Goal: Task Accomplishment & Management: Complete application form

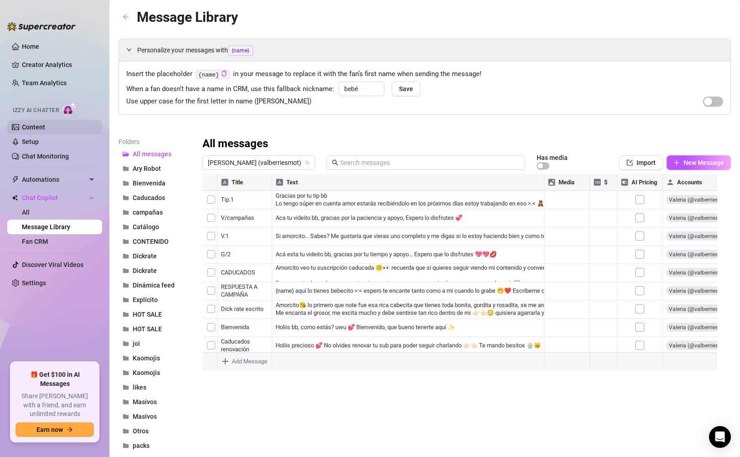
click at [35, 128] on link "Content" at bounding box center [33, 126] width 23 height 7
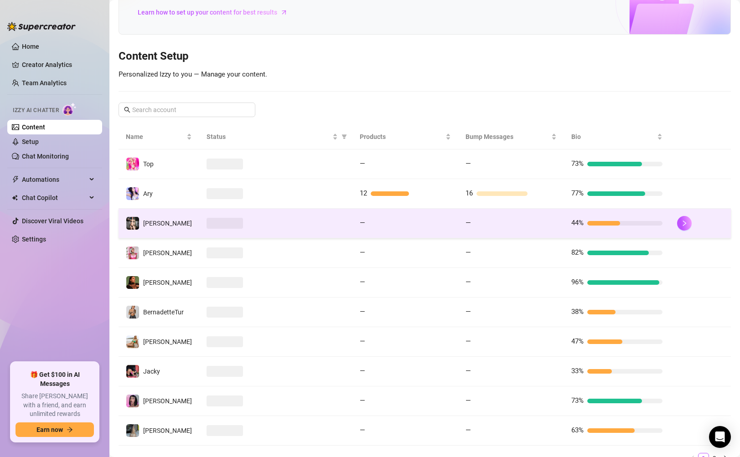
scroll to position [73, 0]
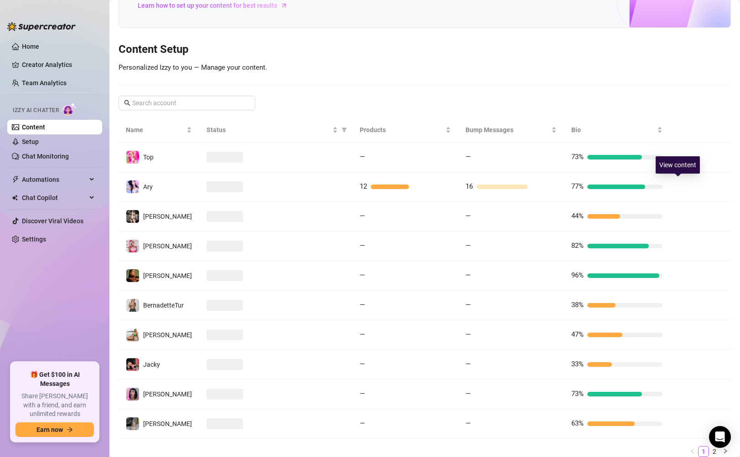
click at [681, 186] on icon "right" at bounding box center [684, 187] width 6 height 6
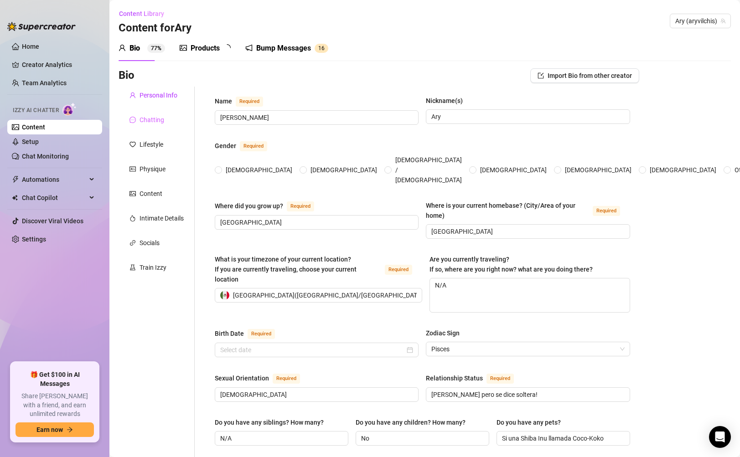
radio input "true"
type input "[DATE]"
click at [304, 53] on div "Bump Messages" at bounding box center [289, 48] width 55 height 11
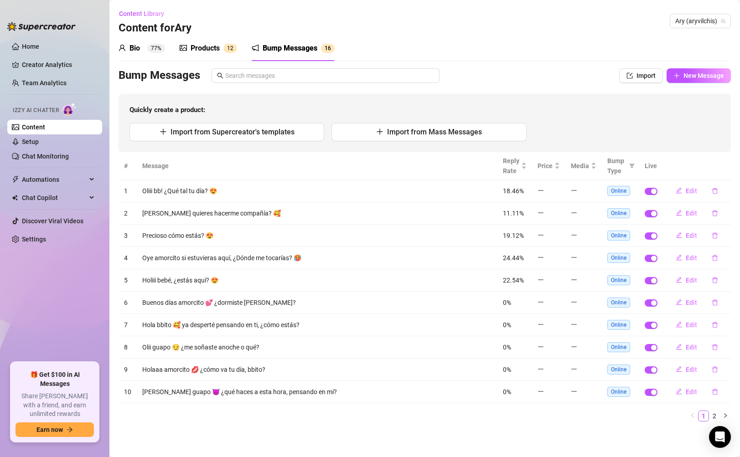
click at [145, 49] on div "Bio 77%" at bounding box center [141, 48] width 46 height 11
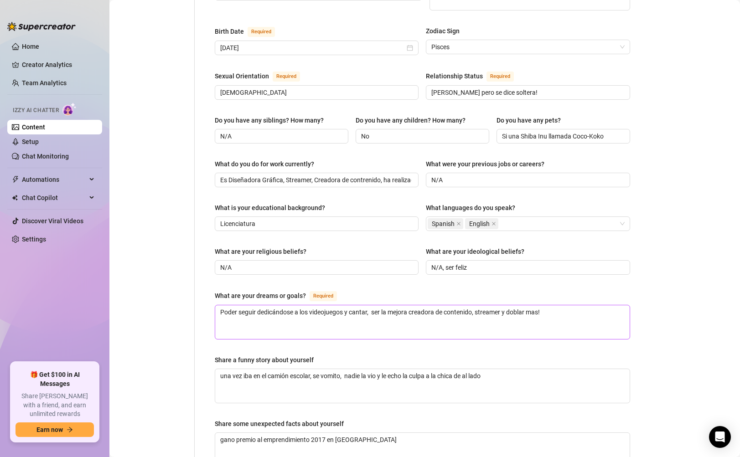
scroll to position [336, 0]
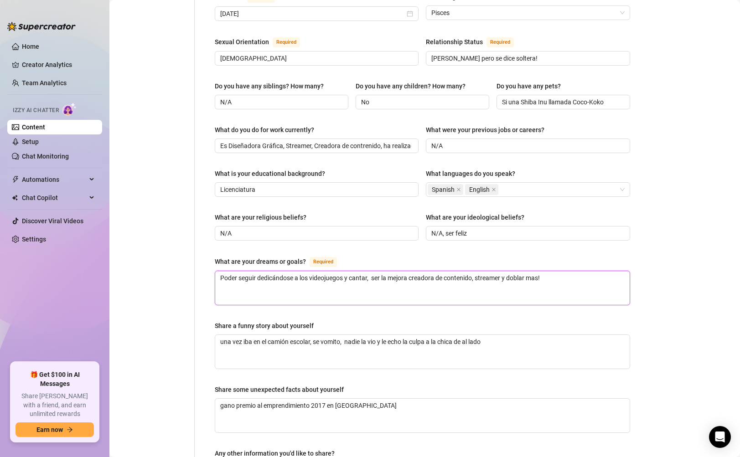
drag, startPoint x: 216, startPoint y: 257, endPoint x: 633, endPoint y: 260, distance: 417.0
click at [633, 260] on div "Bio Import Bio from other creator Personal Info Chatting Lifestyle Physique Con…" at bounding box center [424, 149] width 612 height 834
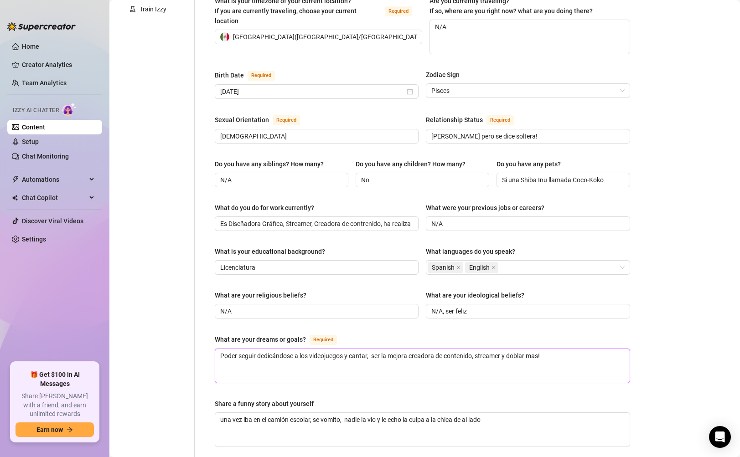
scroll to position [51, 0]
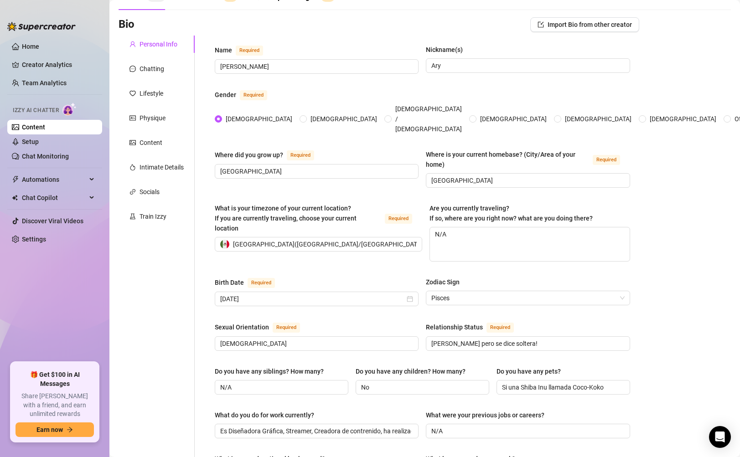
drag, startPoint x: 156, startPoint y: 76, endPoint x: 158, endPoint y: 81, distance: 4.9
click at [158, 81] on div "Personal Info Chatting Lifestyle Physique Content Intimate Details Socials Trai…" at bounding box center [156, 418] width 76 height 764
click at [143, 57] on div "Personal Info Chatting Lifestyle Physique Content Intimate Details Socials Trai…" at bounding box center [156, 418] width 76 height 764
click at [148, 67] on div "Chatting" at bounding box center [151, 69] width 25 height 10
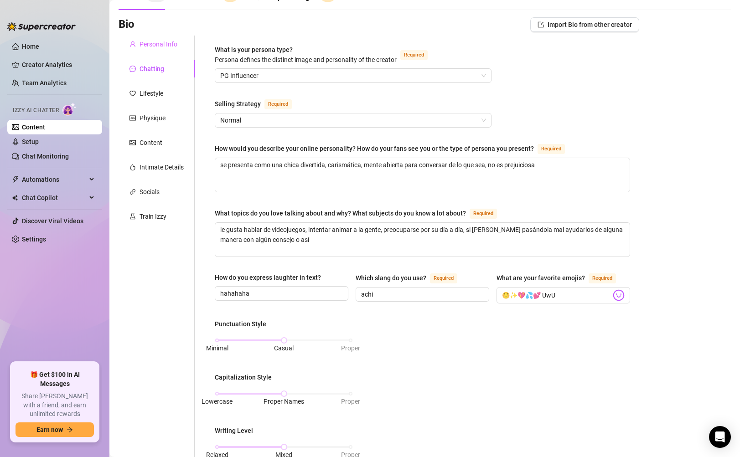
click at [152, 37] on div "Personal Info" at bounding box center [156, 44] width 76 height 17
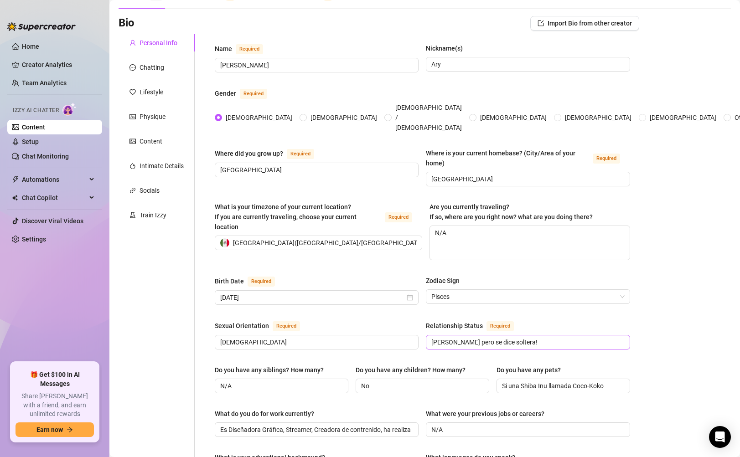
scroll to position [53, 0]
drag, startPoint x: 423, startPoint y: 310, endPoint x: 510, endPoint y: 313, distance: 87.1
click at [510, 320] on div "Relationship Status Required" at bounding box center [472, 325] width 92 height 11
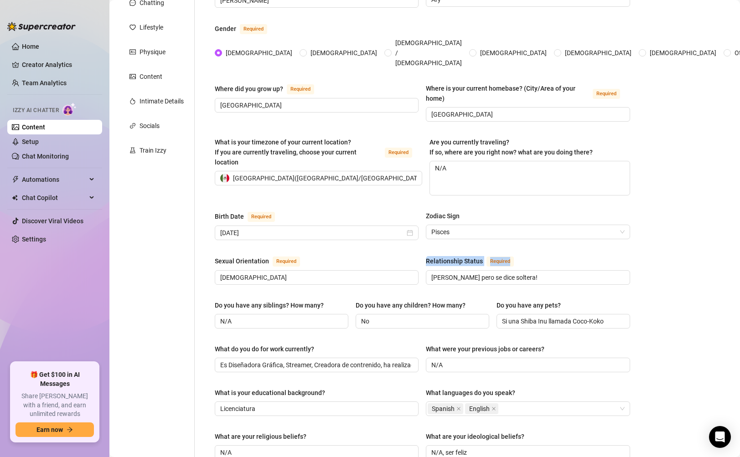
scroll to position [118, 0]
click at [455, 267] on div "Sexual Orientation Required Heterosexual Relationship Status Required Casada pe…" at bounding box center [422, 272] width 415 height 37
click at [427, 269] on span "Casada pero se dice soltera!" at bounding box center [528, 276] width 204 height 15
drag, startPoint x: 425, startPoint y: 257, endPoint x: 576, endPoint y: 256, distance: 151.3
click at [577, 269] on span "Casada pero se dice soltera!" at bounding box center [528, 276] width 204 height 15
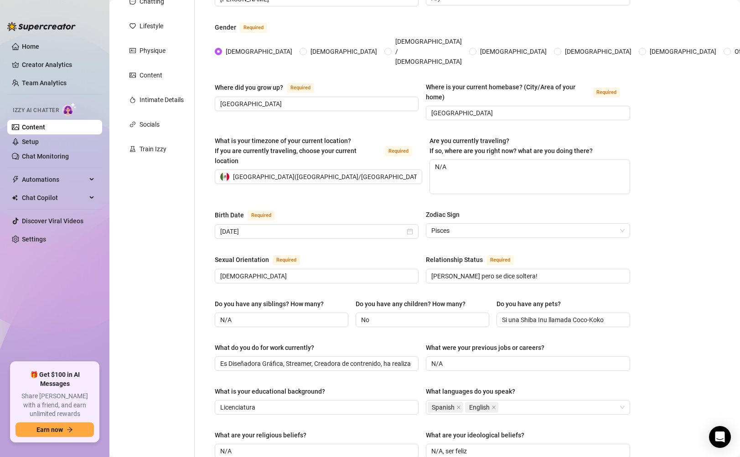
click at [662, 283] on div "Bio Import Bio from other creator Personal Info Chatting Lifestyle Physique Con…" at bounding box center [424, 367] width 612 height 834
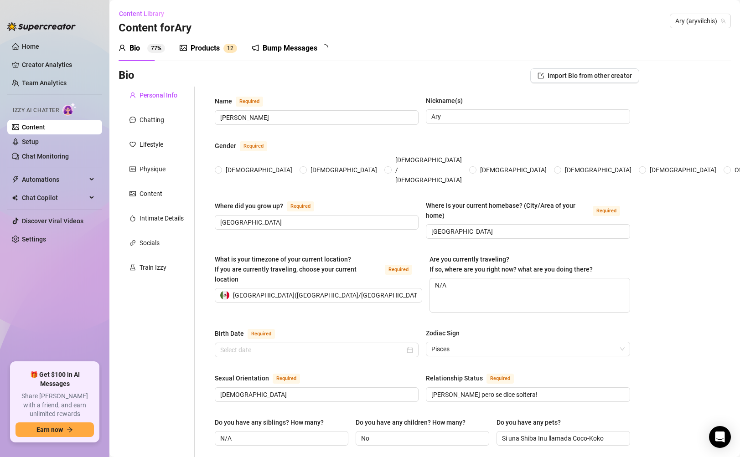
type input "[PERSON_NAME]"
type input "Ary"
type input "[GEOGRAPHIC_DATA]"
type textarea "N/A"
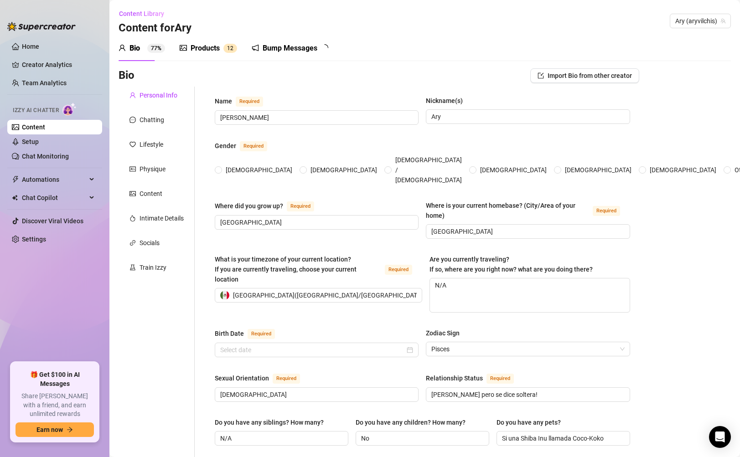
type input "[DEMOGRAPHIC_DATA]"
type input "Casada pero se dice soltera!"
type input "N/A"
type input "No"
type input "Si una Shiba Inu llamada Coco-Koko"
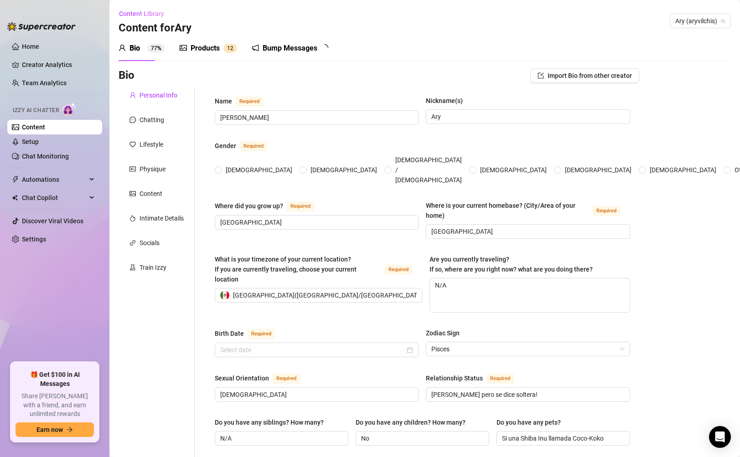
type input "Es Diseñadora Gráfica, Streamer, Creadora de contrenido, ha realizado doblajes …"
type input "N/A"
type input "Licenciatura"
type input "N/A"
type input "N/A, ser feliz"
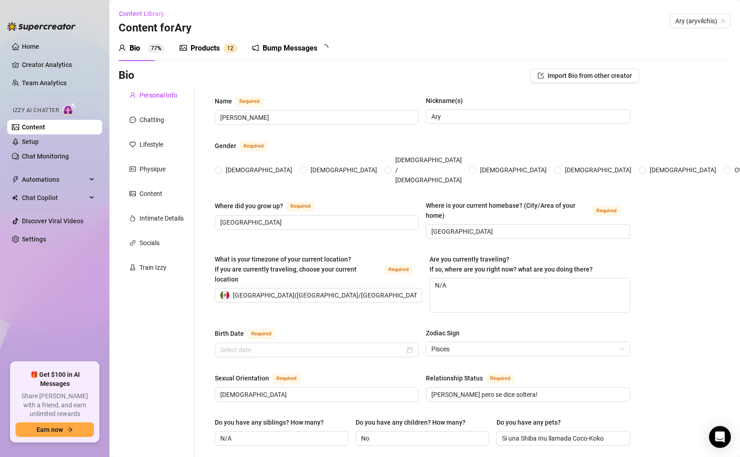
type textarea "Poder seguir dedicándose a los videojuegos y cantar, ser la mejora creadora de …"
type textarea "una vez iba en el camión escolar, se vomito, nadie la vio y le echo la culpa a …"
type textarea "gano premio al emprendimiento 2017 en [GEOGRAPHIC_DATA]"
type textarea "le gusta mucho el color azul y verde"
radio input "true"
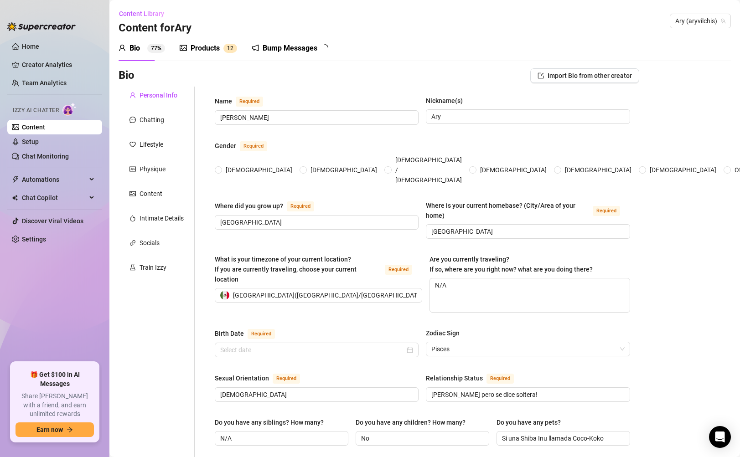
type input "[DATE]"
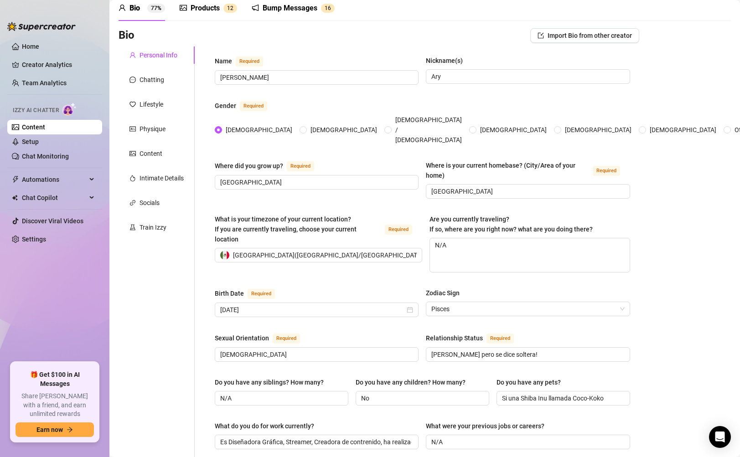
scroll to position [41, 0]
click at [429, 215] on span "Are you currently traveling? If so, where are you right now? what are you doing…" at bounding box center [510, 223] width 163 height 17
click at [430, 237] on textarea "N/A" at bounding box center [529, 254] width 199 height 34
click at [551, 215] on span "Are you currently traveling? If so, where are you right now? what are you doing…" at bounding box center [510, 223] width 163 height 17
click at [551, 237] on textarea "N/A" at bounding box center [529, 254] width 199 height 34
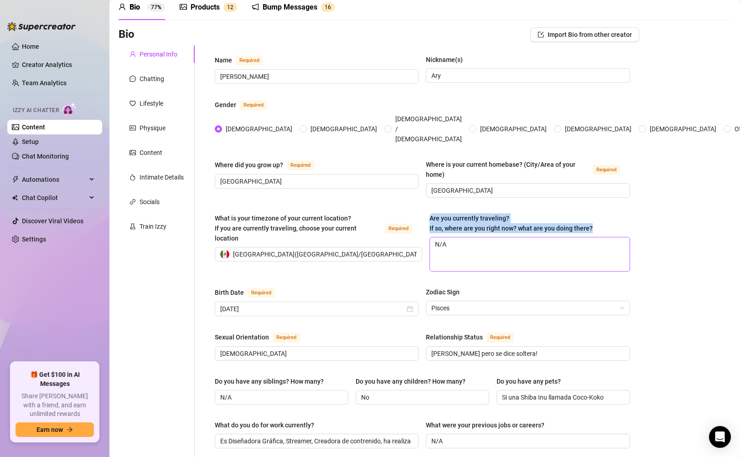
drag, startPoint x: 421, startPoint y: 200, endPoint x: 564, endPoint y: 225, distance: 145.3
click at [564, 225] on div "What is your timezone of your current location? If you are currently traveling,…" at bounding box center [422, 246] width 415 height 67
click at [530, 213] on div "Are you currently traveling? If so, where are you right now? what are you doing…" at bounding box center [510, 223] width 163 height 20
click at [530, 237] on textarea "N/A" at bounding box center [529, 254] width 199 height 34
click at [648, 212] on div "Bio Import Bio from other creator Personal Info Chatting Lifestyle Physique Con…" at bounding box center [424, 444] width 612 height 834
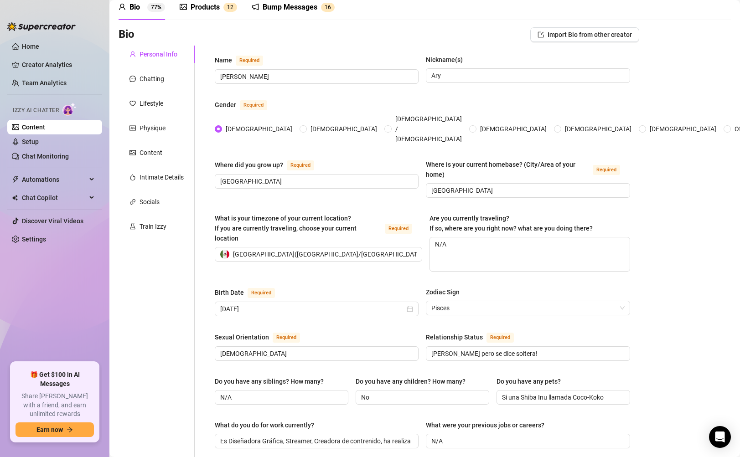
click at [641, 234] on div "Bio Import Bio from other creator Personal Info Chatting Lifestyle Physique Con…" at bounding box center [424, 444] width 612 height 834
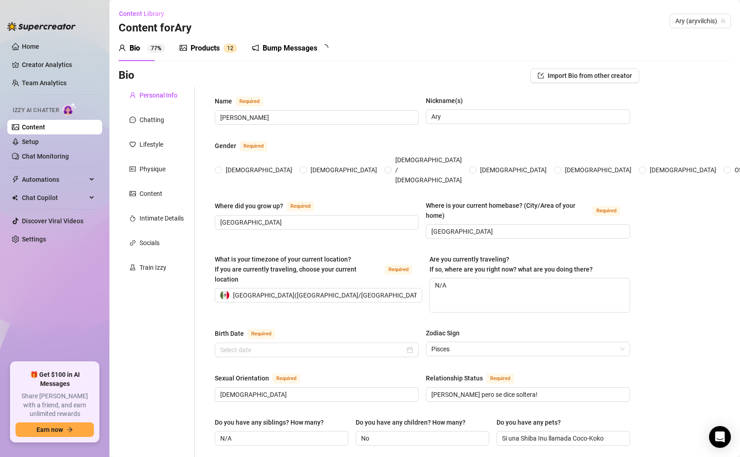
radio input "true"
type input "[DATE]"
radio input "true"
type input "[DATE]"
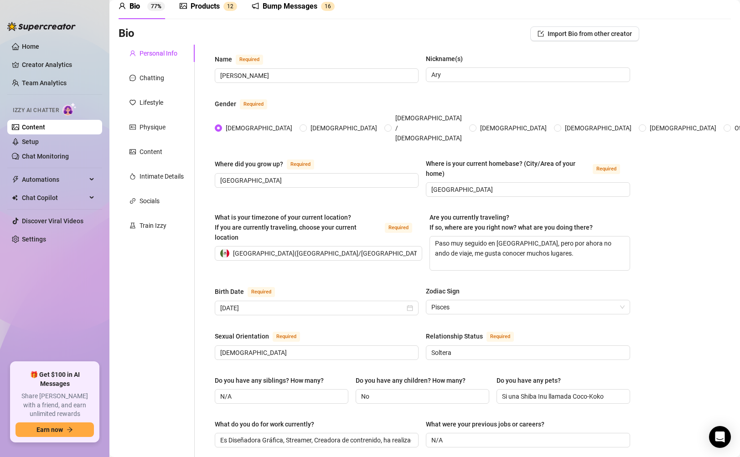
scroll to position [79, 0]
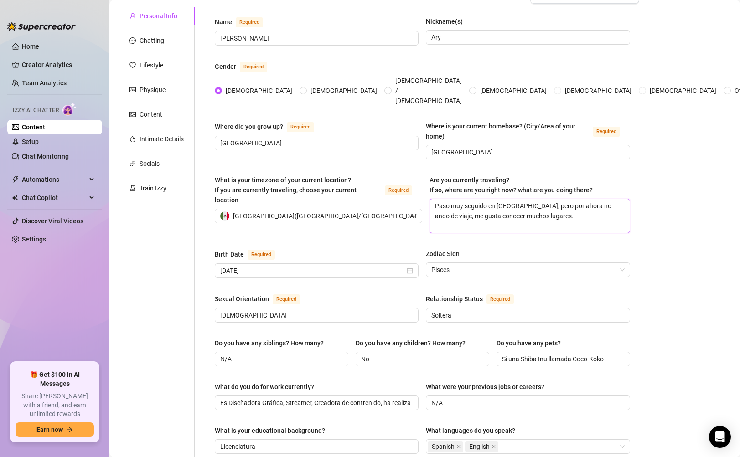
click at [570, 205] on textarea "Paso muy seguido en [GEOGRAPHIC_DATA], pero por ahora no ando de viaje, me gust…" at bounding box center [529, 216] width 199 height 34
drag, startPoint x: 566, startPoint y: 209, endPoint x: 444, endPoint y: 182, distance: 125.1
click at [443, 181] on div "Are you currently traveling? If so, where are you right now? what are you doing…" at bounding box center [529, 204] width 200 height 58
click at [548, 202] on textarea "Paso muy seguido en [GEOGRAPHIC_DATA], pero por ahora no ando de viaje, me gust…" at bounding box center [529, 216] width 199 height 34
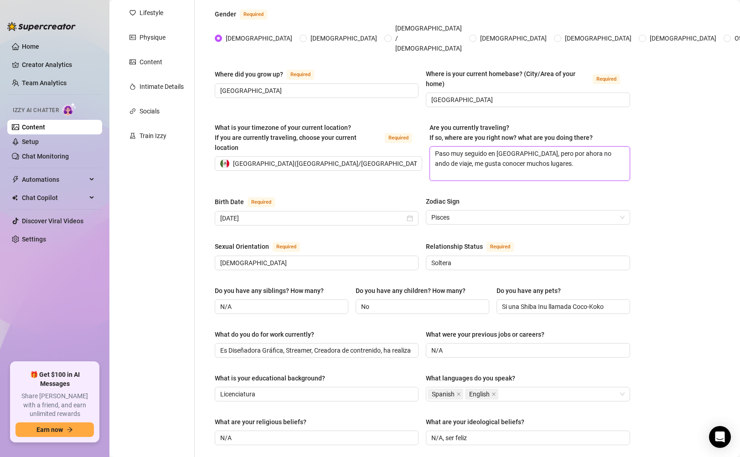
scroll to position [140, 0]
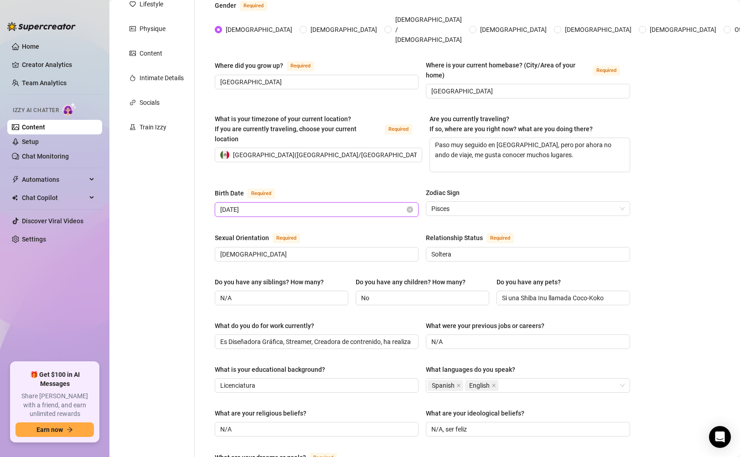
click at [330, 205] on input "[DATE]" at bounding box center [312, 210] width 185 height 10
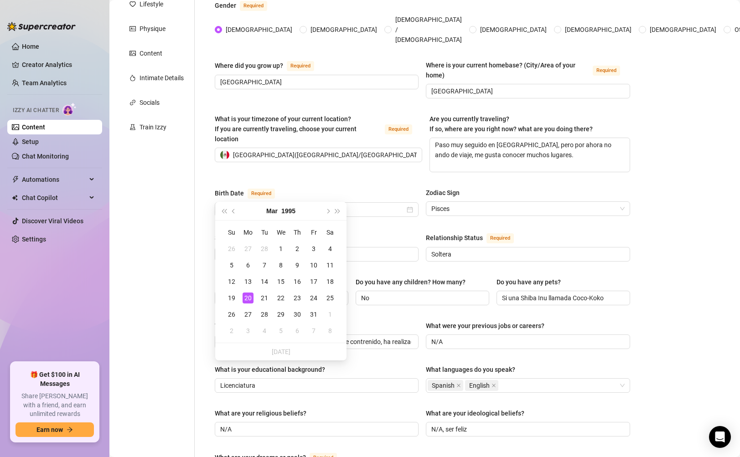
click at [381, 232] on div "Sexual Orientation Required" at bounding box center [317, 239] width 204 height 15
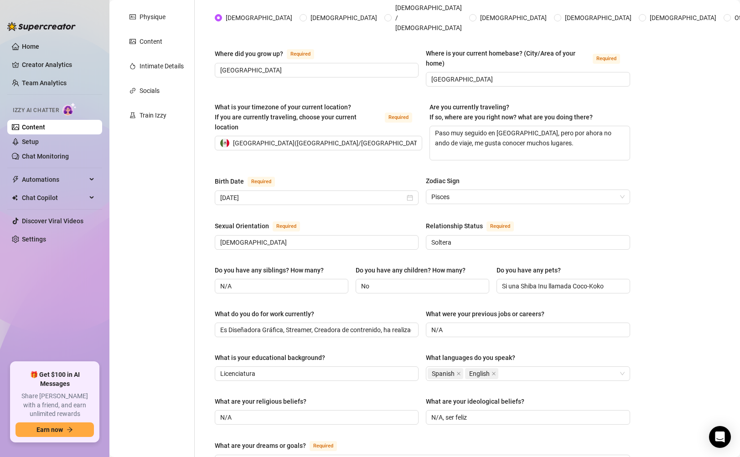
scroll to position [167, 0]
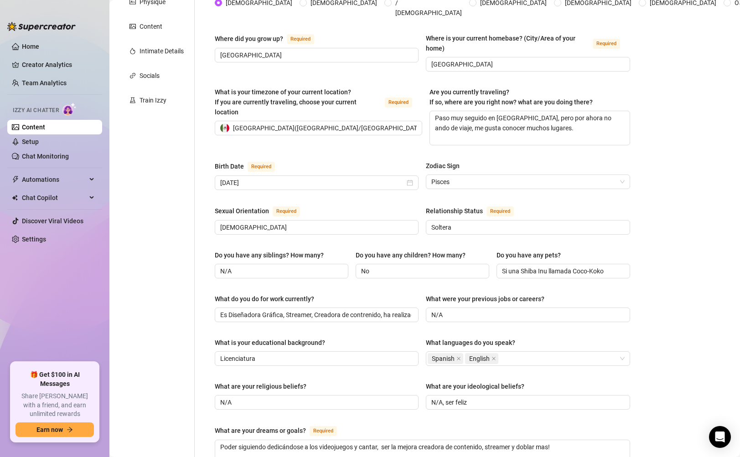
click at [550, 220] on div "Sexual Orientation Required Heterosexual Relationship Status Required Soltera" at bounding box center [422, 224] width 415 height 37
click at [553, 222] on input "Soltera" at bounding box center [526, 227] width 191 height 10
click at [671, 241] on div "Bio Import Bio from other creator Personal Info Chatting Lifestyle Physique Con…" at bounding box center [424, 318] width 612 height 834
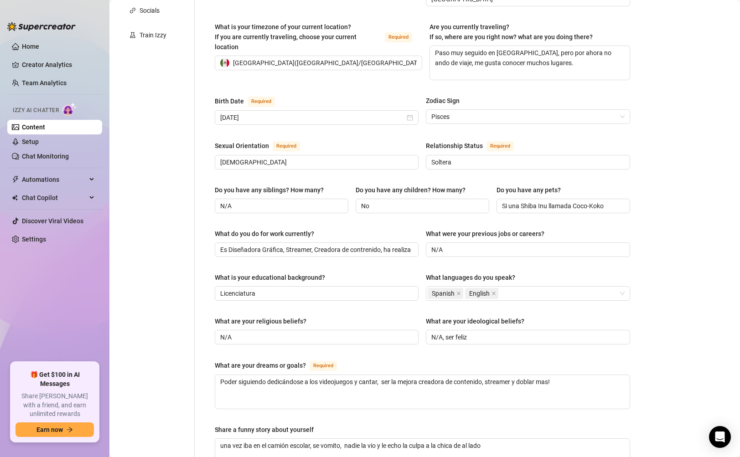
scroll to position [271, 0]
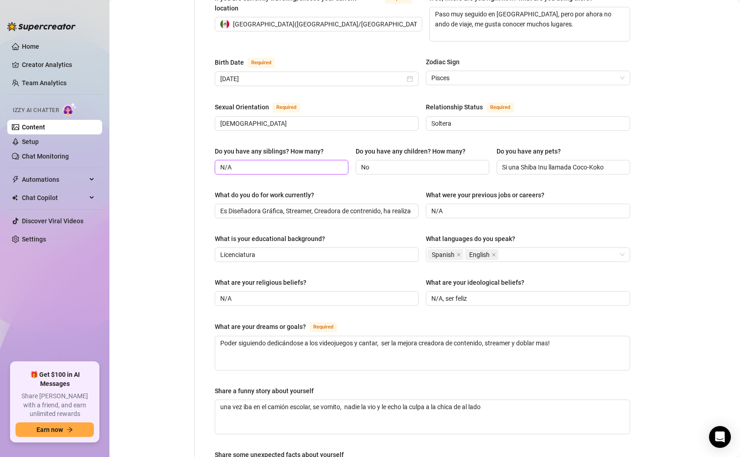
click at [257, 162] on input "N/A" at bounding box center [280, 167] width 121 height 10
click at [159, 158] on div "Personal Info Chatting Lifestyle Physique Content Intimate Details Socials Trai…" at bounding box center [156, 197] width 76 height 764
click at [255, 162] on input "N/A" at bounding box center [280, 167] width 121 height 10
type input "N"
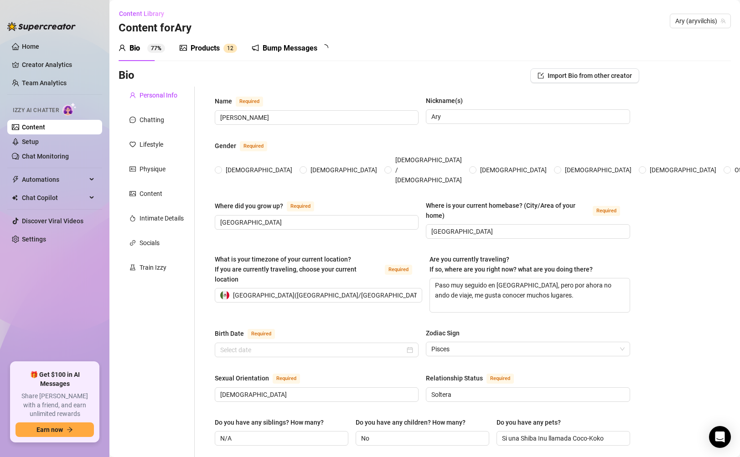
radio input "true"
type input "[DATE]"
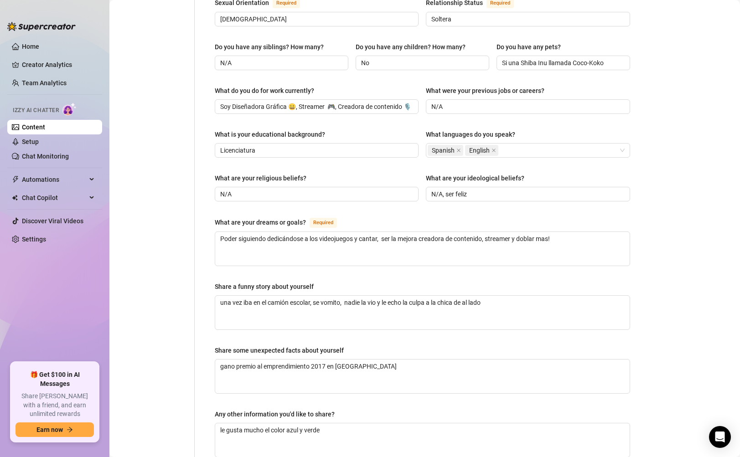
scroll to position [375, 0]
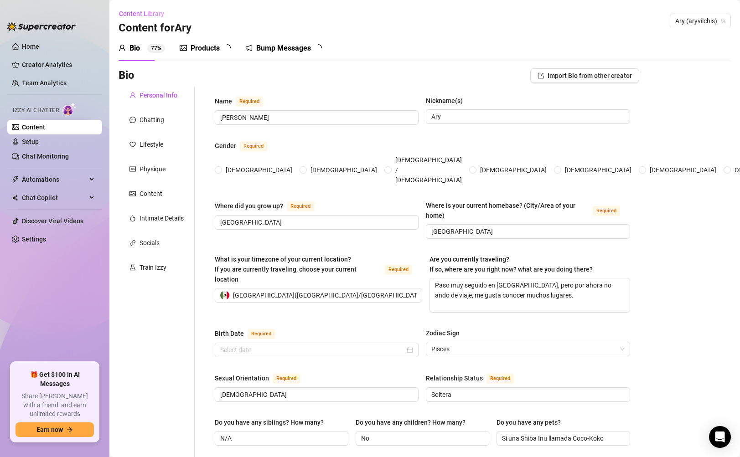
radio input "true"
type input "[DATE]"
radio input "true"
type input "[DATE]"
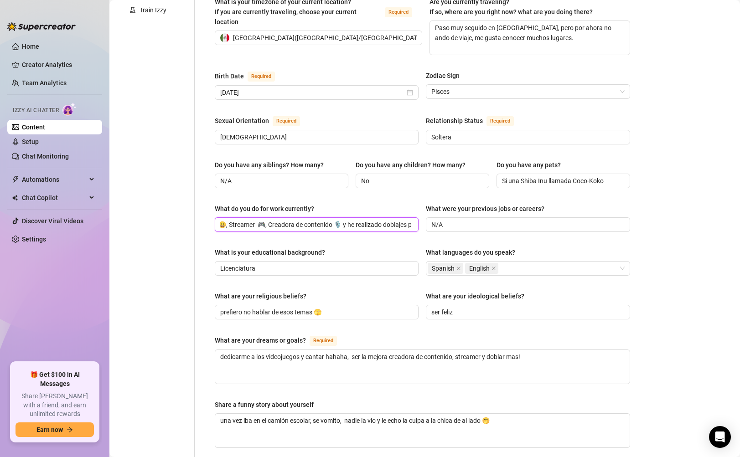
scroll to position [0, 113]
click at [293, 220] on input "Soy Diseñadora Gráfica 😀, Streamer 🎮, Creadora de contenido 🎙️ y he realizado d…" at bounding box center [315, 225] width 191 height 10
click at [267, 263] on input "Licenciatura" at bounding box center [315, 268] width 191 height 10
drag, startPoint x: 286, startPoint y: 208, endPoint x: 321, endPoint y: 209, distance: 34.7
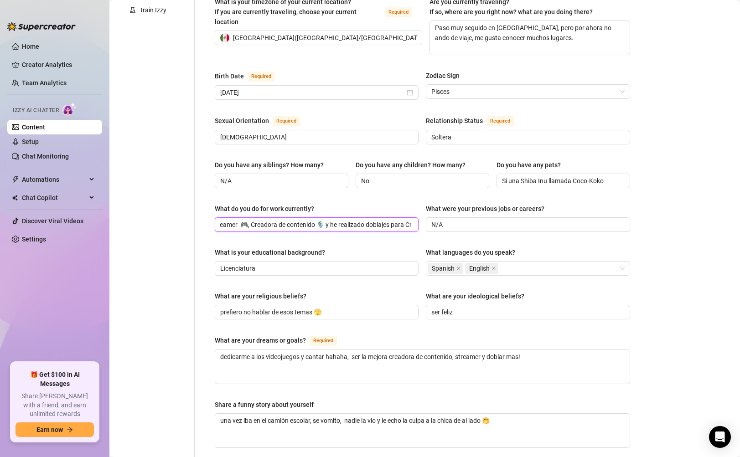
click at [321, 220] on input "Soy Diseñadora Gráfica 😀, Streamer 🎮, Creadora de contenido 🎙️ y he realizado d…" at bounding box center [315, 225] width 191 height 10
click at [361, 204] on div "What do you do for work currently?" at bounding box center [317, 211] width 204 height 14
drag, startPoint x: 337, startPoint y: 209, endPoint x: 290, endPoint y: 210, distance: 46.9
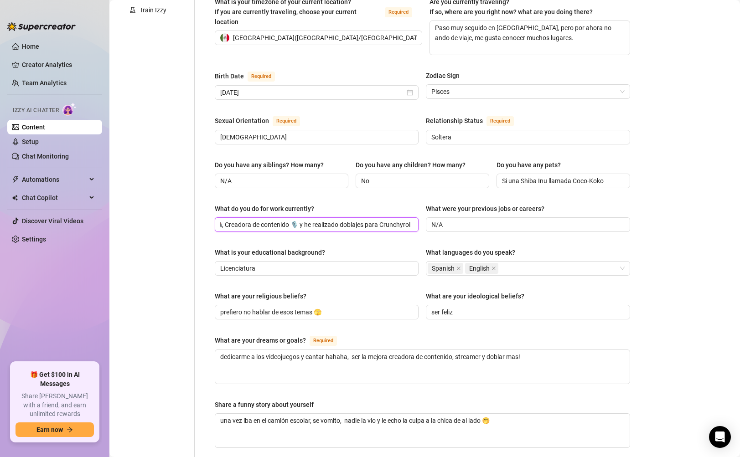
click at [290, 220] on input "Soy Diseñadora Gráfica 😀, Streamer 🎮, Creadora de contenido 🎙️ y he realizado d…" at bounding box center [315, 225] width 191 height 10
click at [306, 223] on div "Name Required Ary Vilchis Nickname(s) Ary Gender Required Female Male Non-Binar…" at bounding box center [422, 211] width 415 height 746
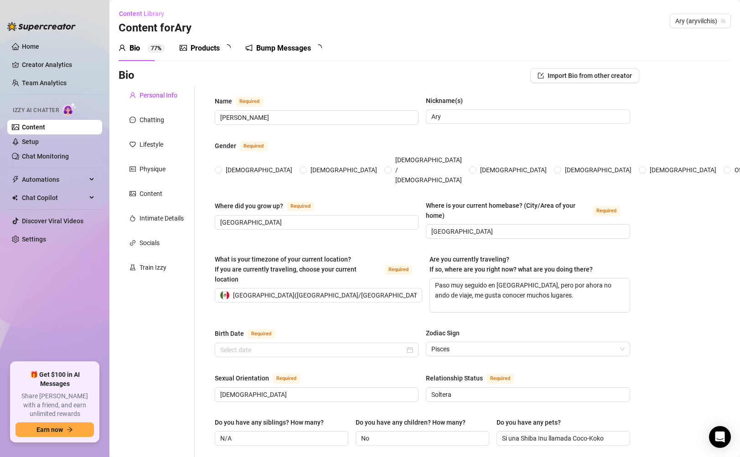
radio input "true"
type input "[DATE]"
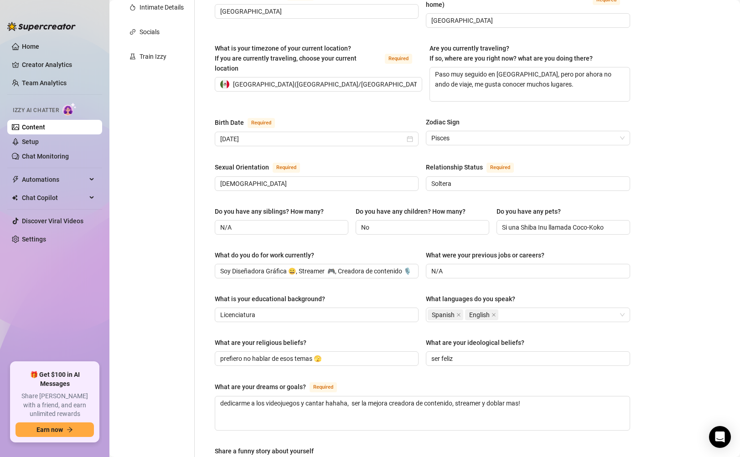
scroll to position [217, 0]
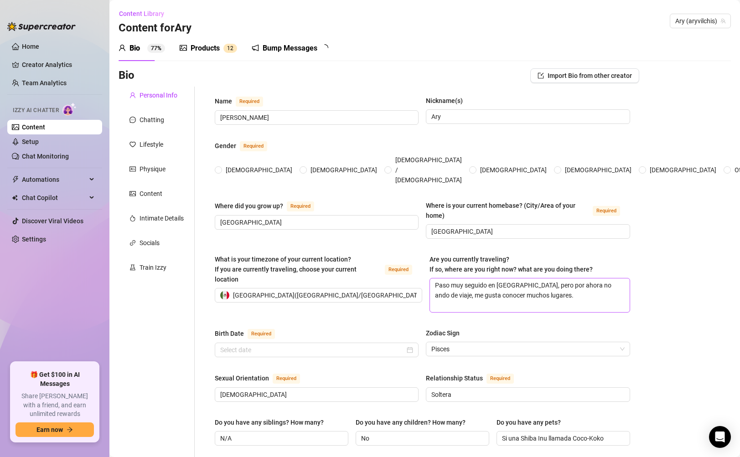
radio input "true"
type input "[DATE]"
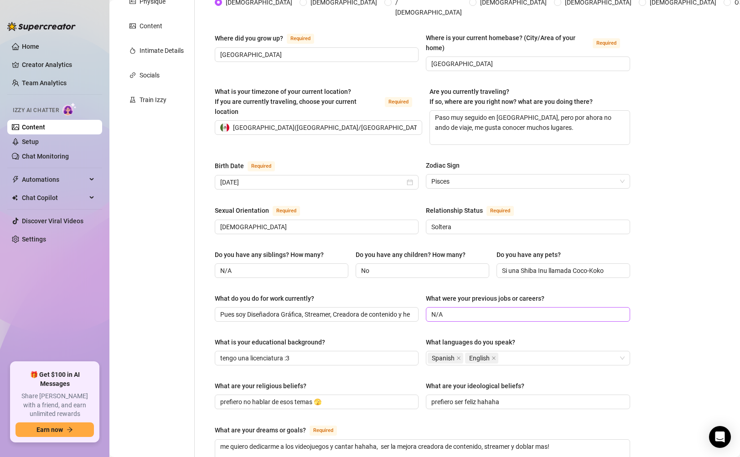
scroll to position [168, 0]
drag, startPoint x: 451, startPoint y: 295, endPoint x: 398, endPoint y: 299, distance: 53.0
click at [398, 299] on div "What do you do for work currently? Pues soy Diseñadora Gráfica, Streamer, Cread…" at bounding box center [422, 311] width 415 height 36
click at [466, 309] on input "N/A" at bounding box center [526, 314] width 191 height 10
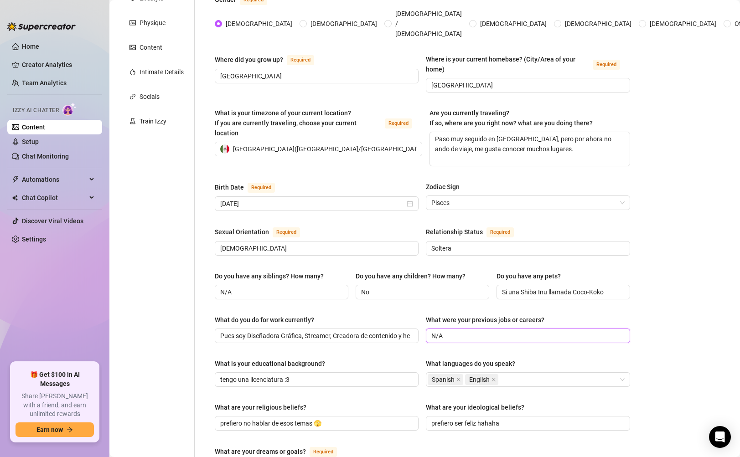
scroll to position [0, 0]
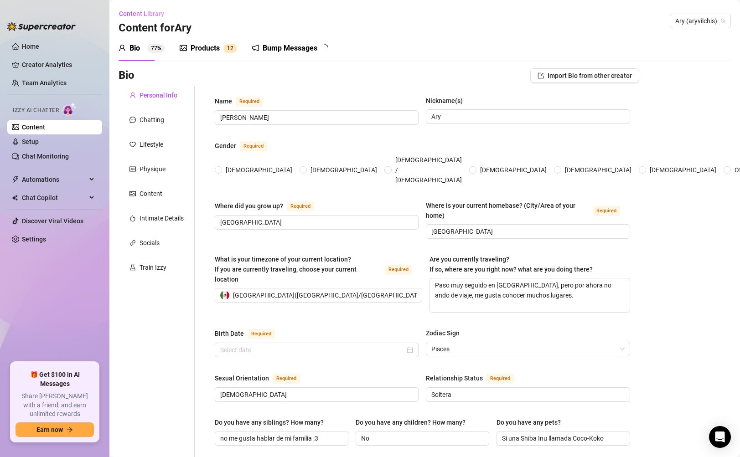
radio input "true"
type input "[DATE]"
click at [147, 111] on div "Chatting" at bounding box center [156, 119] width 76 height 17
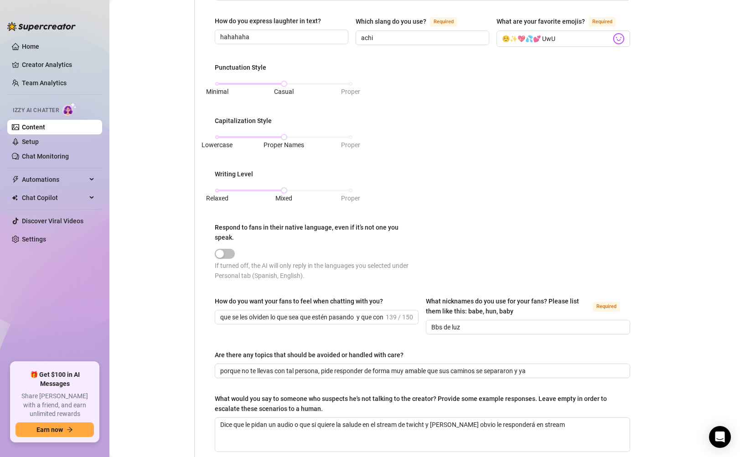
scroll to position [301, 0]
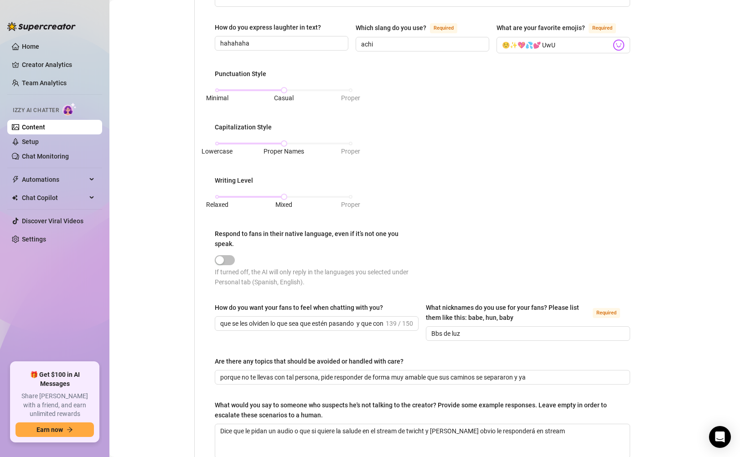
drag, startPoint x: 206, startPoint y: 69, endPoint x: 278, endPoint y: 67, distance: 72.5
click at [278, 67] on div "What is your persona type? Persona defines the distinct image and personality o…" at bounding box center [422, 130] width 433 height 690
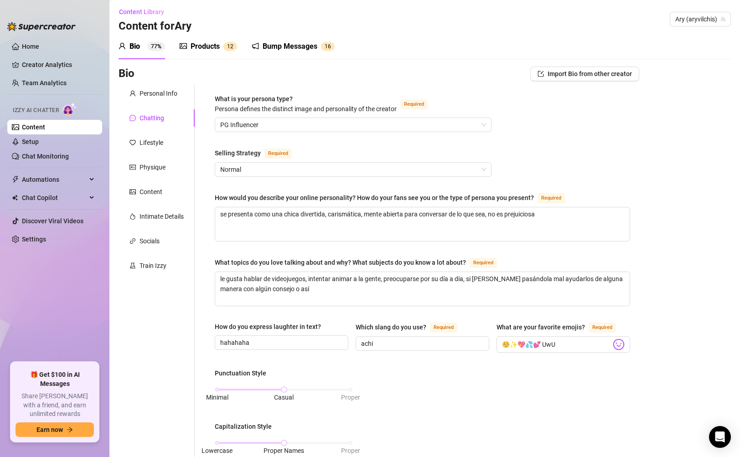
scroll to position [0, 0]
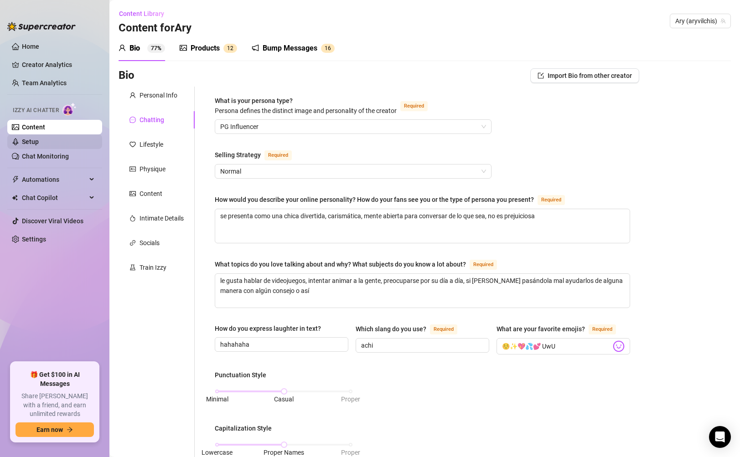
click at [39, 142] on link "Setup" at bounding box center [30, 141] width 17 height 7
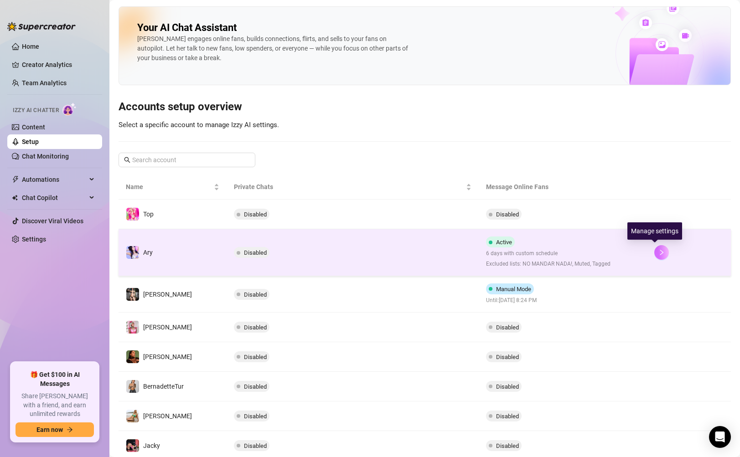
click at [659, 250] on icon "right" at bounding box center [660, 252] width 3 height 5
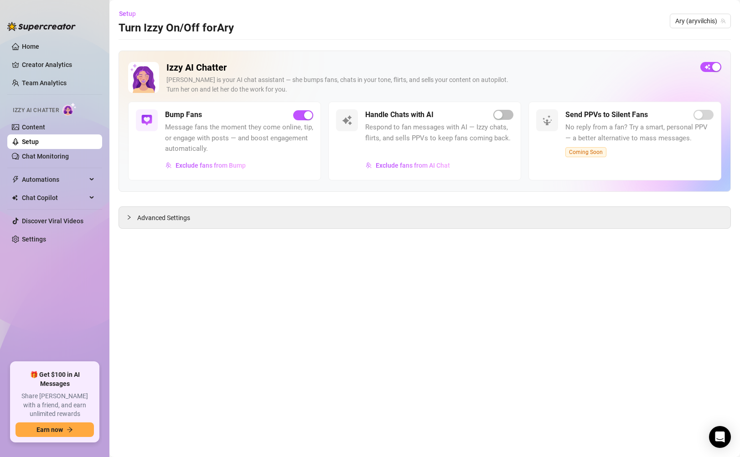
click at [520, 230] on main "Setup Turn Izzy On/Off for Ary Ary (aryvilchis) Izzy AI Chatter Izzy is your AI…" at bounding box center [424, 228] width 630 height 457
click at [528, 222] on div "Advanced Settings" at bounding box center [424, 217] width 611 height 21
click at [170, 209] on div "Advanced Settings" at bounding box center [424, 217] width 611 height 21
click at [168, 217] on span "Advanced Settings" at bounding box center [163, 218] width 53 height 10
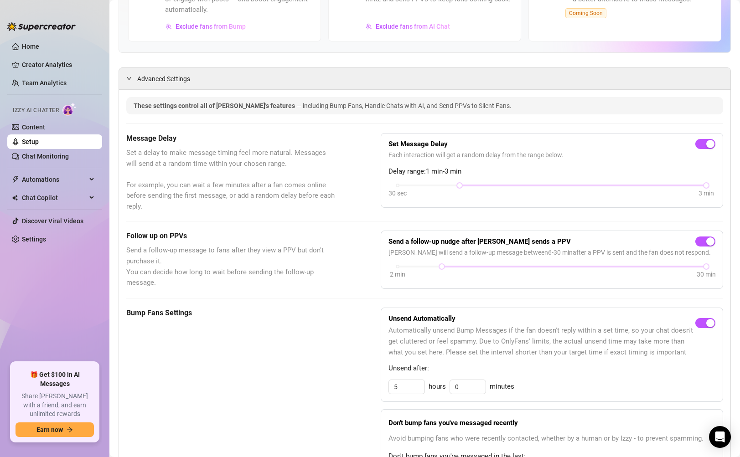
scroll to position [155, 0]
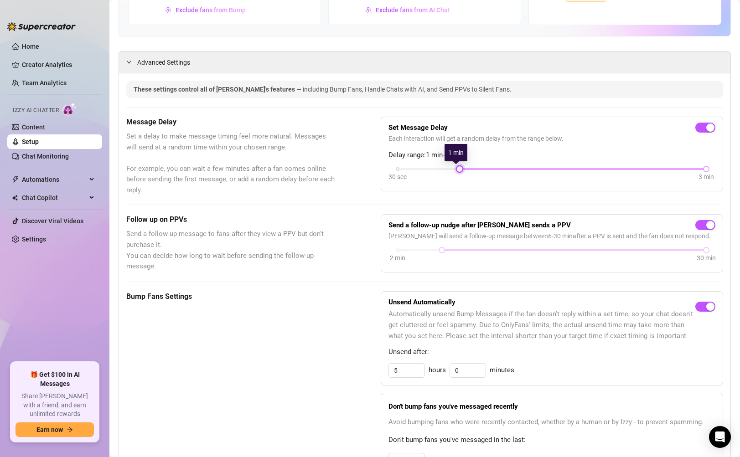
drag, startPoint x: 456, startPoint y: 170, endPoint x: 463, endPoint y: 167, distance: 7.4
click at [463, 167] on div "30 sec 3 min" at bounding box center [551, 168] width 309 height 4
drag, startPoint x: 456, startPoint y: 167, endPoint x: 441, endPoint y: 165, distance: 15.1
click at [441, 165] on div "Set Message Delay Each interaction will get a random delay from the range below…" at bounding box center [551, 153] width 327 height 59
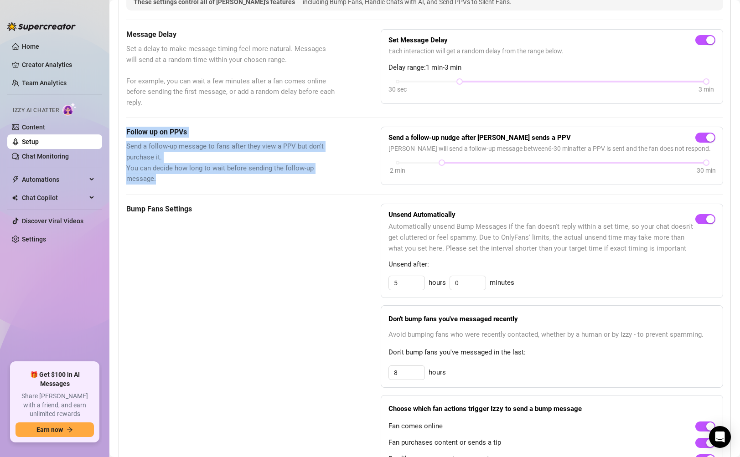
drag, startPoint x: 124, startPoint y: 130, endPoint x: 197, endPoint y: 183, distance: 90.1
click at [190, 182] on span "Send a follow-up message to fans after they view a PPV but don't purchase it. Y…" at bounding box center [230, 162] width 209 height 43
drag, startPoint x: 127, startPoint y: 129, endPoint x: 195, endPoint y: 185, distance: 88.7
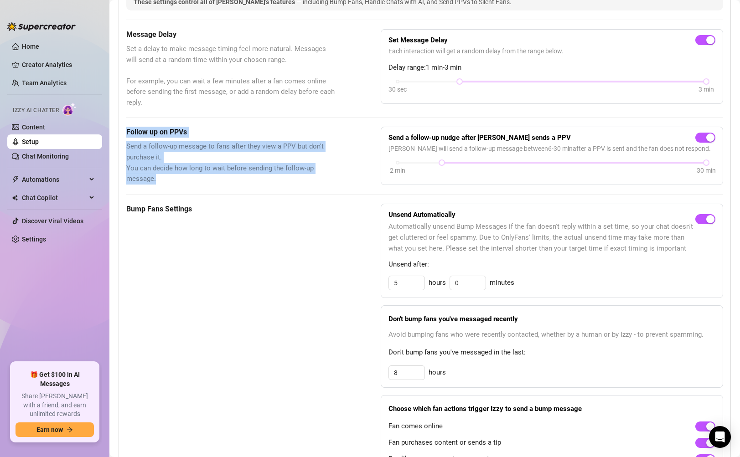
copy div "Follow up on PPVs Send a follow-up message to fans after they view a PPV but do…"
click at [461, 137] on strong "Send a follow-up nudge after Izzy sends a PPV" at bounding box center [479, 138] width 182 height 8
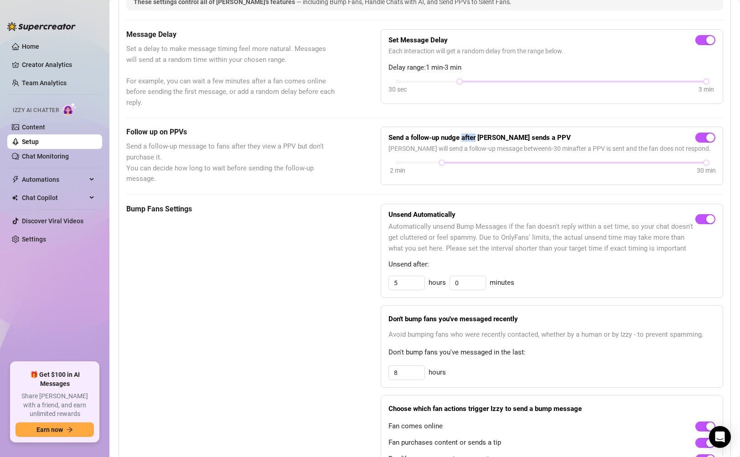
click at [461, 137] on strong "Send a follow-up nudge after Izzy sends a PPV" at bounding box center [479, 138] width 182 height 8
click at [416, 157] on div "Send a follow-up nudge after Izzy sends a PPV Izzy will send a follow-up messag…" at bounding box center [551, 155] width 327 height 43
click at [697, 142] on span "button" at bounding box center [705, 138] width 20 height 10
click at [698, 142] on span "button" at bounding box center [705, 138] width 20 height 10
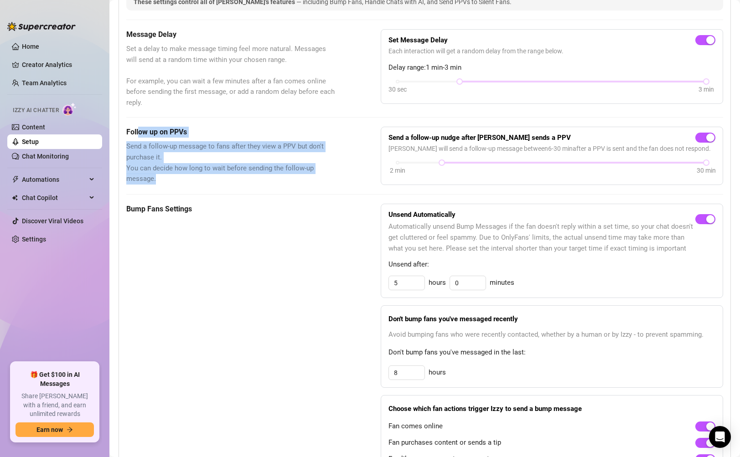
drag, startPoint x: 138, startPoint y: 130, endPoint x: 241, endPoint y: 175, distance: 112.1
click at [241, 175] on div "Follow up on PPVs Send a follow-up message to fans after they view a PPV but do…" at bounding box center [230, 156] width 209 height 58
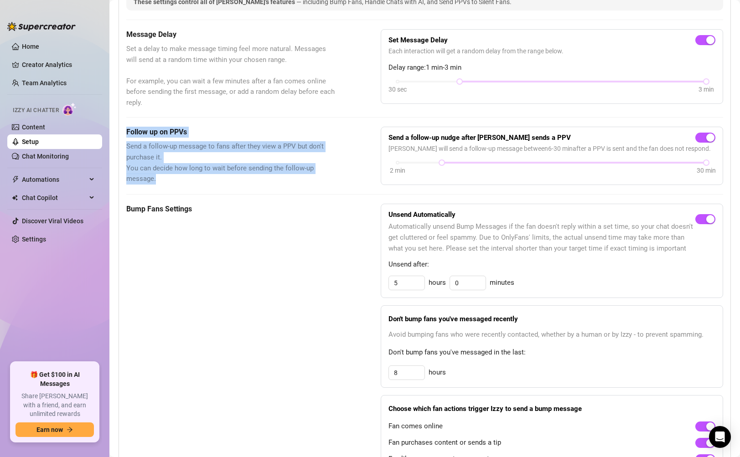
drag, startPoint x: 127, startPoint y: 129, endPoint x: 293, endPoint y: 175, distance: 172.9
click at [293, 175] on div "Follow up on PPVs Send a follow-up message to fans after they view a PPV but do…" at bounding box center [230, 156] width 209 height 58
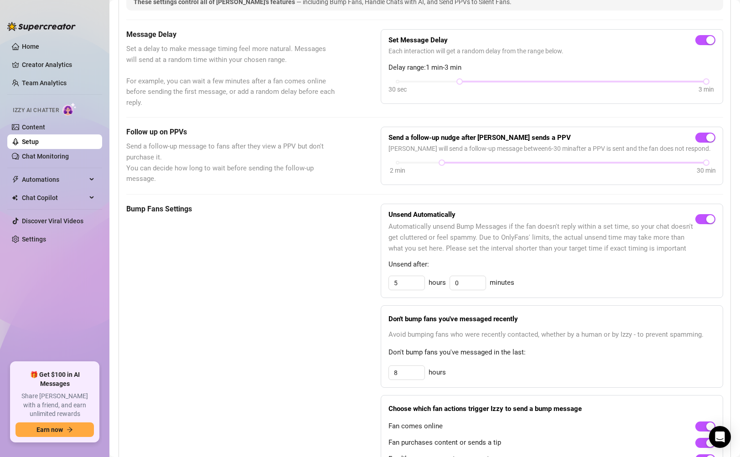
click at [433, 140] on strong "Send a follow-up nudge after Izzy sends a PPV" at bounding box center [479, 138] width 182 height 8
click at [695, 141] on span "button" at bounding box center [705, 138] width 20 height 10
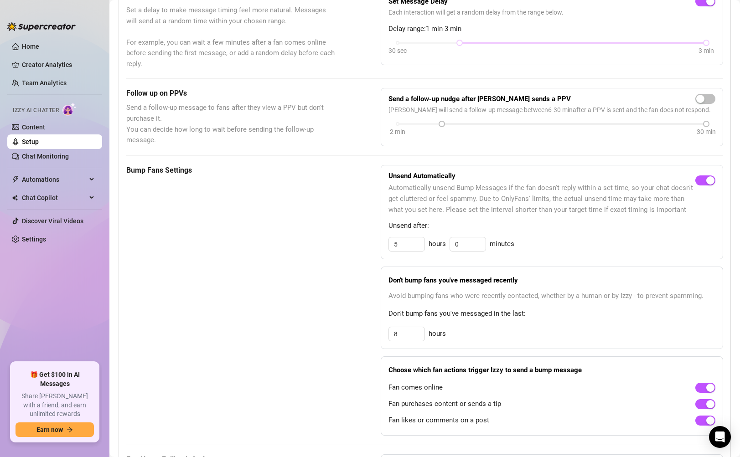
scroll to position [283, 0]
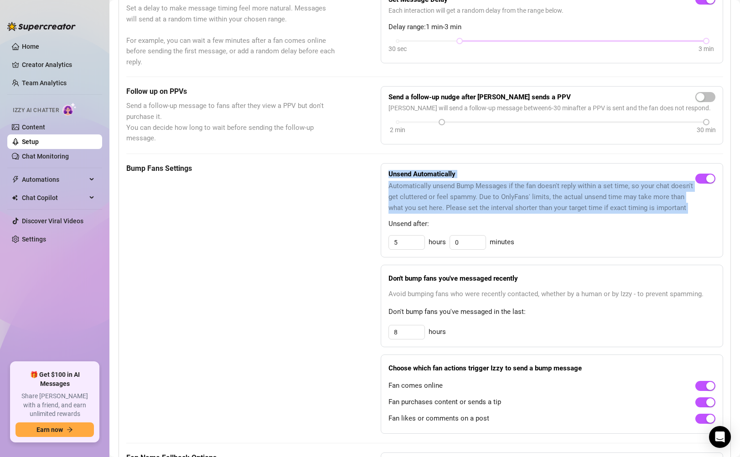
drag, startPoint x: 383, startPoint y: 173, endPoint x: 703, endPoint y: 218, distance: 323.6
click at [703, 218] on div "Unsend Automatically Automatically unsend Bump Messages if the fan doesn't repl…" at bounding box center [552, 210] width 342 height 94
click at [524, 188] on span "Automatically unsend Bump Messages if the fan doesn't reply within a set time, …" at bounding box center [541, 197] width 307 height 32
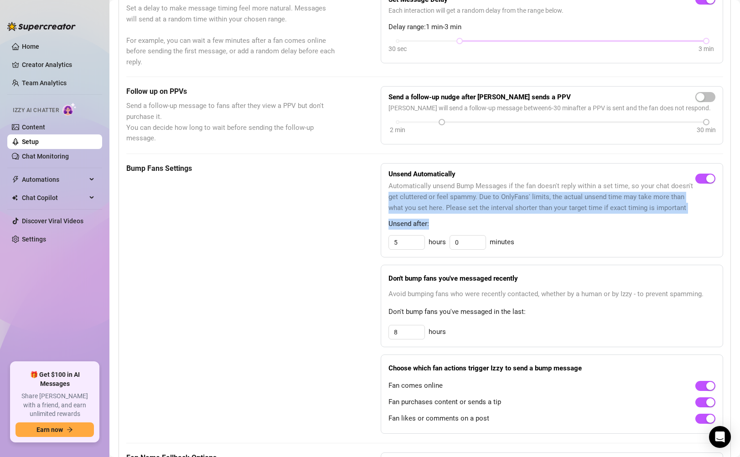
drag, startPoint x: 387, startPoint y: 197, endPoint x: 412, endPoint y: 221, distance: 34.2
click at [417, 221] on div "Unsend Automatically Automatically unsend Bump Messages if the fan doesn't repl…" at bounding box center [552, 210] width 342 height 94
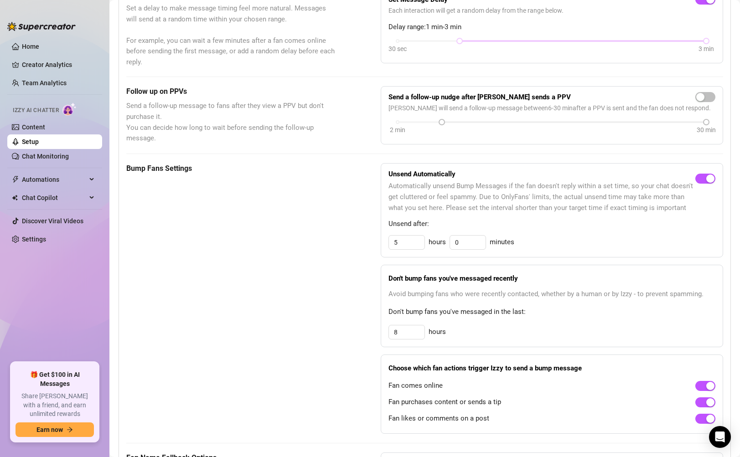
click at [431, 222] on span "Unsend after:" at bounding box center [551, 224] width 327 height 11
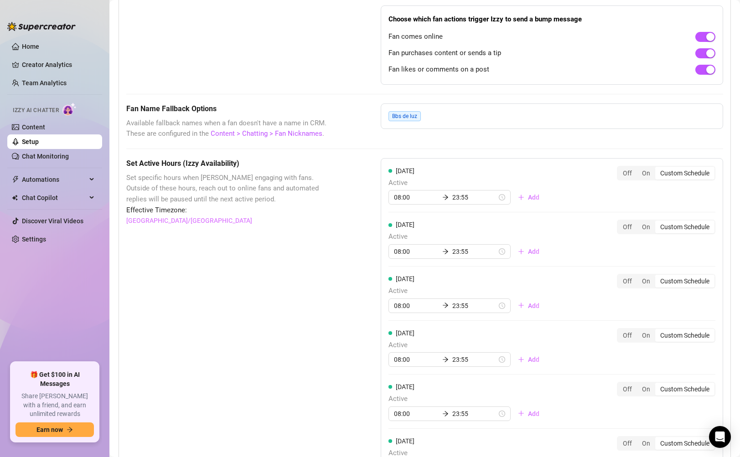
scroll to position [564, 0]
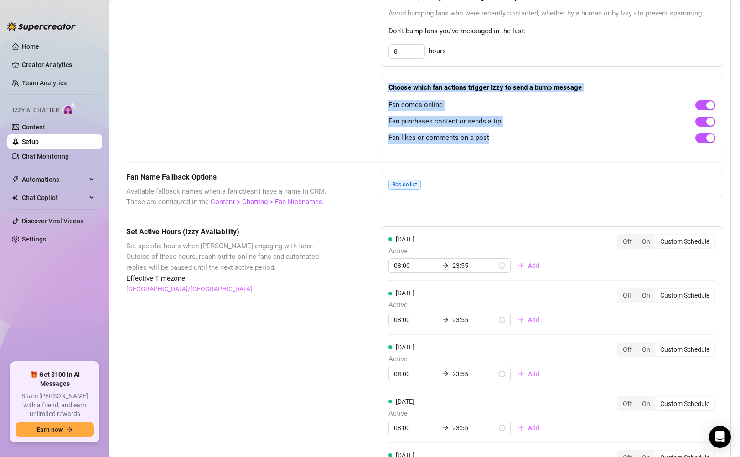
drag, startPoint x: 381, startPoint y: 85, endPoint x: 520, endPoint y: 146, distance: 152.0
click at [514, 153] on div "Choose which fan actions trigger Izzy to send a bump message Fan comes online F…" at bounding box center [552, 113] width 342 height 79
copy div "Choose which fan actions trigger Izzy to send a bump message Fan comes online F…"
click at [519, 146] on div "Choose which fan actions trigger Izzy to send a bump message Fan comes online F…" at bounding box center [552, 113] width 342 height 79
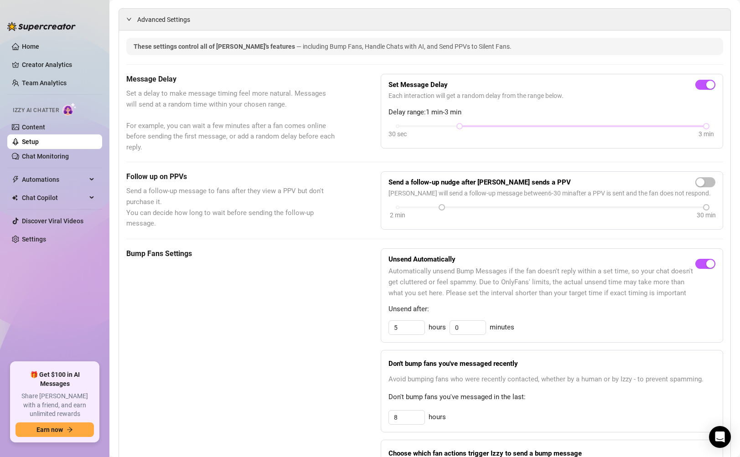
scroll to position [0, 0]
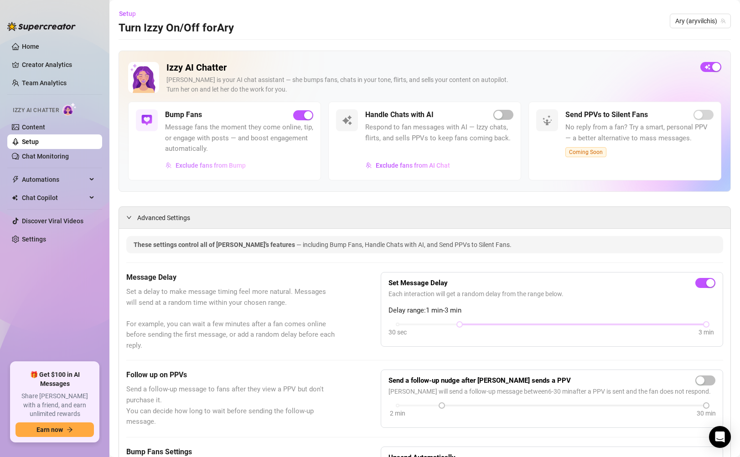
click at [212, 162] on span "Exclude fans from Bump" at bounding box center [210, 165] width 70 height 7
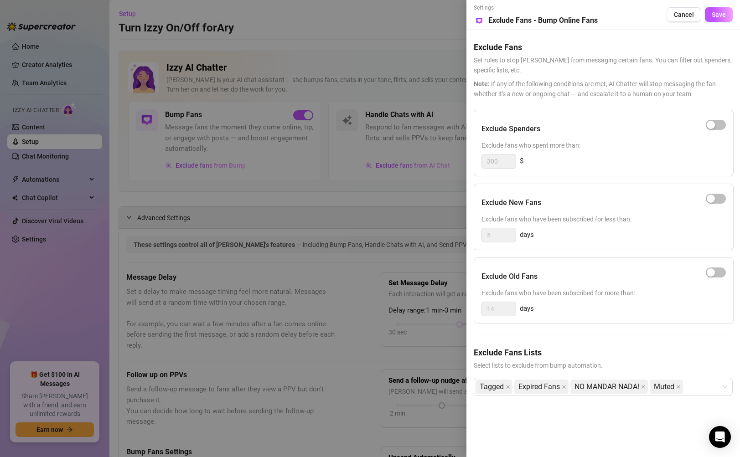
click at [714, 132] on div at bounding box center [715, 125] width 20 height 15
click at [714, 127] on div "button" at bounding box center [710, 125] width 8 height 8
click at [716, 124] on div "button" at bounding box center [720, 125] width 8 height 8
click at [711, 123] on div "button" at bounding box center [710, 125] width 8 height 8
click at [508, 159] on input "300" at bounding box center [499, 161] width 34 height 14
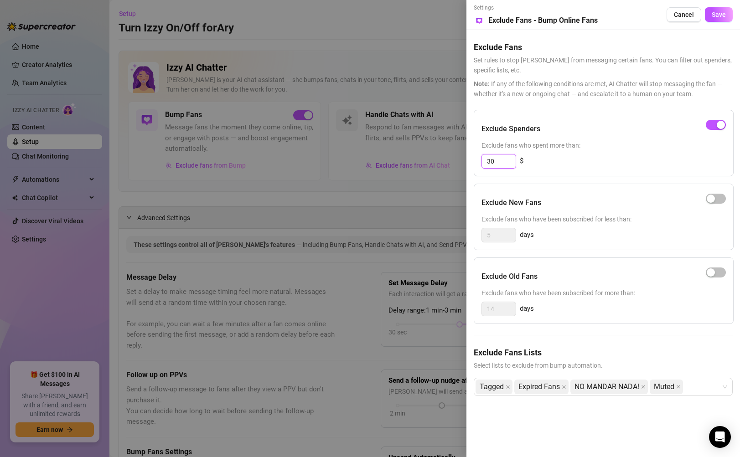
type input "3"
type input "800"
click at [550, 153] on div "Exclude Spenders Exclude fans who spent more than: 800 $" at bounding box center [603, 143] width 260 height 67
click at [596, 208] on div "Exclude New Fans" at bounding box center [603, 202] width 244 height 23
click at [511, 263] on div "Exclude Spenders Exclude fans who spent more than: 800 $ Exclude New Fans Exclu…" at bounding box center [602, 260] width 259 height 301
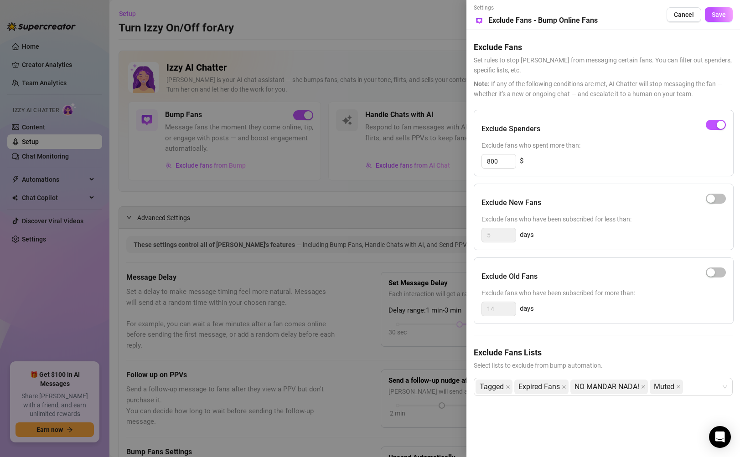
click at [507, 272] on h5 "Exclude Old Fans" at bounding box center [509, 276] width 56 height 11
click at [699, 384] on div "Tagged Expired Fans NO MANDAR NADA! Muted" at bounding box center [598, 387] width 246 height 16
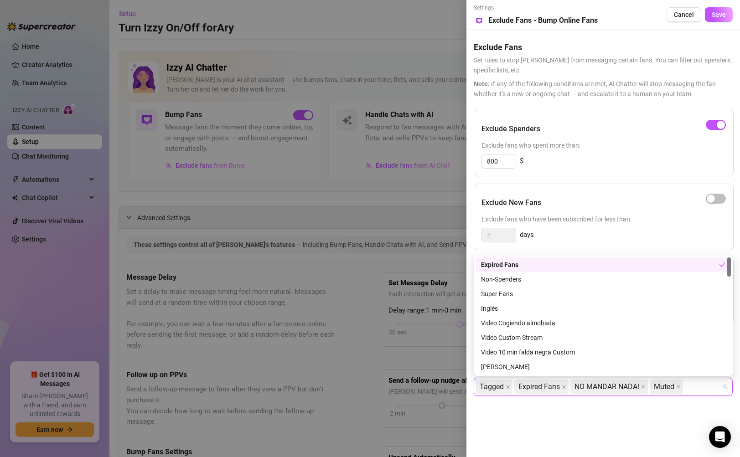
click at [706, 386] on div "Tagged Expired Fans NO MANDAR NADA! Muted" at bounding box center [598, 387] width 246 height 16
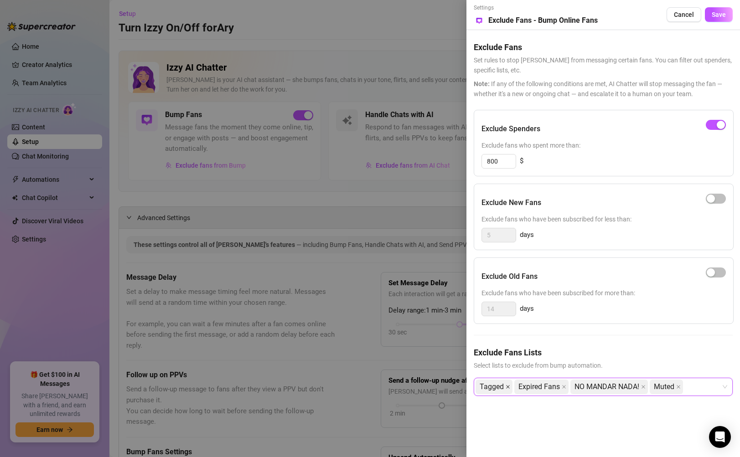
click at [508, 387] on icon "close" at bounding box center [507, 387] width 5 height 5
click at [602, 389] on span "NO MANDAR NADA!" at bounding box center [569, 387] width 77 height 15
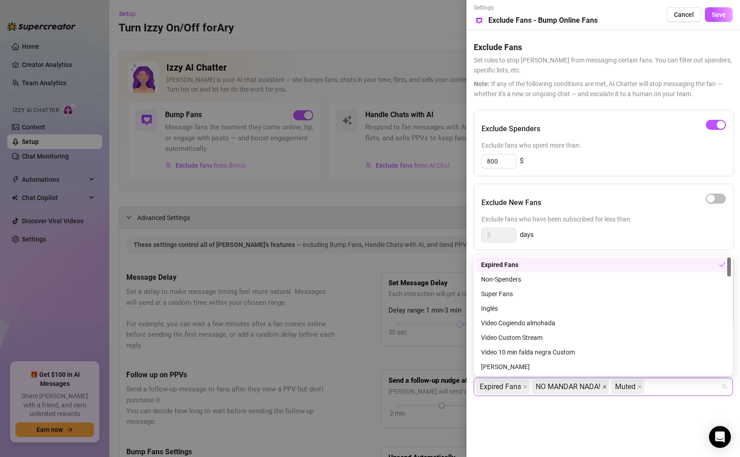
click at [605, 387] on icon "close" at bounding box center [604, 387] width 4 height 4
click at [560, 386] on icon "close" at bounding box center [560, 387] width 4 height 4
click at [585, 406] on div "Exclude Fans Lists Select lists to exclude from bump automation. Expired Fans" at bounding box center [602, 378] width 259 height 64
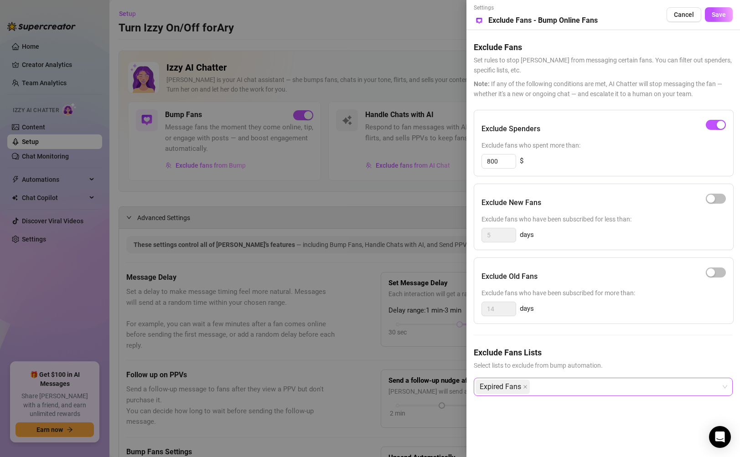
click at [556, 389] on div "Expired Fans" at bounding box center [598, 387] width 246 height 16
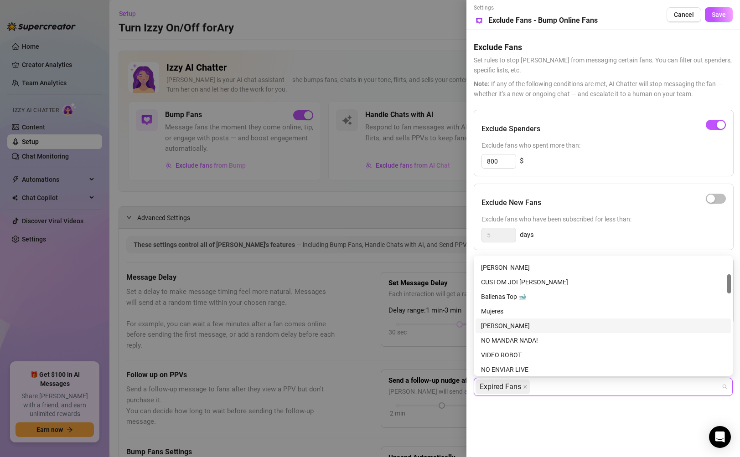
scroll to position [101, 0]
click at [571, 339] on div "NO MANDAR NADA!" at bounding box center [603, 339] width 244 height 10
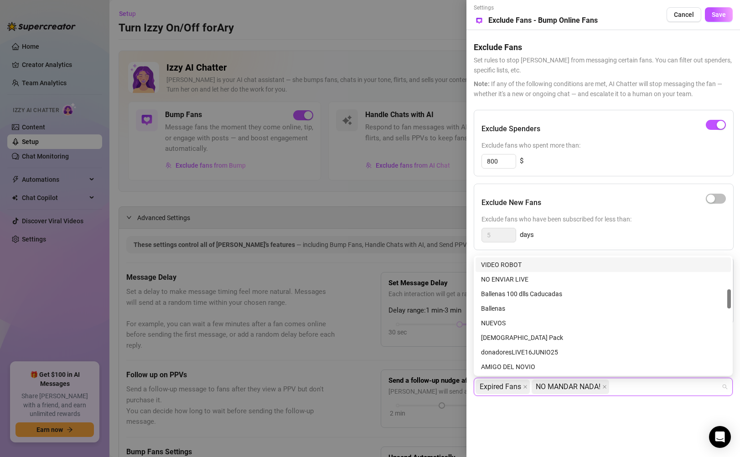
scroll to position [191, 0]
click at [509, 306] on div "Ballenas" at bounding box center [603, 307] width 244 height 10
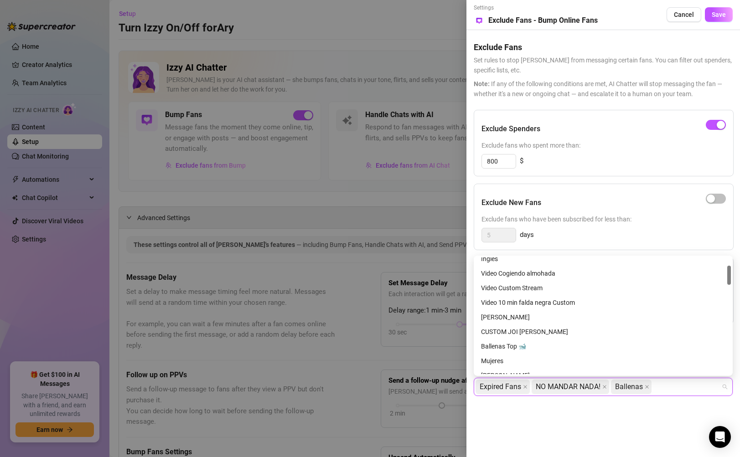
scroll to position [0, 0]
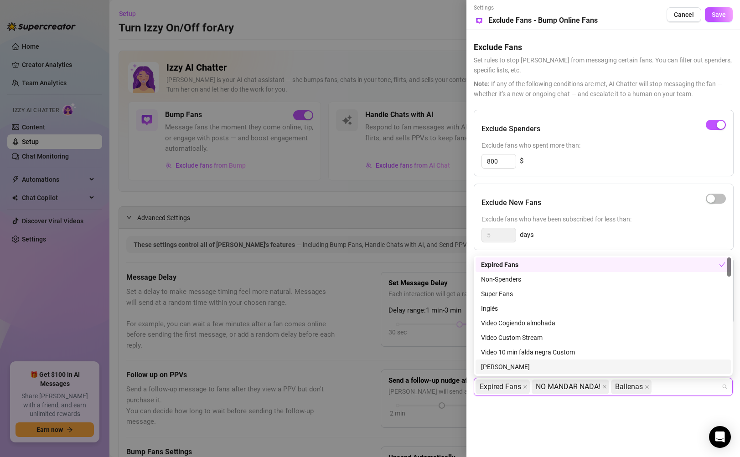
click at [580, 417] on div "Settings Preview Exclude Fans - Bump Online Fans Cancel Save Exclude Fans Set r…" at bounding box center [602, 228] width 273 height 457
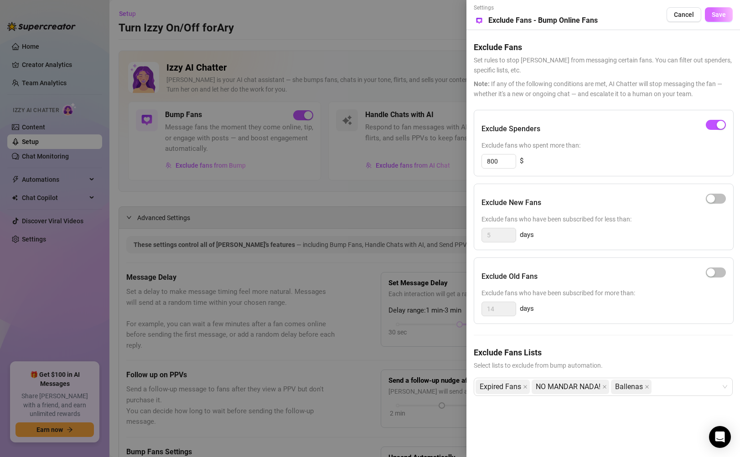
click at [720, 14] on span "Save" at bounding box center [718, 14] width 14 height 7
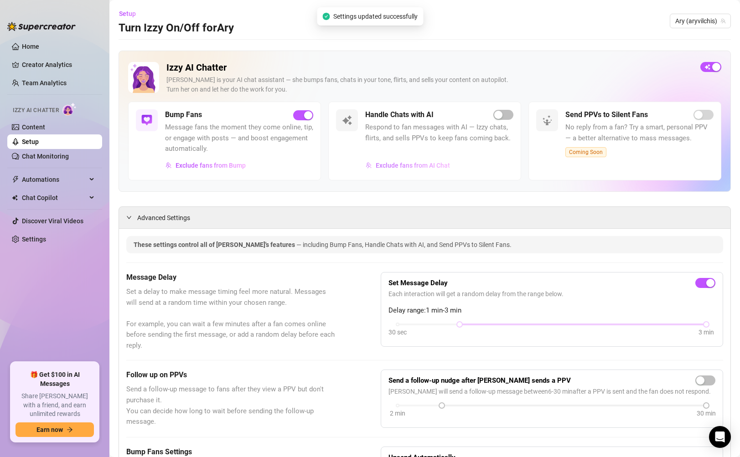
click at [413, 167] on span "Exclude fans from AI Chat" at bounding box center [412, 165] width 74 height 7
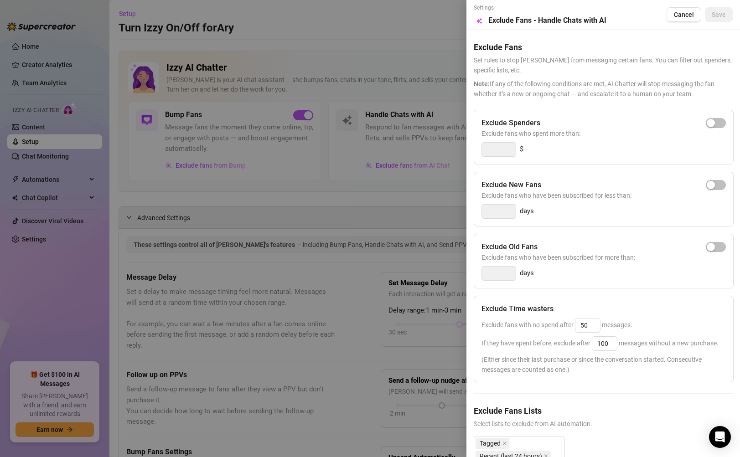
click at [370, 124] on div at bounding box center [370, 228] width 740 height 457
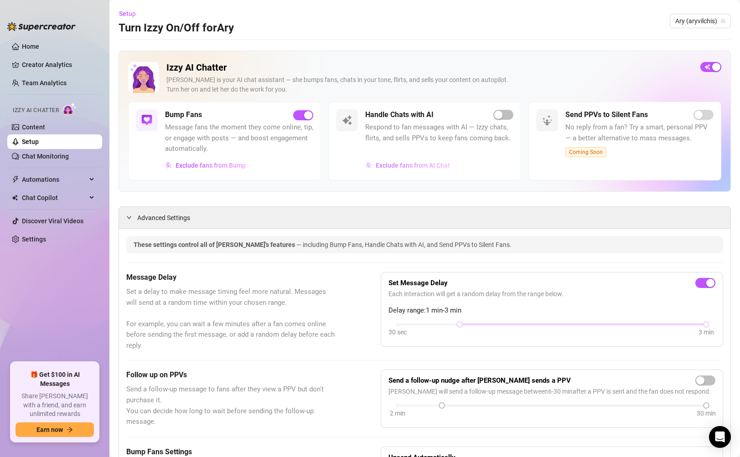
click at [398, 163] on span "Exclude fans from AI Chat" at bounding box center [412, 165] width 74 height 7
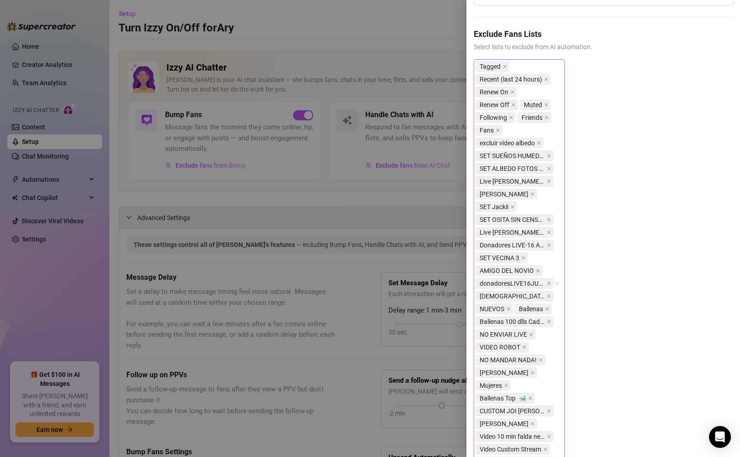
scroll to position [376, 0]
click at [505, 69] on icon "close" at bounding box center [505, 67] width 4 height 4
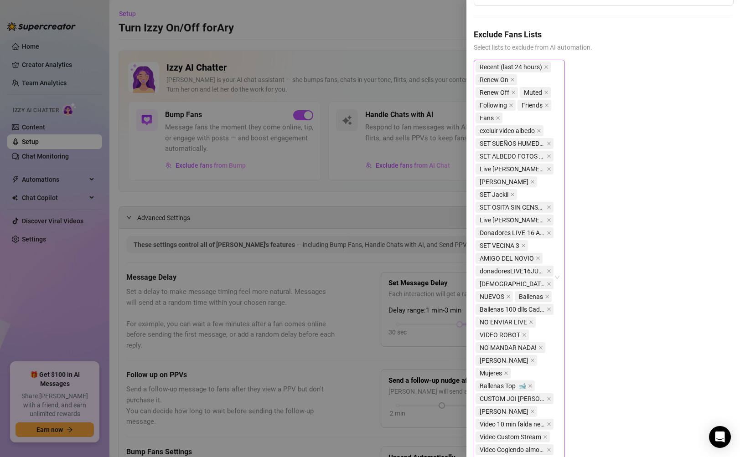
click at [545, 69] on icon "close" at bounding box center [546, 67] width 5 height 5
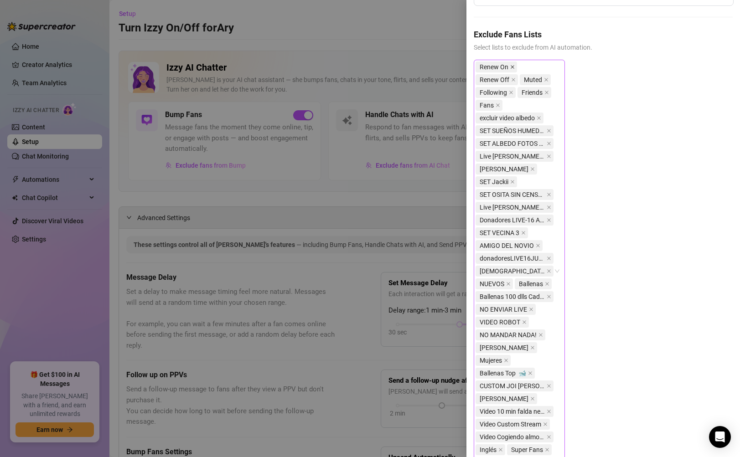
click at [511, 69] on icon "close" at bounding box center [512, 67] width 5 height 5
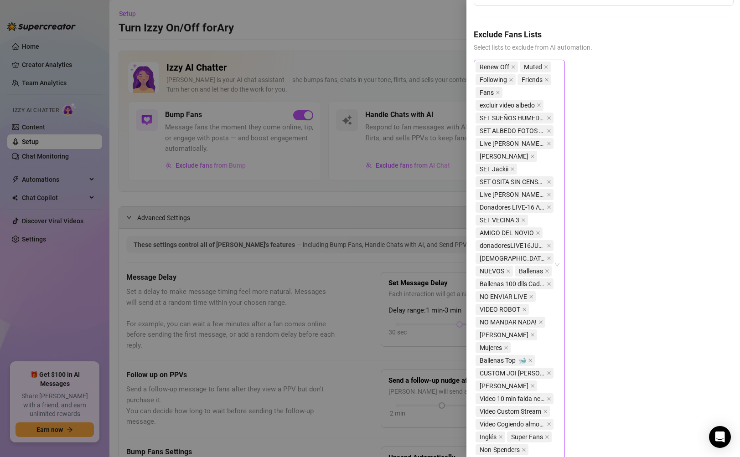
click at [511, 69] on icon "close" at bounding box center [513, 67] width 5 height 5
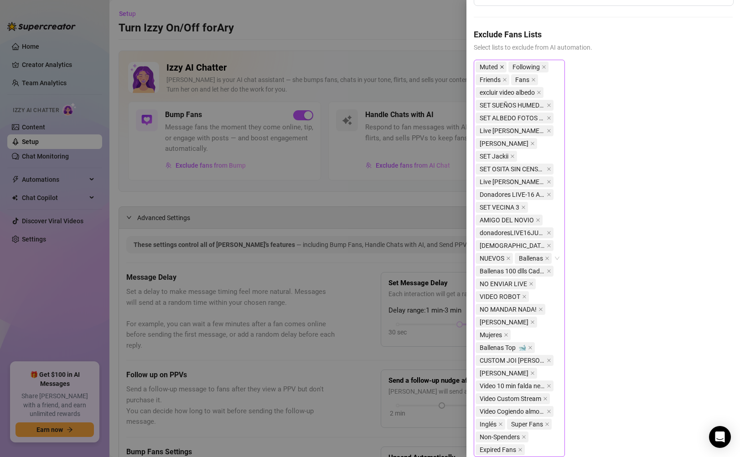
click at [501, 69] on icon "close" at bounding box center [502, 67] width 4 height 4
click at [507, 77] on body "Home Creator Analytics Team Analytics Izzy AI Chatter Content Setup Chat Monito…" at bounding box center [370, 228] width 740 height 457
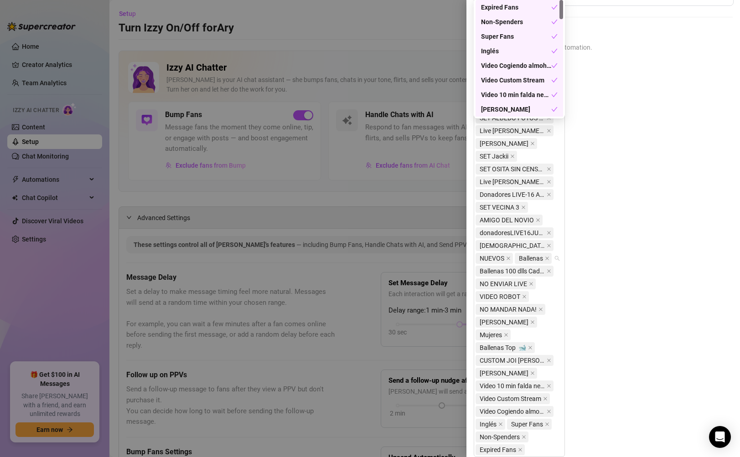
click at [636, 112] on div "Following Friends Fans excluir video albedo SET SUEÑOS HUMEDOS SET ALBEDO FOTOS…" at bounding box center [602, 266] width 259 height 412
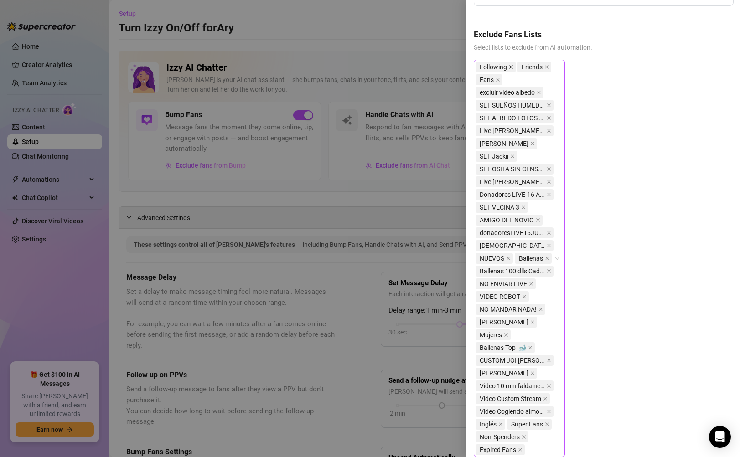
click at [511, 69] on icon "close" at bounding box center [511, 67] width 5 height 5
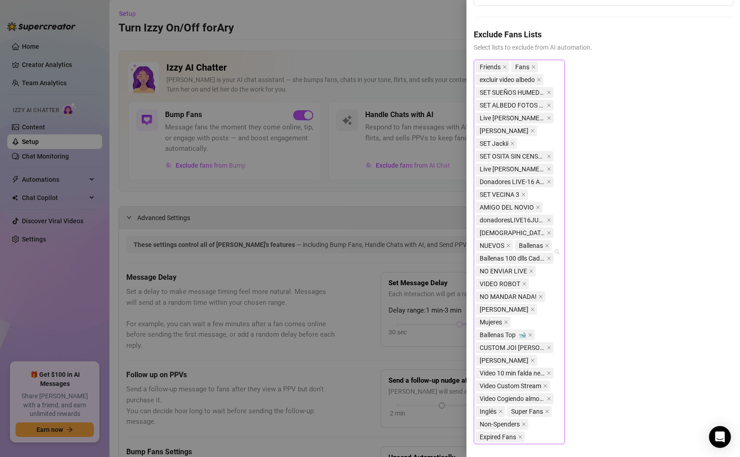
click at [500, 77] on body "Home Creator Analytics Team Analytics Izzy AI Chatter Content Setup Chat Monito…" at bounding box center [370, 228] width 740 height 457
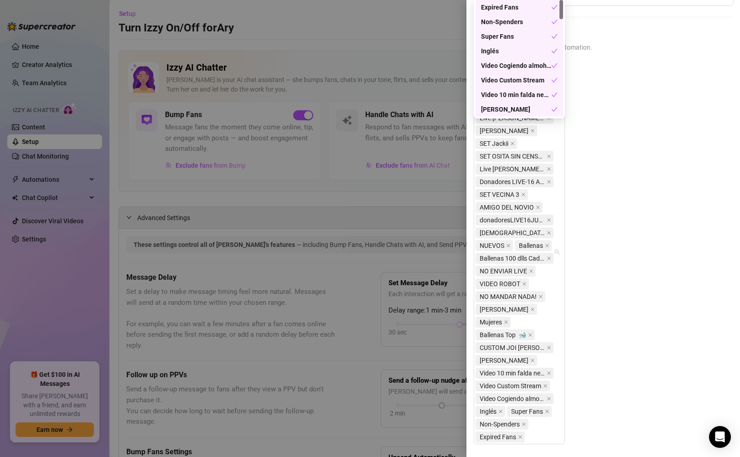
click at [613, 84] on div "Friends Fans excluir video albedo SET SUEÑOS HUMEDOS SET ALBEDO FOTOS REGALO Li…" at bounding box center [602, 259] width 259 height 399
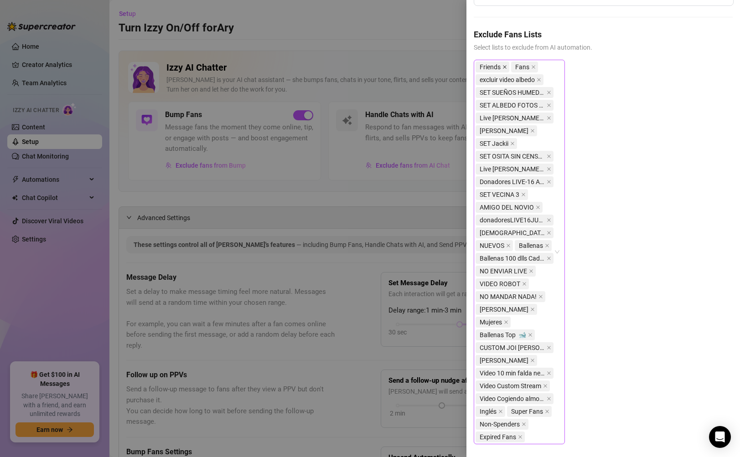
click at [505, 69] on icon "close" at bounding box center [504, 67] width 5 height 5
click at [499, 69] on icon "close" at bounding box center [497, 67] width 5 height 5
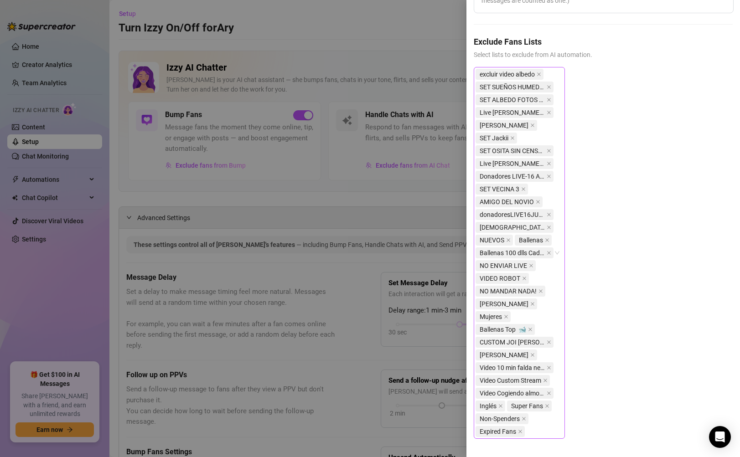
scroll to position [373, 0]
click at [540, 77] on icon "close" at bounding box center [538, 74] width 5 height 5
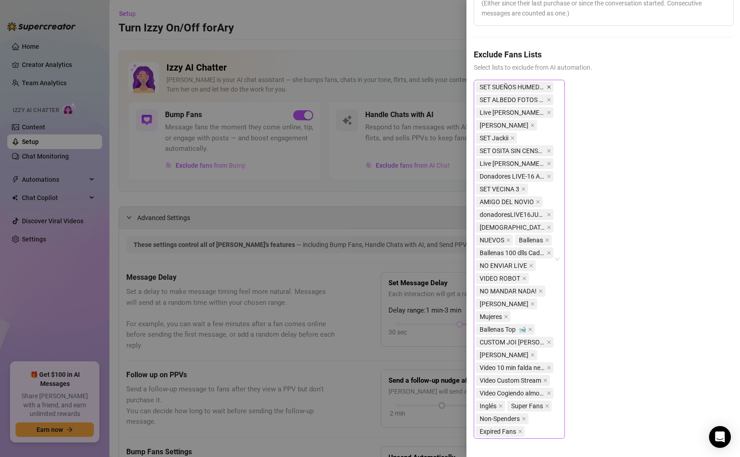
click at [548, 89] on icon "close" at bounding box center [548, 87] width 5 height 5
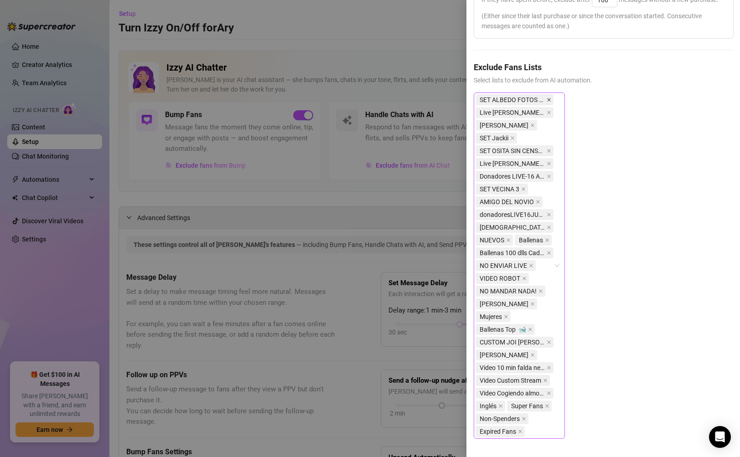
click at [550, 102] on icon "close" at bounding box center [549, 100] width 4 height 4
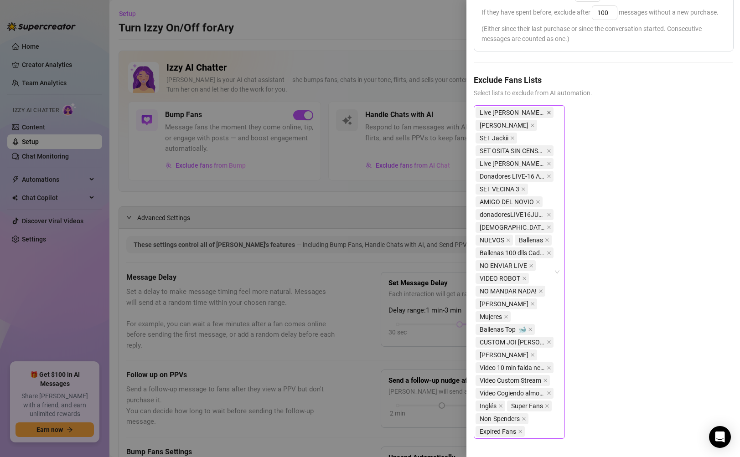
click at [549, 115] on icon "close" at bounding box center [548, 112] width 5 height 5
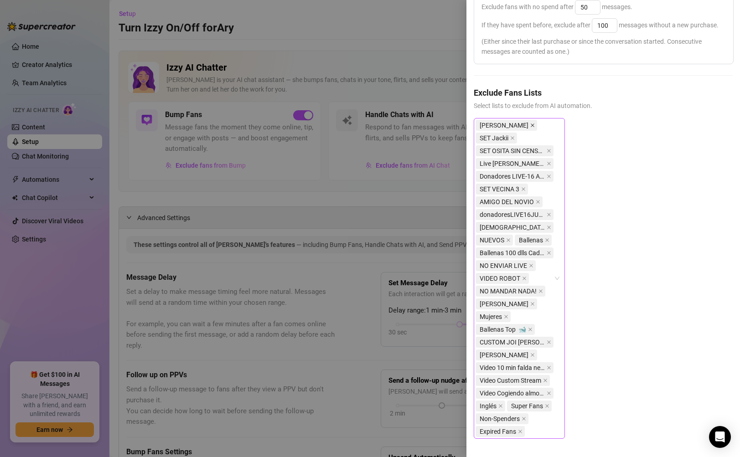
click at [530, 127] on icon "close" at bounding box center [532, 125] width 4 height 4
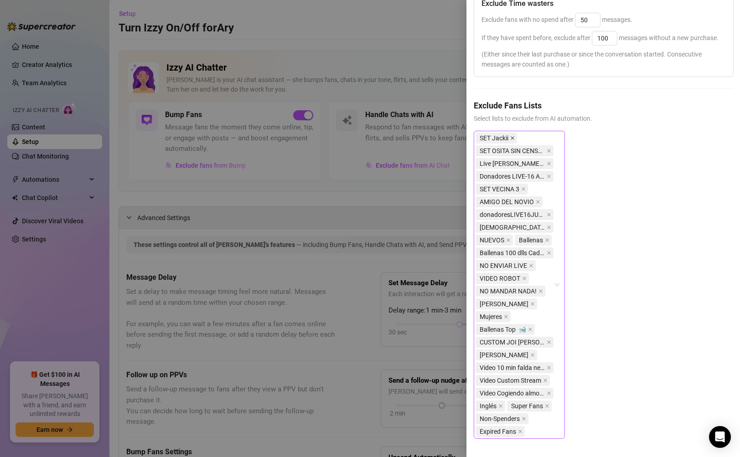
click at [512, 140] on icon "close" at bounding box center [512, 138] width 4 height 4
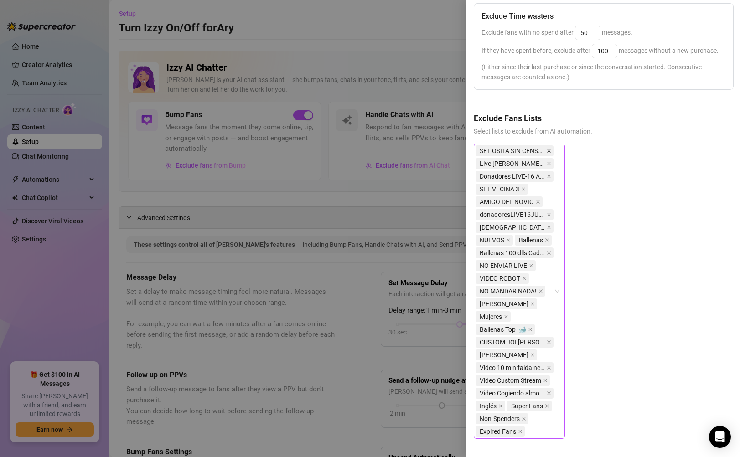
click at [546, 153] on icon "close" at bounding box center [548, 151] width 5 height 5
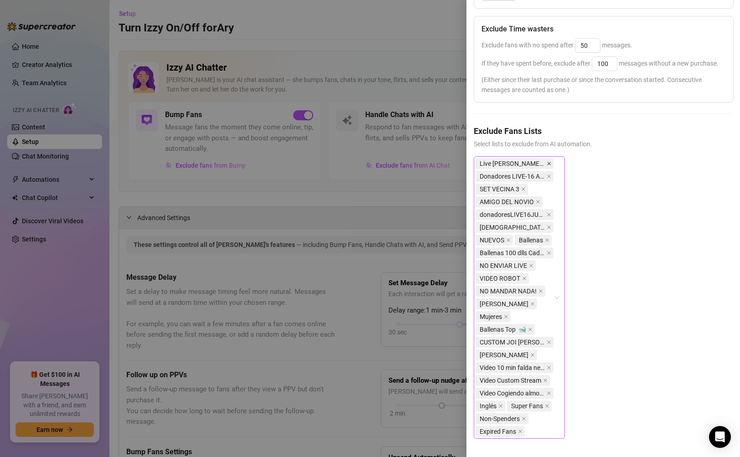
click at [550, 165] on icon "close" at bounding box center [549, 164] width 4 height 4
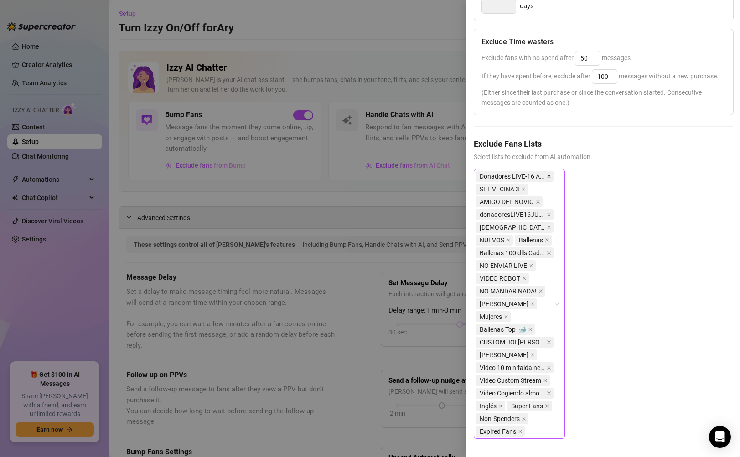
click at [550, 178] on span at bounding box center [548, 176] width 5 height 10
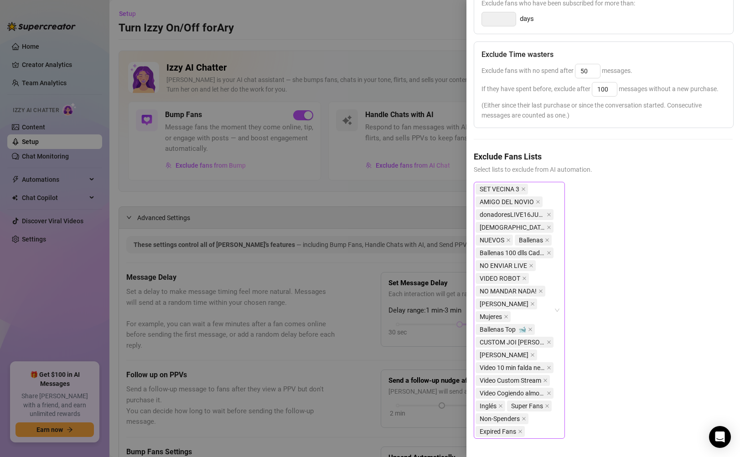
scroll to position [258, 0]
click at [523, 191] on icon "close" at bounding box center [523, 189] width 5 height 5
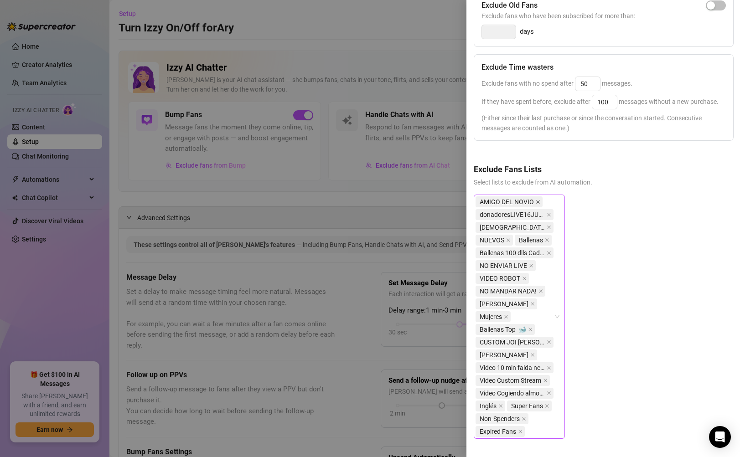
click at [538, 204] on icon "close" at bounding box center [537, 202] width 5 height 5
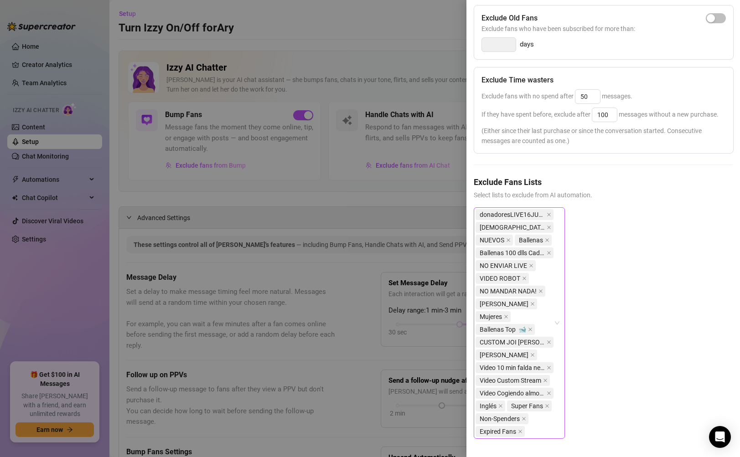
scroll to position [233, 0]
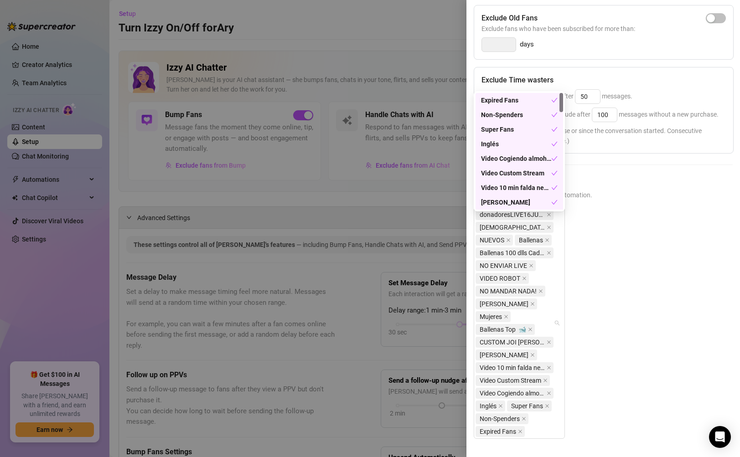
click at [552, 220] on span "donadoresLIVE16JUNIO25" at bounding box center [514, 214] width 78 height 11
click at [548, 216] on icon "close" at bounding box center [549, 215] width 4 height 4
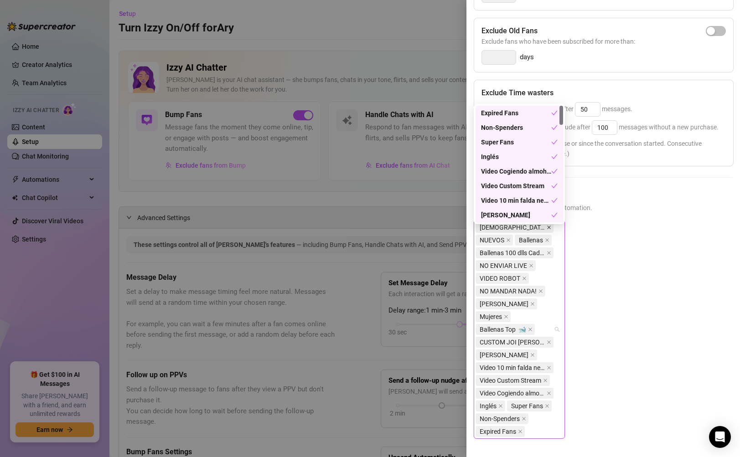
click at [546, 230] on icon "close" at bounding box center [548, 227] width 5 height 5
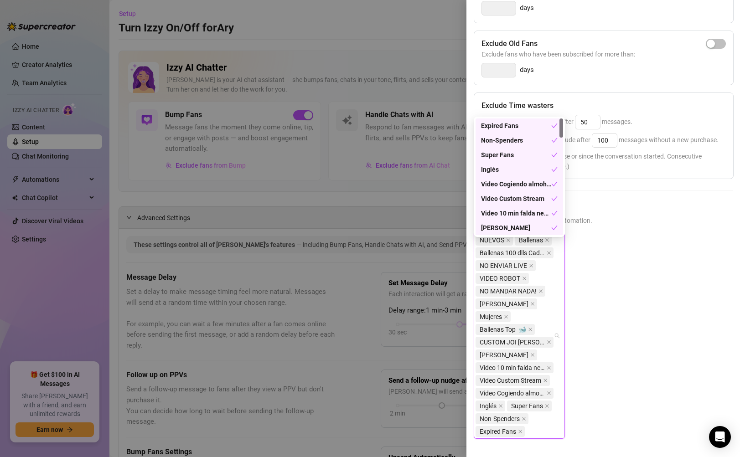
scroll to position [207, 0]
click at [510, 242] on icon "close" at bounding box center [508, 240] width 5 height 5
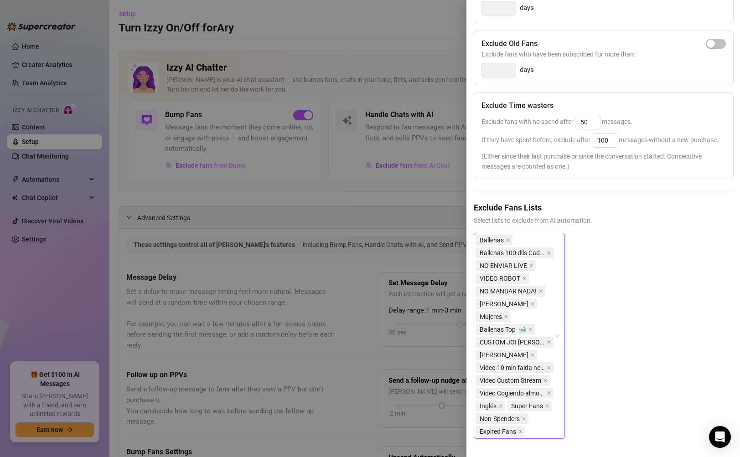
click at [620, 243] on div "Ballenas, Ballenas 100 dlls Caducadas, NO ENVIAR LIVE, VIDEO ROBOT, NO MANDAR N…" at bounding box center [602, 343] width 259 height 221
click at [508, 242] on icon "close" at bounding box center [507, 240] width 5 height 5
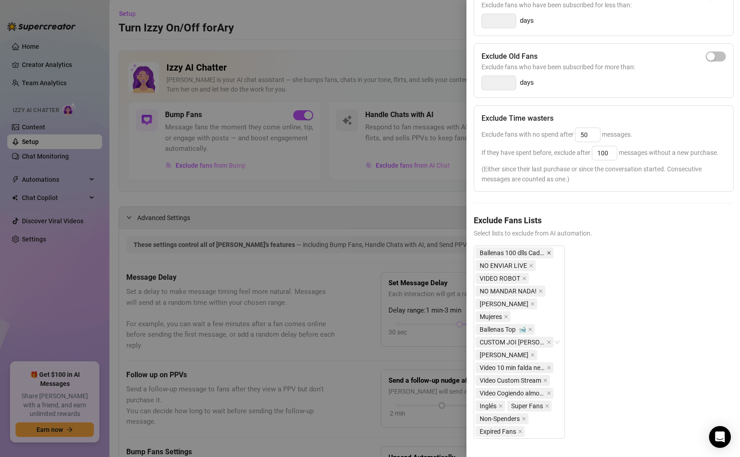
click at [548, 255] on icon "close" at bounding box center [548, 253] width 5 height 5
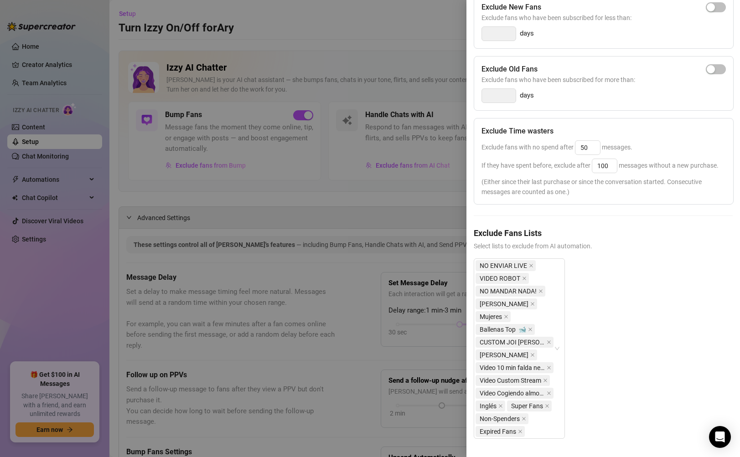
scroll to position [182, 0]
click at [529, 268] on icon "close" at bounding box center [531, 265] width 5 height 5
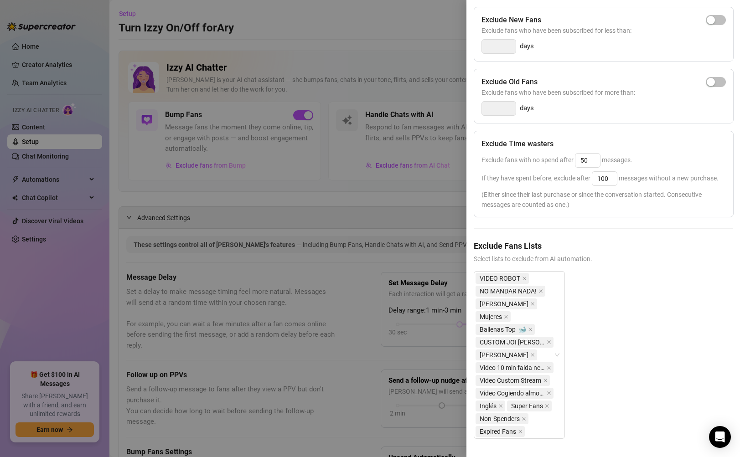
scroll to position [169, 0]
click at [525, 281] on icon "close" at bounding box center [524, 278] width 5 height 5
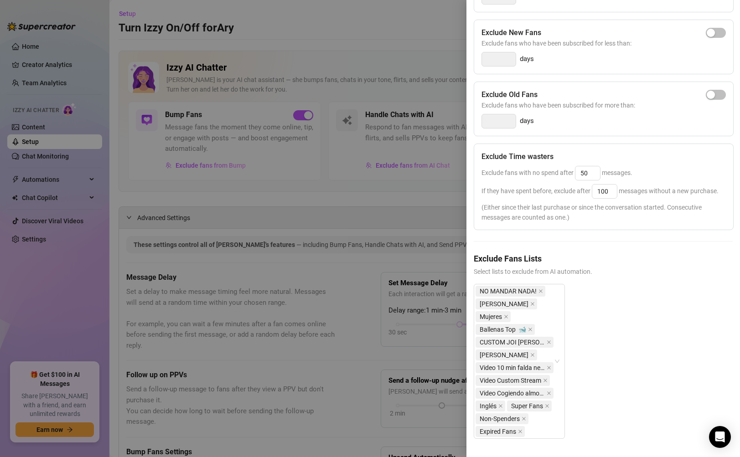
scroll to position [156, 0]
click at [539, 293] on icon "close" at bounding box center [540, 291] width 5 height 5
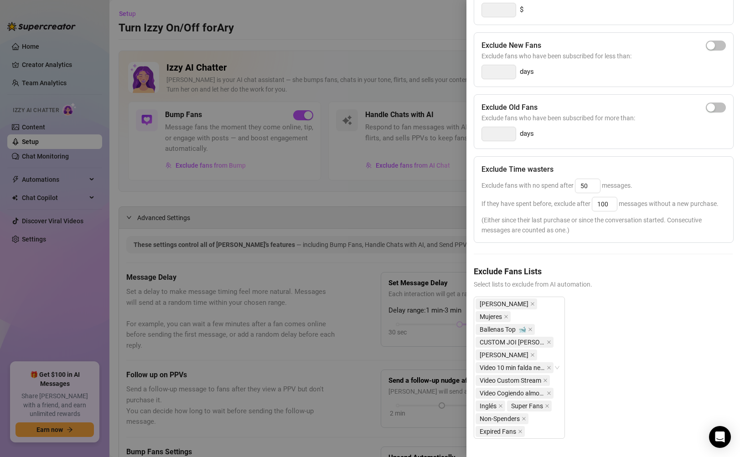
scroll to position [144, 0]
click at [530, 306] on icon "close" at bounding box center [532, 304] width 5 height 5
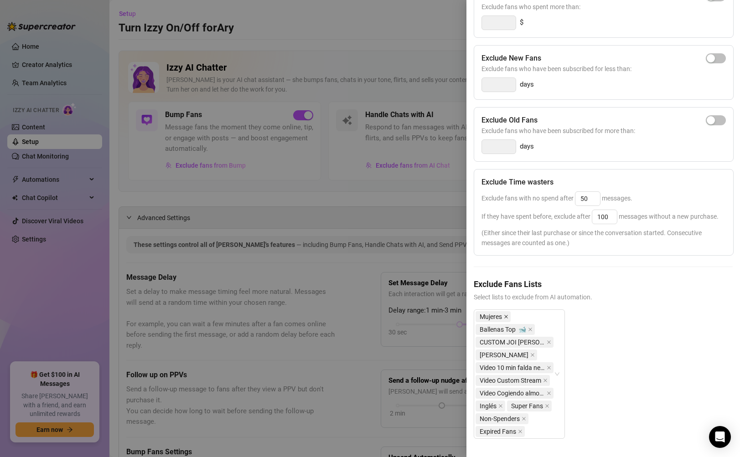
click at [508, 314] on icon "close" at bounding box center [506, 316] width 5 height 5
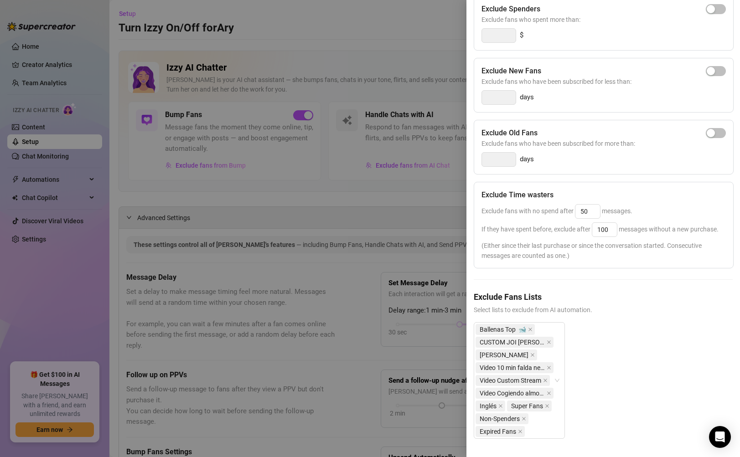
scroll to position [131, 0]
click at [528, 324] on span at bounding box center [530, 329] width 5 height 10
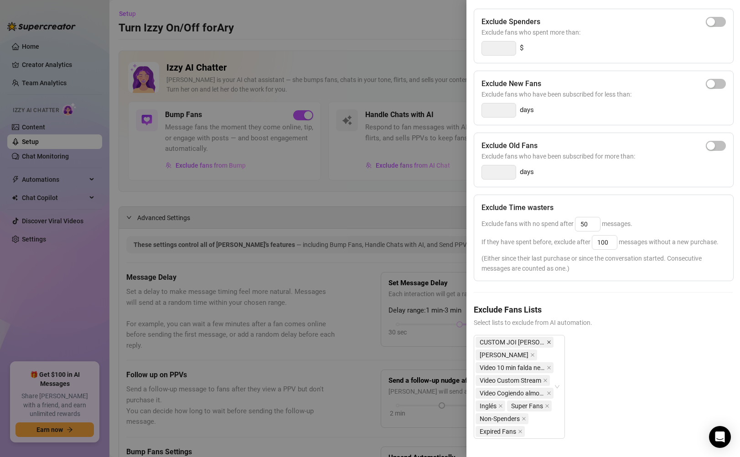
click at [547, 340] on icon "close" at bounding box center [549, 342] width 4 height 4
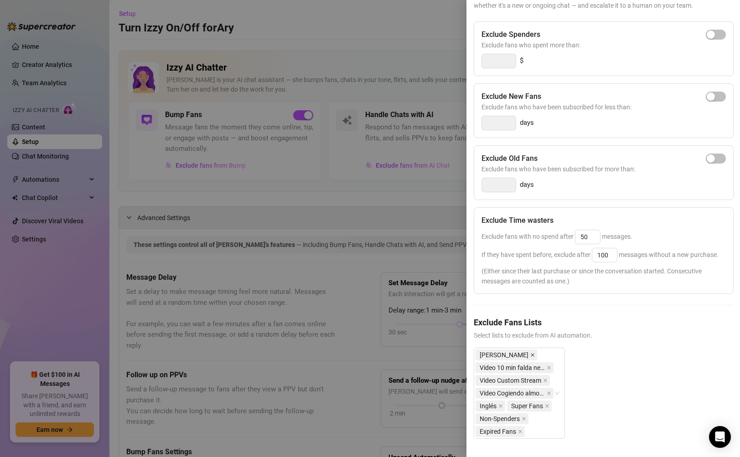
click at [530, 353] on icon "close" at bounding box center [532, 355] width 5 height 5
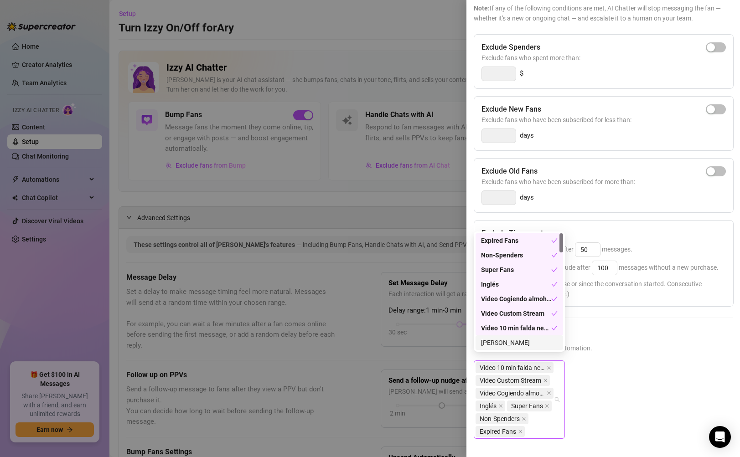
click at [546, 363] on span "Video 10 min falda negra Custom" at bounding box center [514, 367] width 78 height 11
click at [549, 365] on icon "close" at bounding box center [548, 367] width 5 height 5
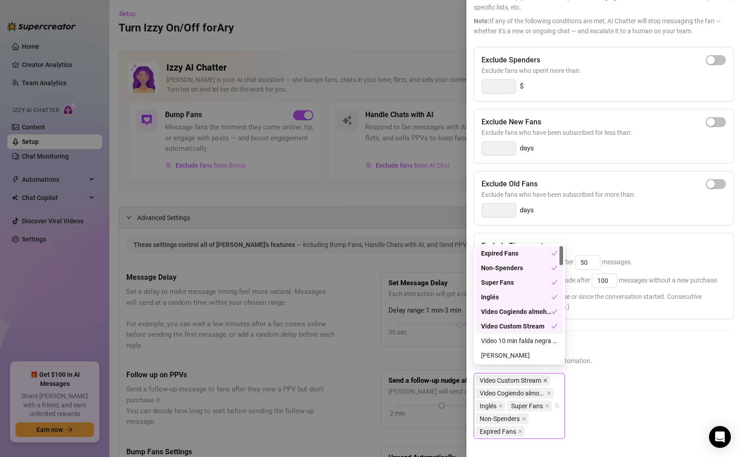
click at [547, 375] on span "Video Custom Stream" at bounding box center [512, 380] width 74 height 11
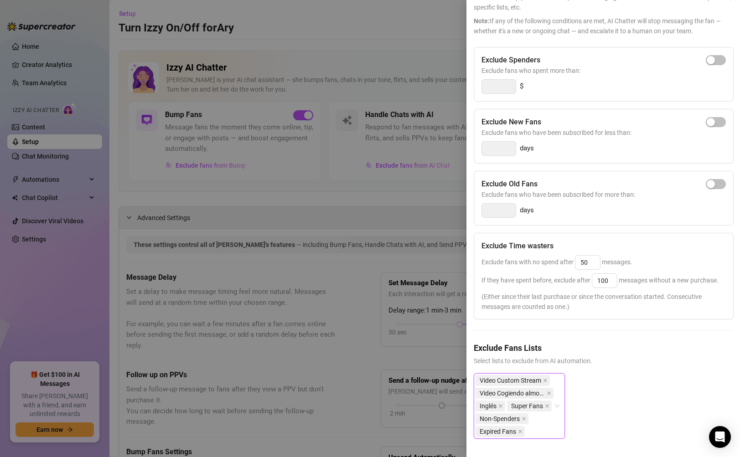
click at [598, 380] on div "Video Custom Stream, Video Cogiendo almohada, Inglés, Super Fans, Non-Spenders,…" at bounding box center [602, 413] width 259 height 80
click at [547, 378] on icon "close" at bounding box center [545, 380] width 5 height 5
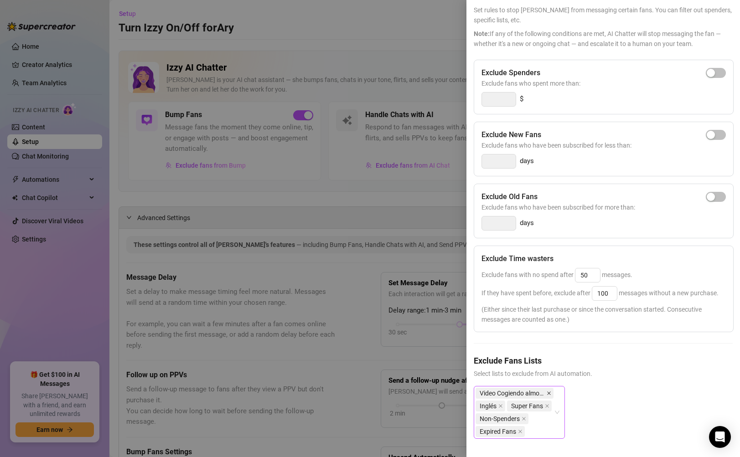
click at [549, 391] on icon "close" at bounding box center [548, 393] width 5 height 5
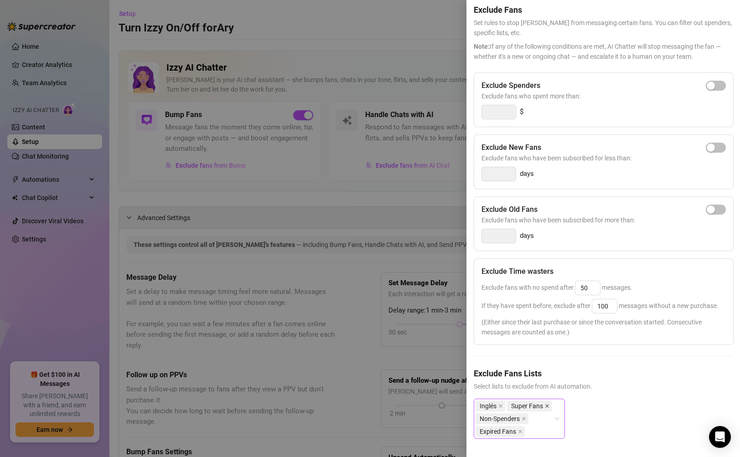
click at [547, 404] on icon "close" at bounding box center [547, 406] width 5 height 5
click at [499, 404] on icon "close" at bounding box center [500, 406] width 5 height 5
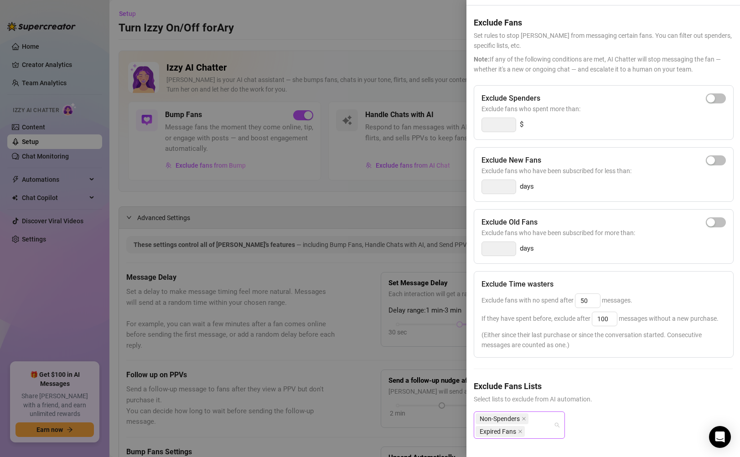
click at [526, 413] on span "Non-Spenders" at bounding box center [501, 418] width 53 height 11
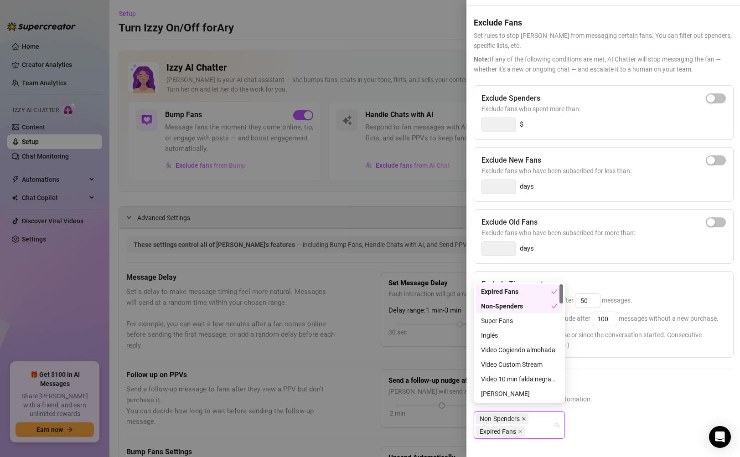
click at [524, 417] on icon "close" at bounding box center [524, 419] width 4 height 4
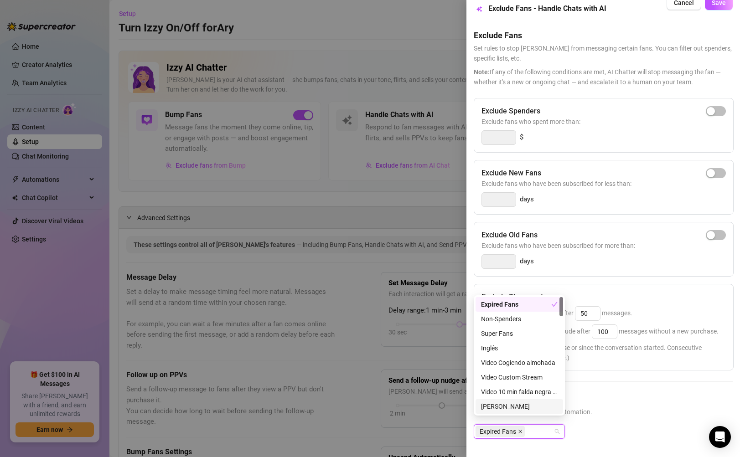
click at [519, 429] on icon "close" at bounding box center [520, 431] width 5 height 5
click at [667, 407] on span "Select lists to exclude from AI automation." at bounding box center [602, 412] width 259 height 10
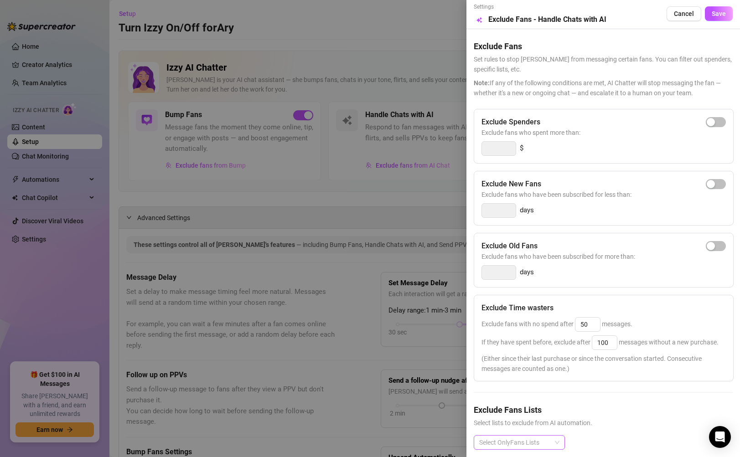
scroll to position [0, 0]
click at [706, 124] on div "button" at bounding box center [710, 123] width 8 height 8
click at [496, 151] on input "300" at bounding box center [499, 150] width 34 height 14
type input "800"
click at [562, 210] on div "days" at bounding box center [603, 211] width 244 height 15
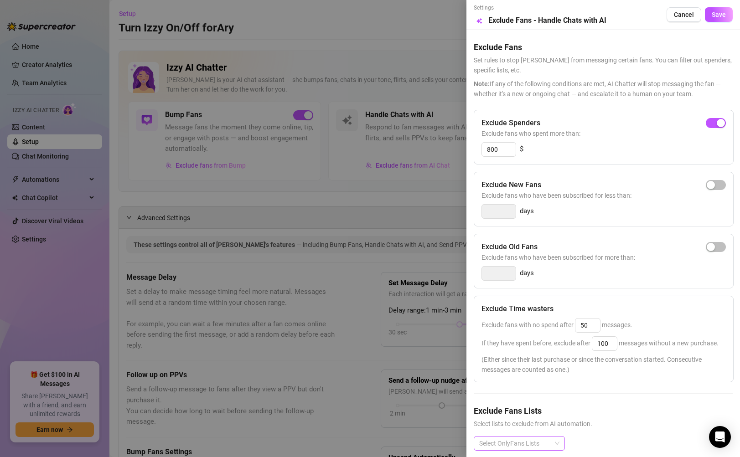
click at [699, 192] on span "Exclude fans who have been subscribed for less than:" at bounding box center [603, 195] width 244 height 10
click at [706, 187] on div "button" at bounding box center [710, 185] width 8 height 8
type input "3"
click at [705, 185] on span "button" at bounding box center [715, 185] width 20 height 10
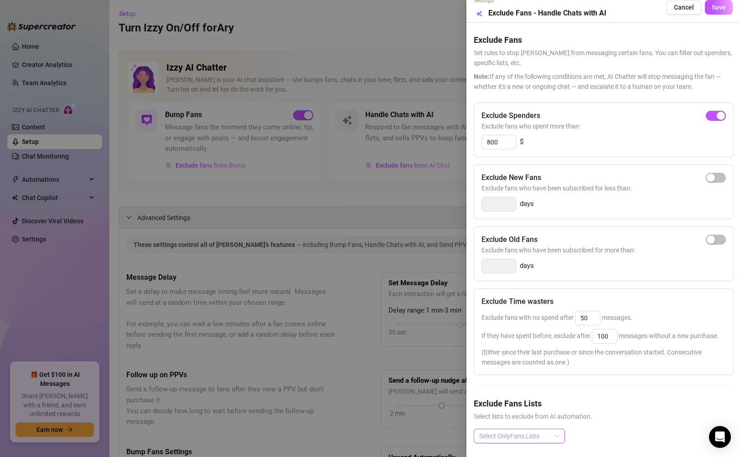
scroll to position [29, 0]
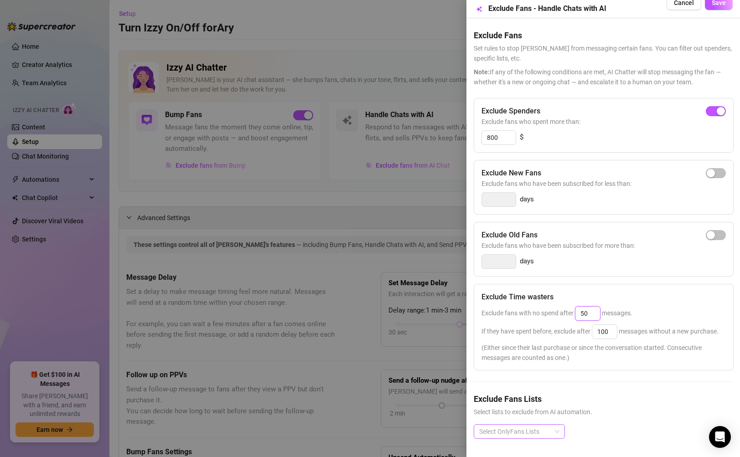
click at [586, 307] on input "50" at bounding box center [587, 314] width 25 height 14
type input "5"
type input "25"
click at [590, 329] on div "If they have spent before, exclude after 100 messages without a new purchase." at bounding box center [603, 331] width 244 height 15
drag, startPoint x: 607, startPoint y: 315, endPoint x: 622, endPoint y: 305, distance: 18.2
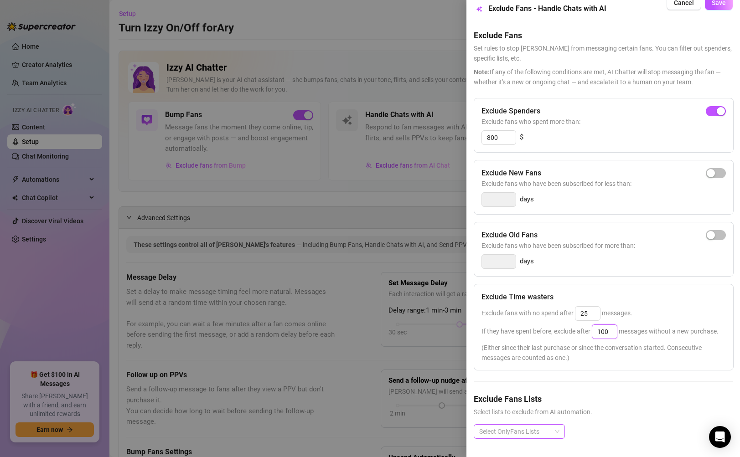
click at [607, 325] on input "100" at bounding box center [604, 332] width 25 height 14
type input "1"
type input "50"
click at [626, 333] on div "Exclude Time wasters Exclude fans with no spend after 25 messages. If they have…" at bounding box center [603, 327] width 260 height 87
click at [547, 425] on div at bounding box center [514, 431] width 78 height 13
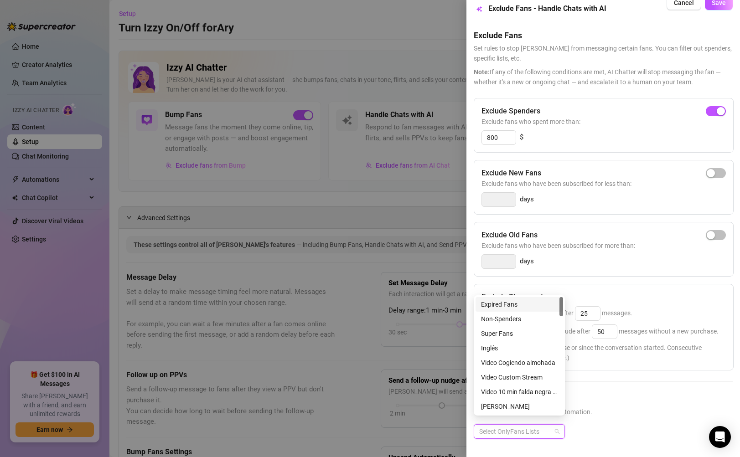
click at [508, 305] on div "Expired Fans" at bounding box center [519, 304] width 77 height 10
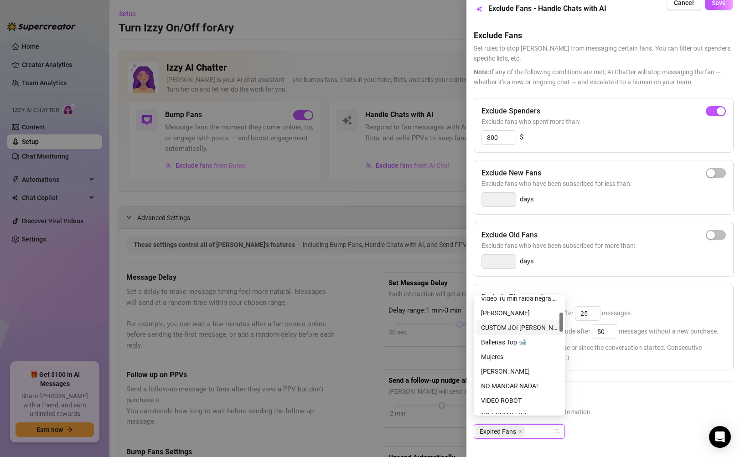
scroll to position [132, 0]
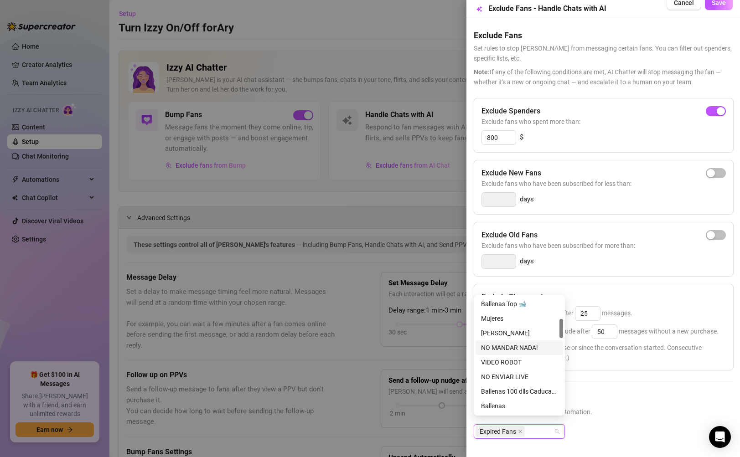
click at [531, 348] on div "NO MANDAR NADA!" at bounding box center [519, 348] width 77 height 10
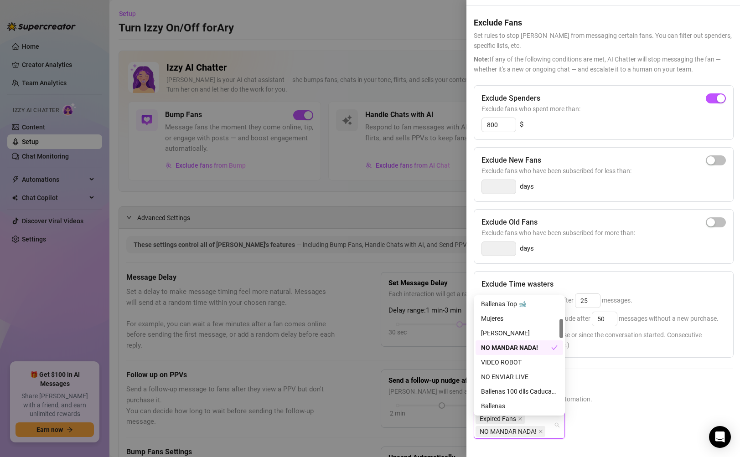
click at [645, 411] on div "Exclude Fans Lists Select lists to exclude from AI automation. Expired Fans NO …" at bounding box center [602, 416] width 259 height 73
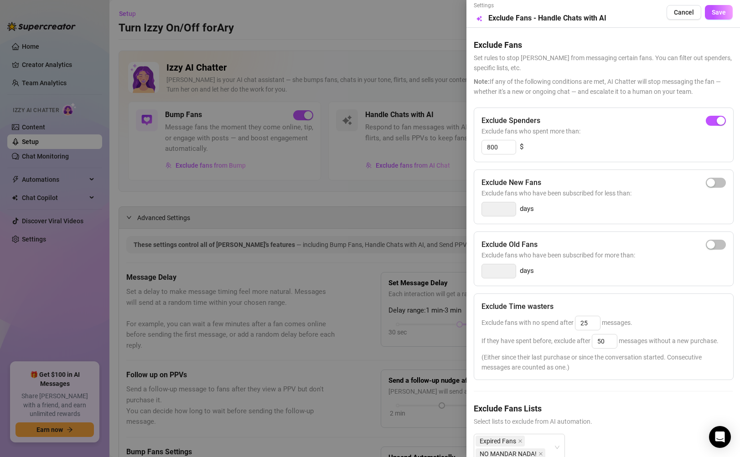
scroll to position [0, 0]
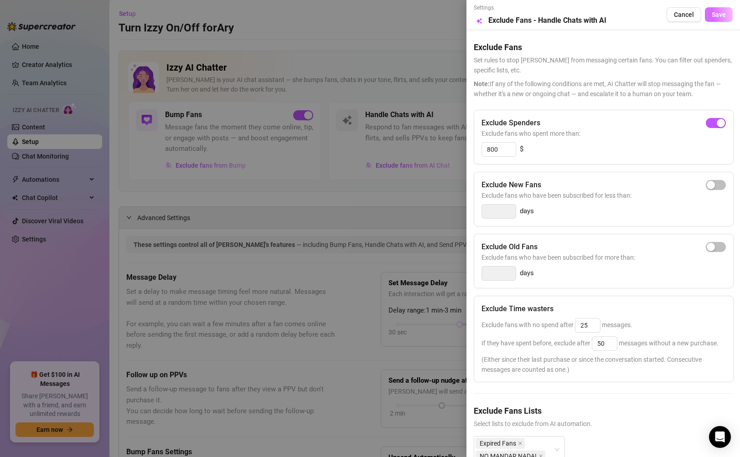
click at [715, 11] on span "Save" at bounding box center [718, 14] width 14 height 7
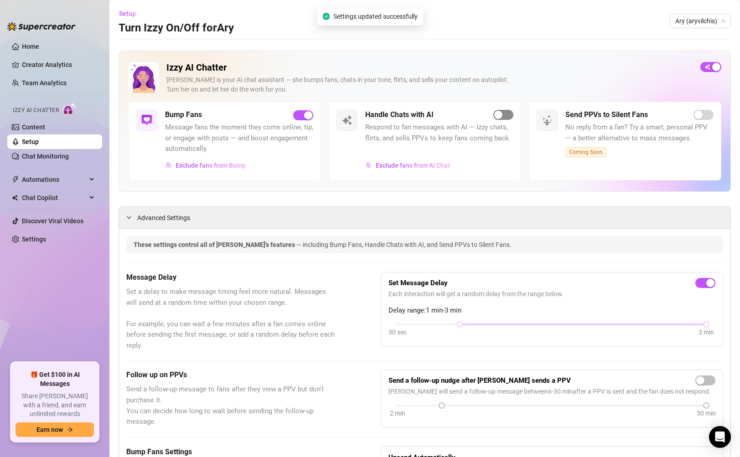
click at [494, 111] on div "button" at bounding box center [498, 115] width 8 height 8
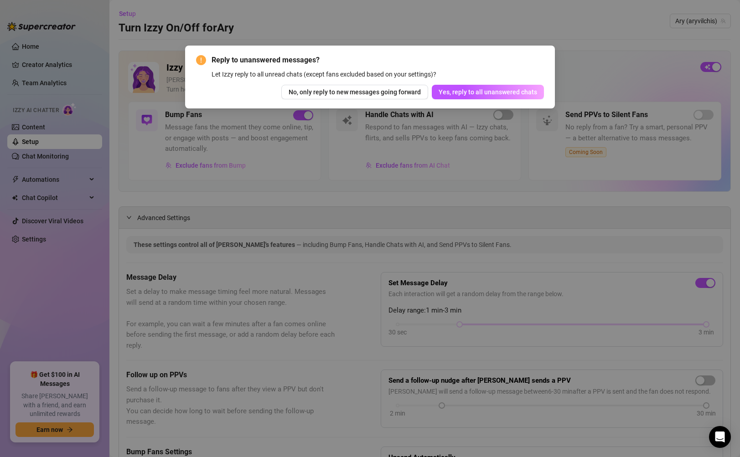
click at [446, 121] on div "Reply to unanswered messages? Let Izzy reply to all unread chats (except fans e…" at bounding box center [370, 228] width 740 height 457
click at [359, 88] on span "No, only reply to new messages going forward" at bounding box center [354, 91] width 132 height 7
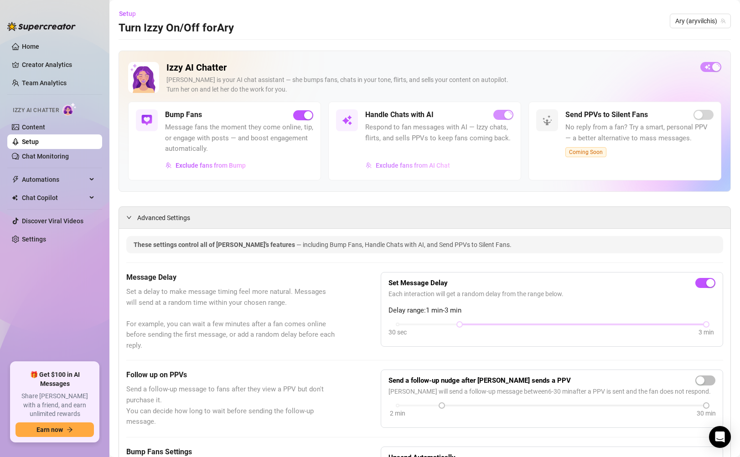
click at [405, 163] on span "Exclude fans from AI Chat" at bounding box center [412, 165] width 74 height 7
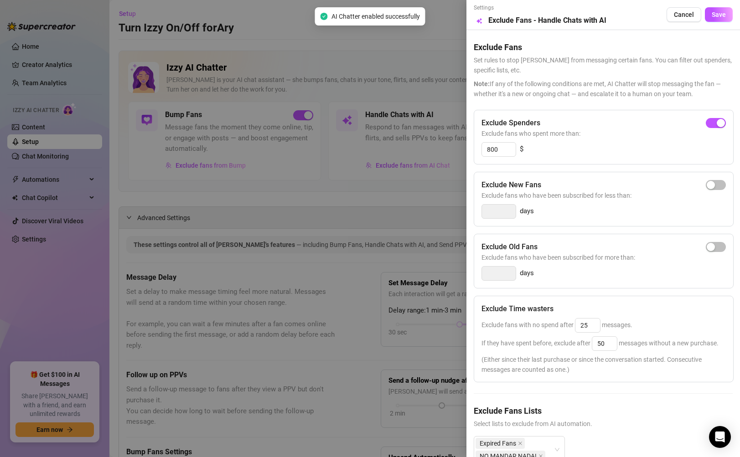
scroll to position [41, 0]
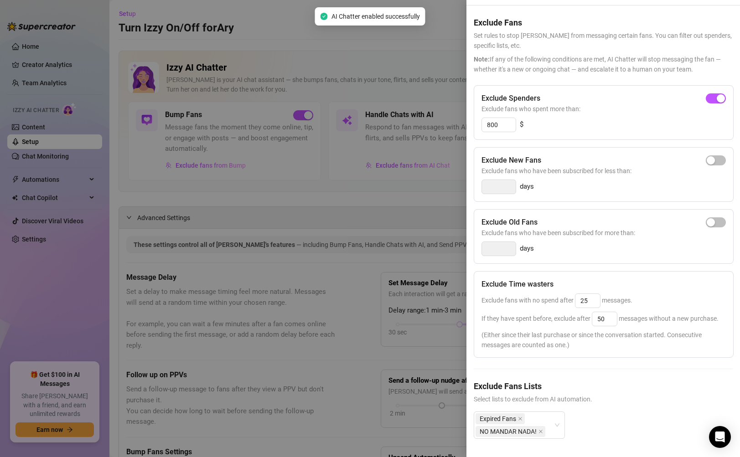
click at [271, 79] on div at bounding box center [370, 228] width 740 height 457
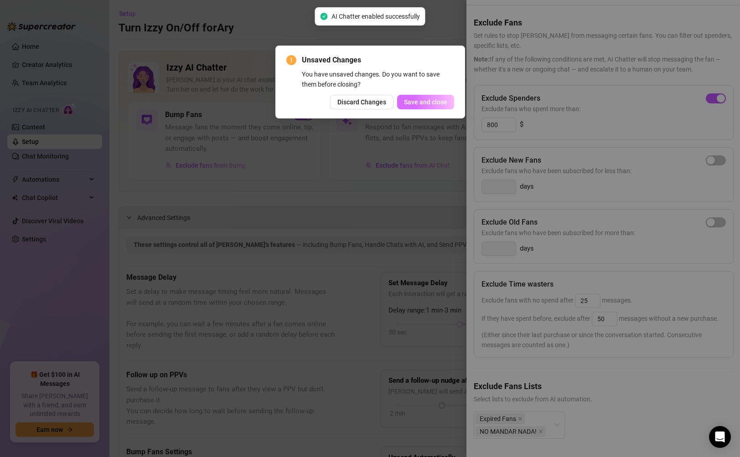
click at [416, 106] on button "Save and close" at bounding box center [425, 102] width 57 height 15
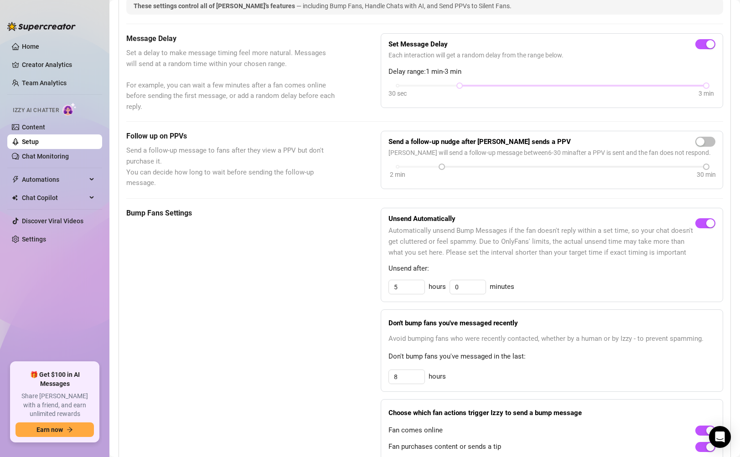
scroll to position [0, 0]
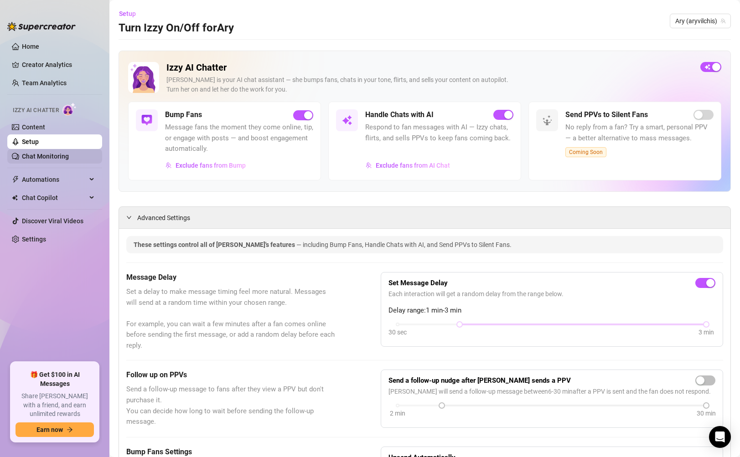
click at [61, 155] on link "Chat Monitoring" at bounding box center [45, 156] width 47 height 7
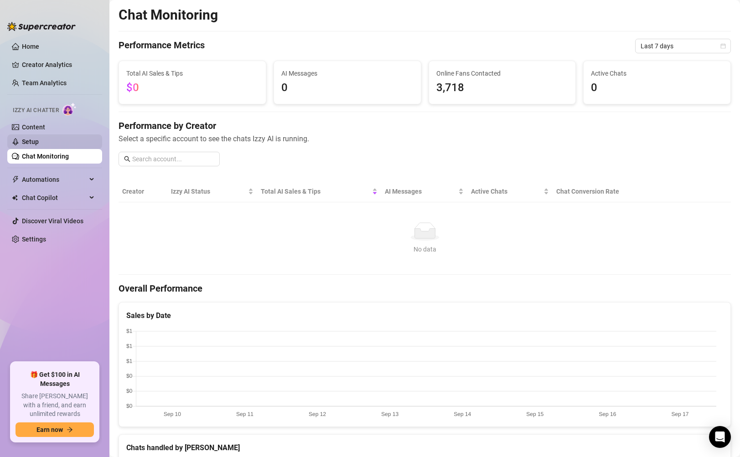
click at [39, 141] on link "Setup" at bounding box center [30, 141] width 17 height 7
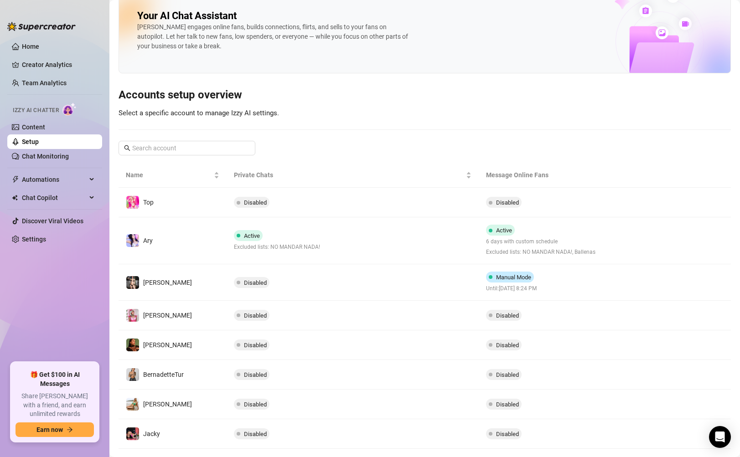
scroll to position [12, 0]
click at [45, 124] on link "Content" at bounding box center [33, 126] width 23 height 7
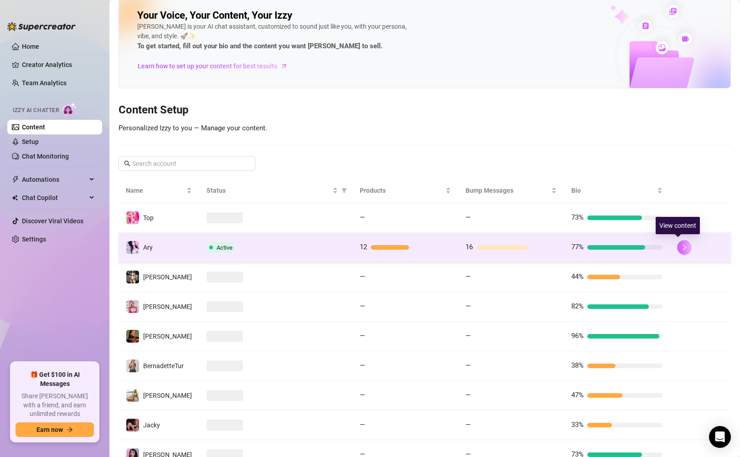
click at [682, 248] on icon "right" at bounding box center [683, 247] width 3 height 5
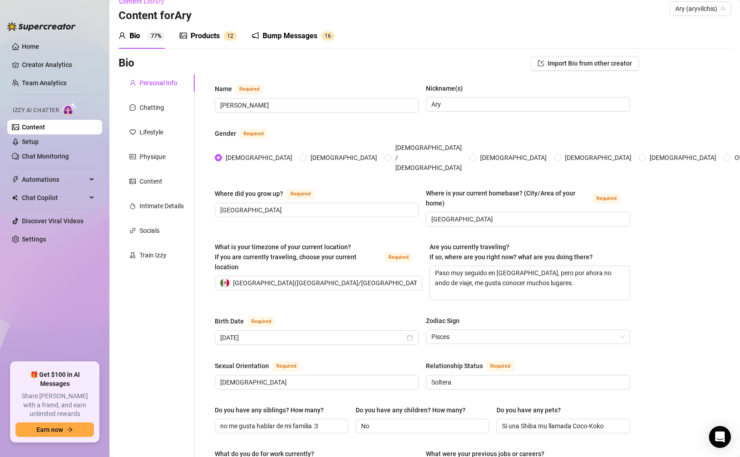
click at [203, 35] on div "Products" at bounding box center [204, 36] width 29 height 11
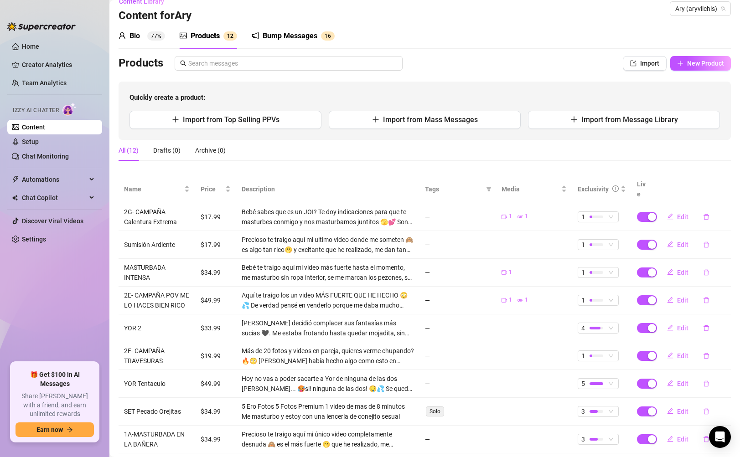
click at [129, 34] on div "Bio 77%" at bounding box center [141, 36] width 46 height 11
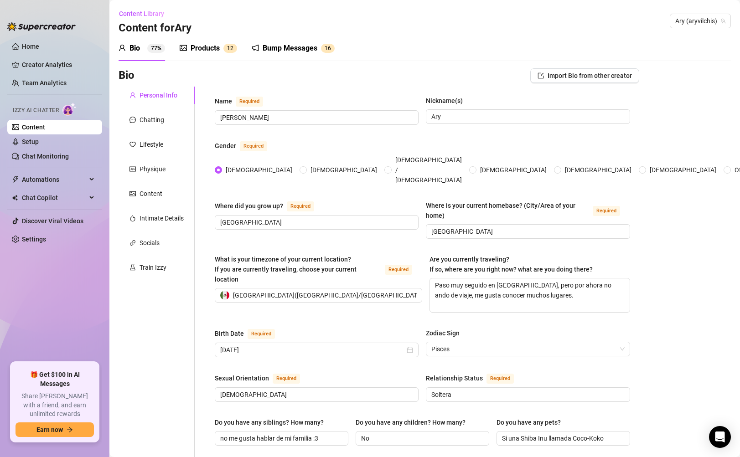
click at [203, 50] on div "Products" at bounding box center [204, 48] width 29 height 11
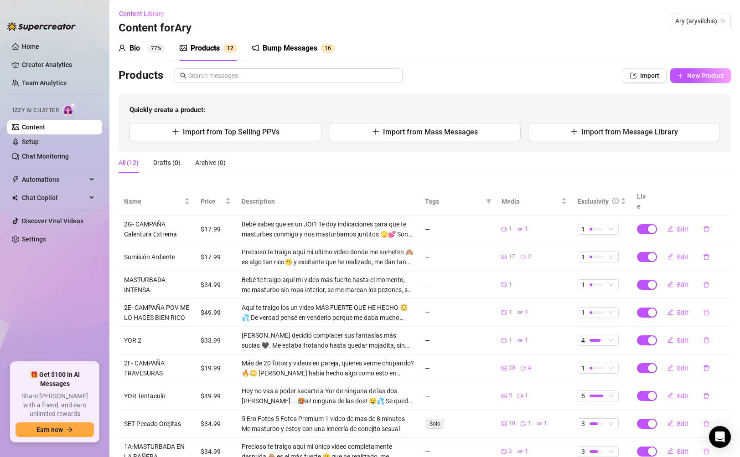
click at [315, 48] on div "Bump Messages" at bounding box center [289, 48] width 55 height 11
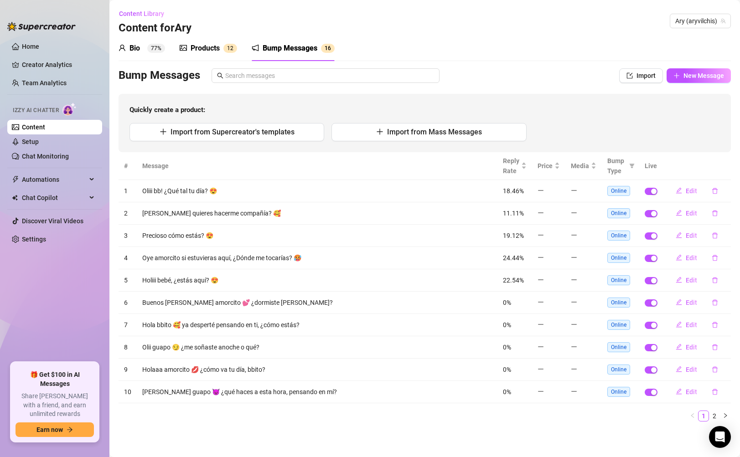
click at [223, 44] on div "Products 1 2" at bounding box center [208, 48] width 57 height 11
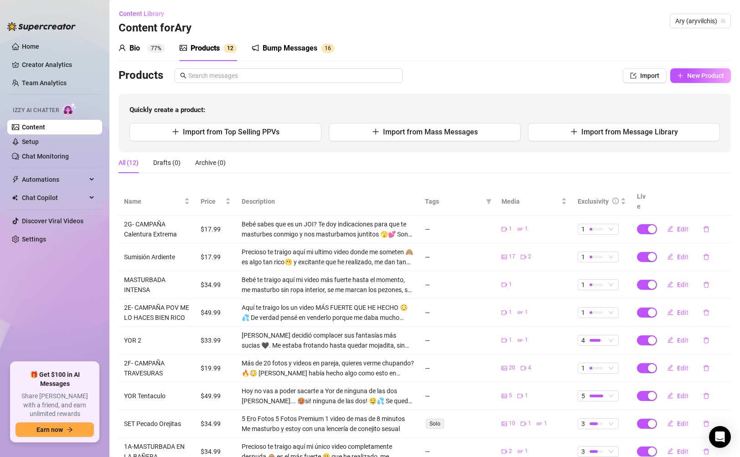
click at [111, 36] on main "Content Library Content for Ary Ary (aryvilchis) Bio 77% Products 1 2 Bump Mess…" at bounding box center [424, 273] width 630 height 546
click at [134, 46] on div "Bio" at bounding box center [134, 48] width 10 height 11
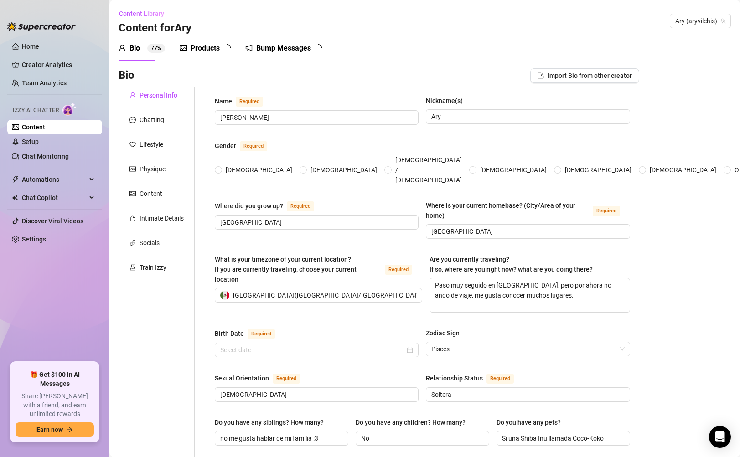
radio input "true"
type input "[DATE]"
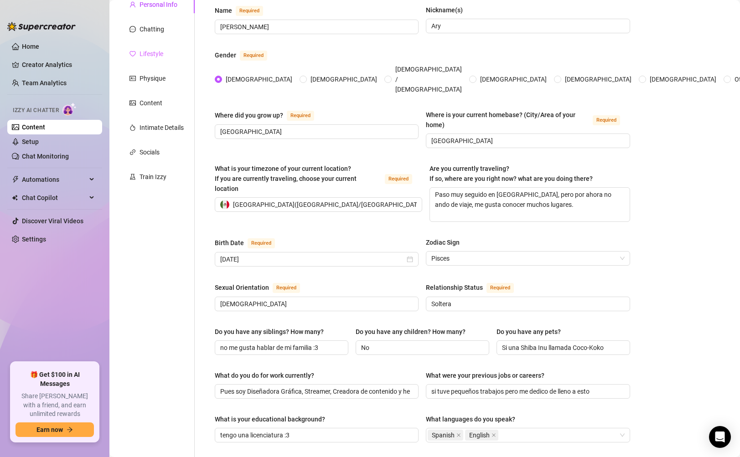
scroll to position [82, 0]
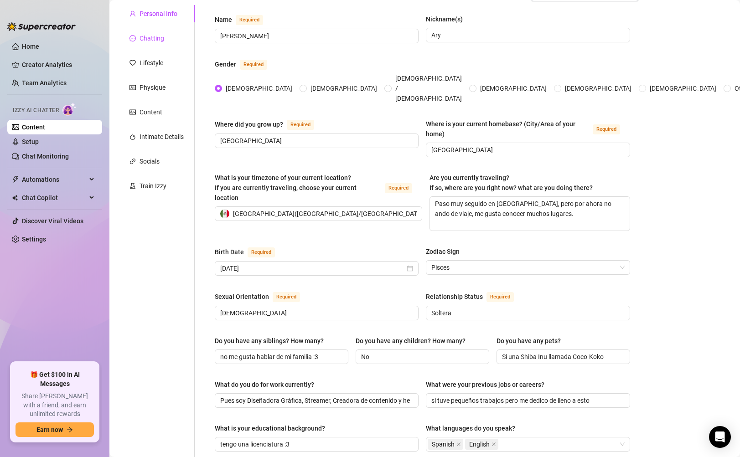
click at [151, 39] on div "Chatting" at bounding box center [151, 38] width 25 height 10
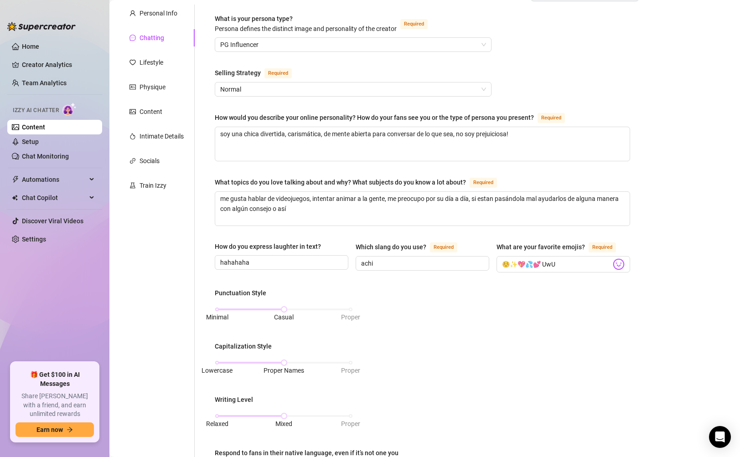
scroll to position [15, 0]
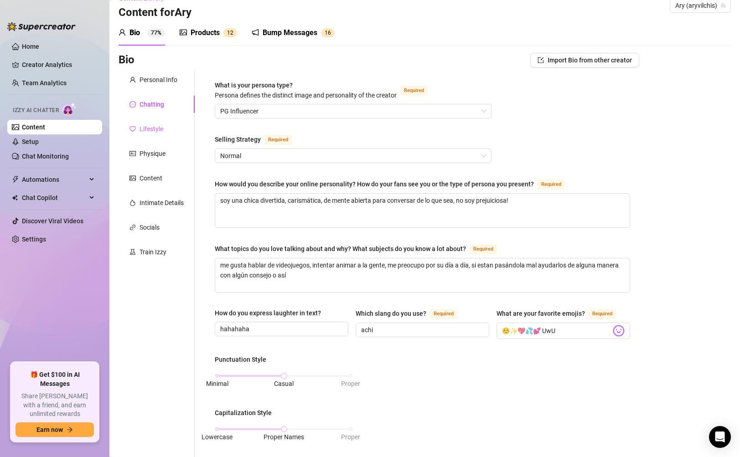
click at [158, 123] on div "Lifestyle" at bounding box center [156, 128] width 76 height 17
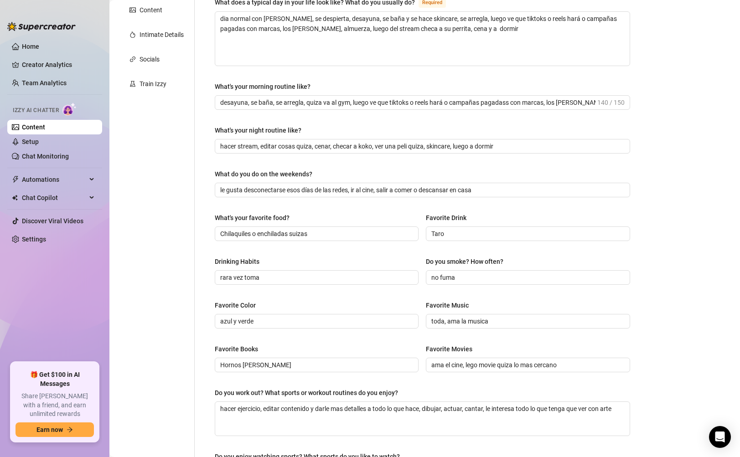
scroll to position [20, 0]
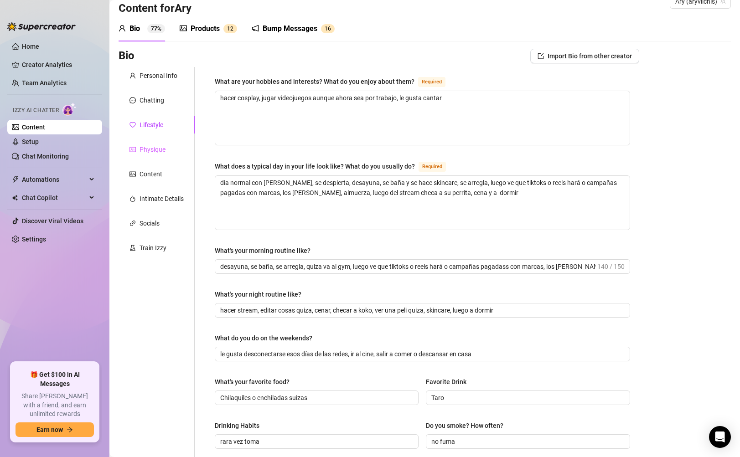
click at [169, 152] on div "Physique" at bounding box center [156, 149] width 76 height 17
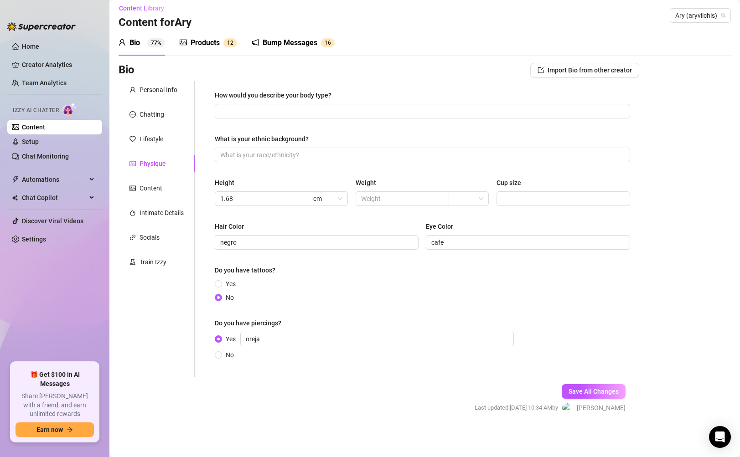
scroll to position [5, 0]
click at [555, 114] on input "How would you describe your body type?" at bounding box center [421, 111] width 402 height 10
click at [686, 130] on div "Bio Import Bio from other creator Personal Info Chatting Lifestyle Physique Con…" at bounding box center [424, 246] width 612 height 367
click at [388, 153] on input "What is your ethnic background?" at bounding box center [421, 155] width 402 height 10
click at [646, 169] on div "Bio Import Bio from other creator Personal Info Chatting Lifestyle Physique Con…" at bounding box center [424, 246] width 612 height 367
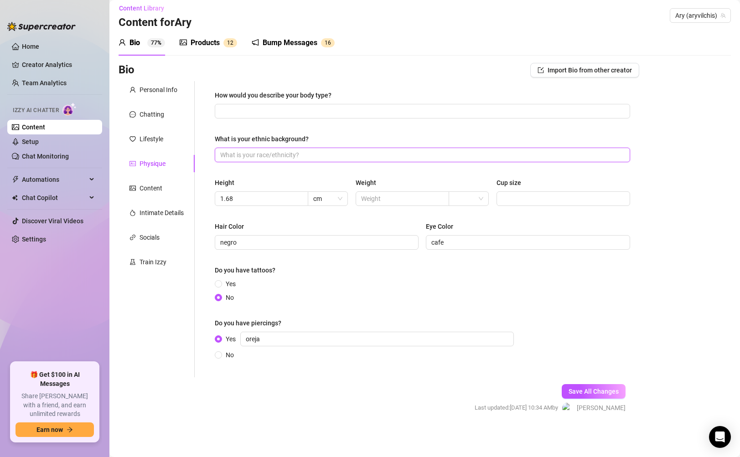
click at [513, 159] on input "What is your ethnic background?" at bounding box center [421, 155] width 402 height 10
click at [584, 198] on input "Cup size" at bounding box center [562, 199] width 121 height 10
click at [390, 201] on input "text" at bounding box center [401, 199] width 81 height 10
type input "u"
click at [590, 149] on span at bounding box center [422, 155] width 415 height 15
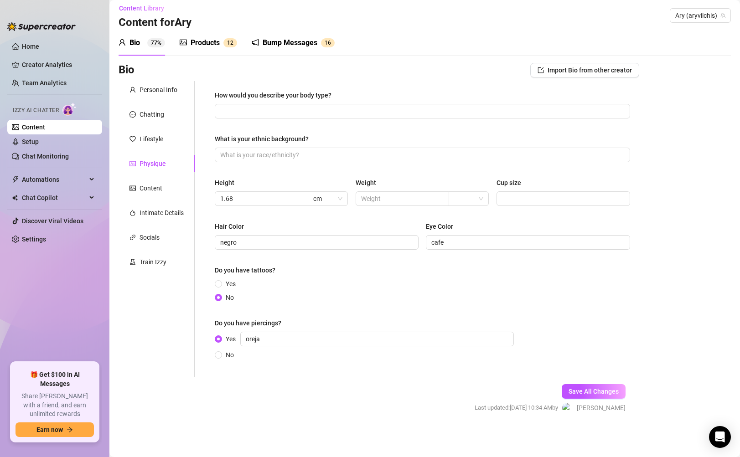
click at [642, 176] on div "Bio Import Bio from other creator Personal Info Chatting Lifestyle Physique Con…" at bounding box center [424, 246] width 612 height 367
click at [145, 98] on div "Personal Info Chatting Lifestyle Physique Content Intimate Details Socials Trai…" at bounding box center [156, 229] width 76 height 296
click at [149, 109] on div "Chatting" at bounding box center [151, 114] width 25 height 10
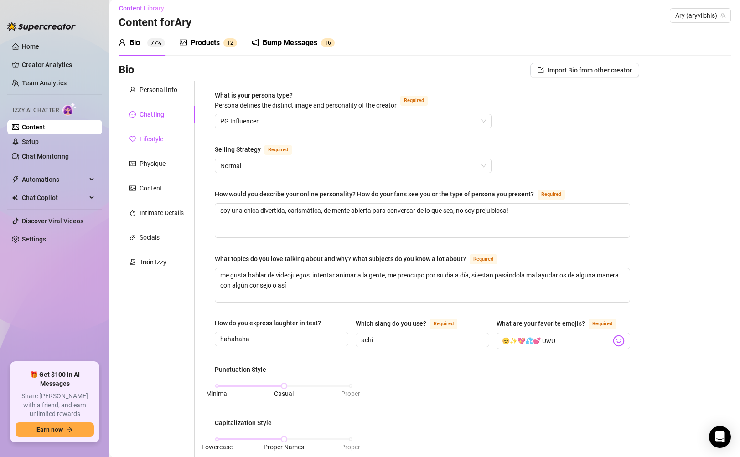
click at [161, 134] on div "Lifestyle" at bounding box center [151, 139] width 24 height 10
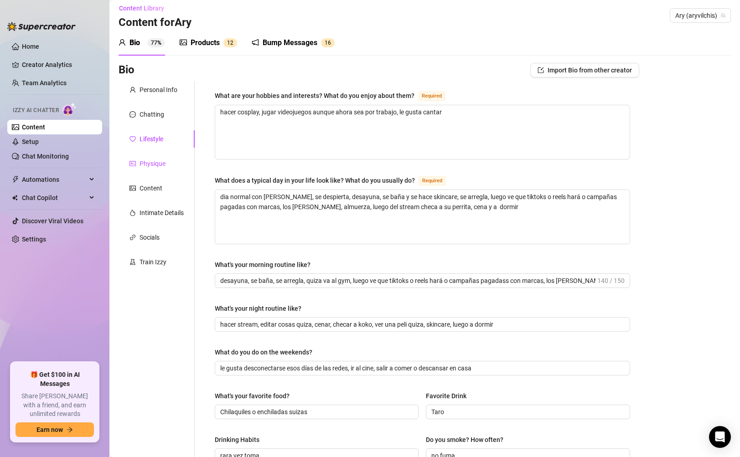
click at [159, 165] on div "Physique" at bounding box center [152, 164] width 26 height 10
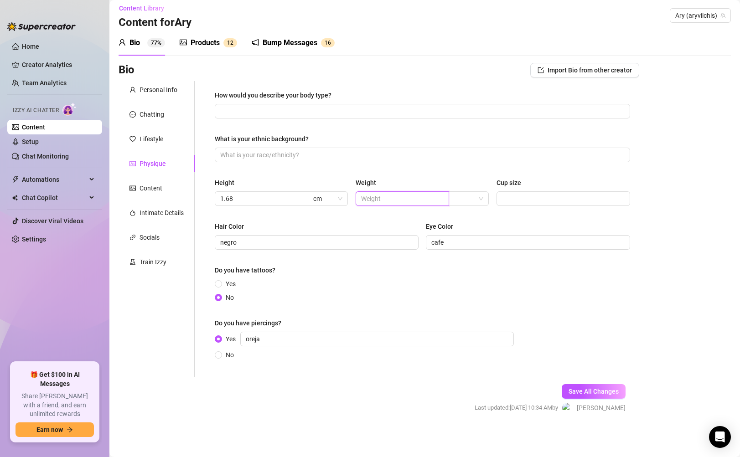
click at [400, 200] on input "text" at bounding box center [401, 199] width 81 height 10
type input "o"
click at [510, 197] on input "Cup size" at bounding box center [562, 199] width 121 height 10
click at [618, 181] on div "Cup size" at bounding box center [563, 185] width 134 height 14
click at [520, 189] on div "Cup size" at bounding box center [563, 185] width 134 height 14
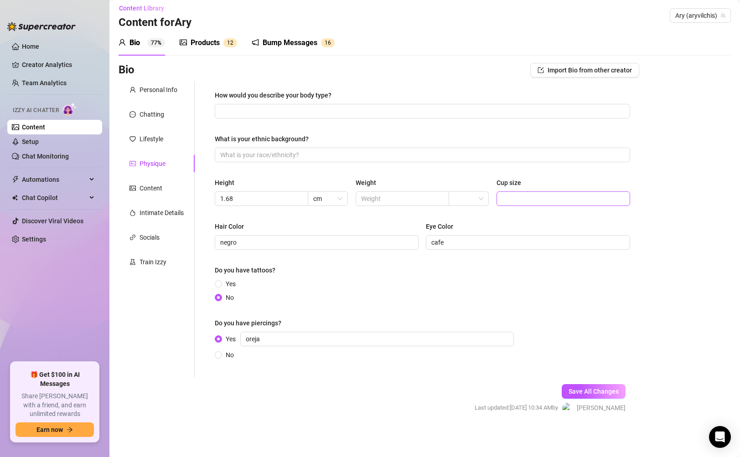
click at [522, 191] on span at bounding box center [563, 198] width 134 height 15
click at [660, 179] on div "Bio Import Bio from other creator Personal Info Chatting Lifestyle Physique Con…" at bounding box center [424, 246] width 612 height 367
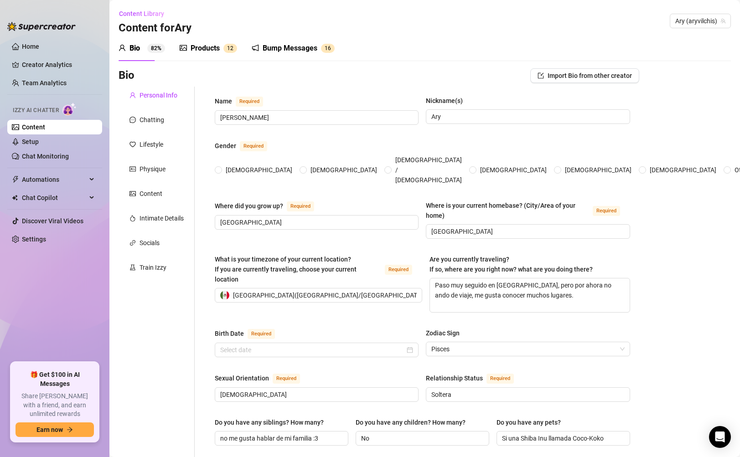
radio input "true"
type input "[DATE]"
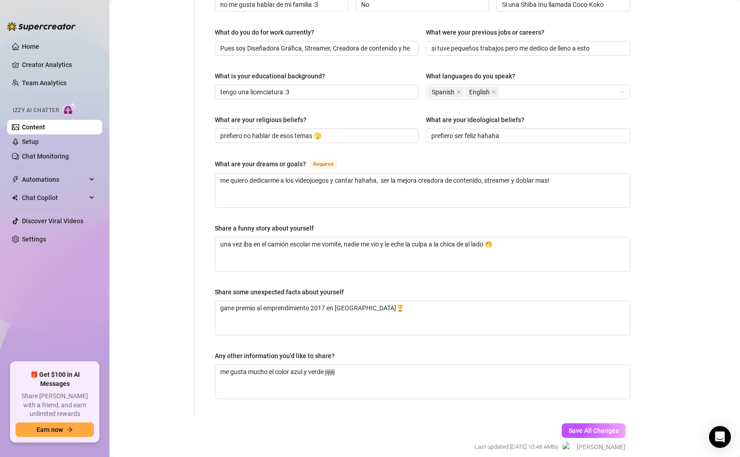
scroll to position [149, 0]
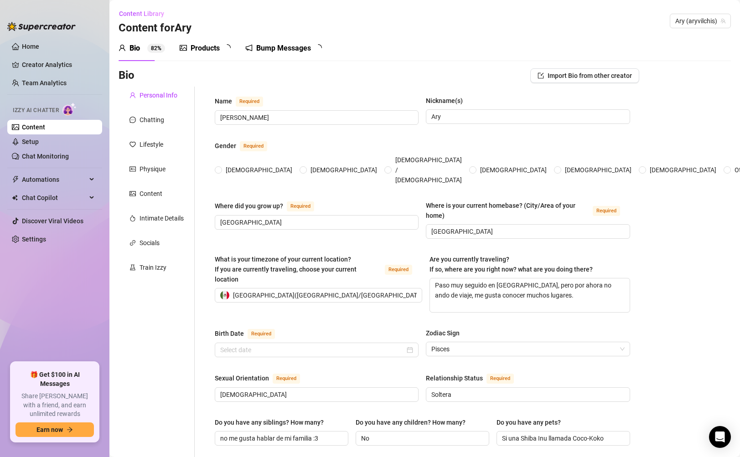
radio input "true"
type input "[DATE]"
click at [139, 175] on div "Physique" at bounding box center [156, 168] width 76 height 17
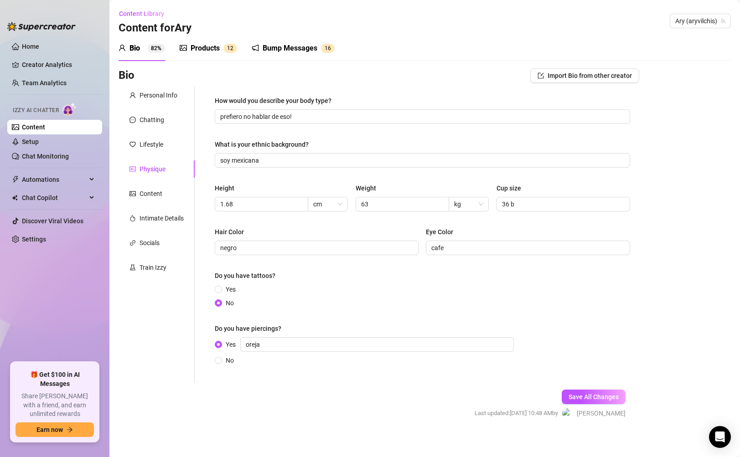
click at [139, 171] on div "Physique" at bounding box center [147, 169] width 36 height 10
click at [343, 157] on input "soy mexicana" at bounding box center [421, 160] width 402 height 10
type input "soy mexicana 🔥"
click at [317, 144] on div "What is your ethnic background?" at bounding box center [422, 146] width 415 height 14
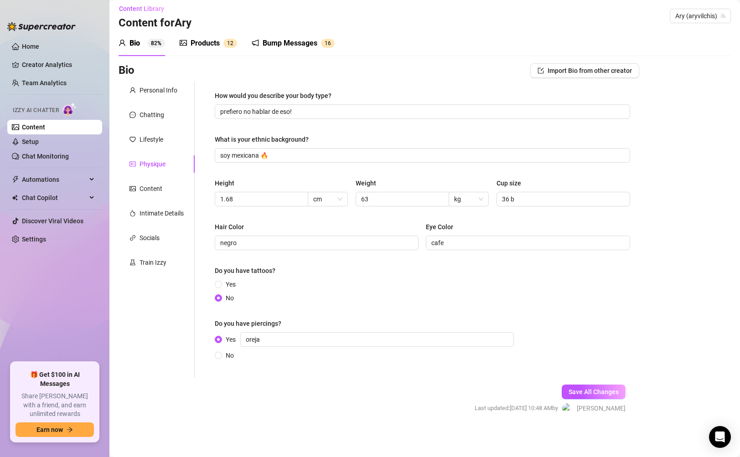
scroll to position [5, 0]
click at [582, 388] on span "Save All Changes" at bounding box center [593, 391] width 50 height 7
click at [153, 147] on div "Lifestyle" at bounding box center [156, 138] width 76 height 17
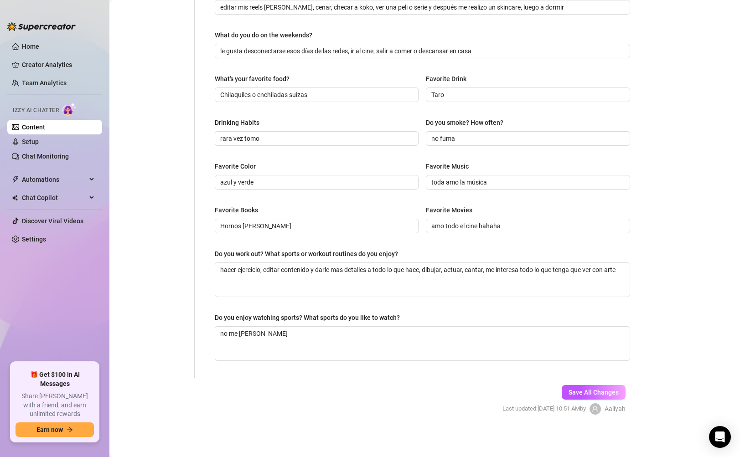
scroll to position [0, 0]
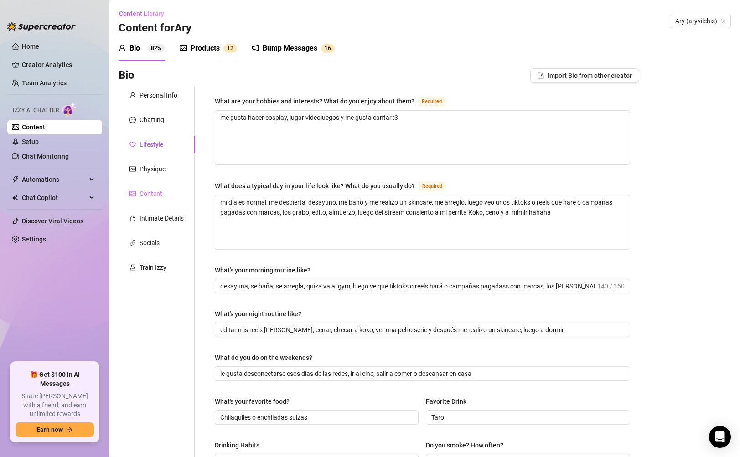
click at [150, 199] on div "Content" at bounding box center [156, 193] width 76 height 17
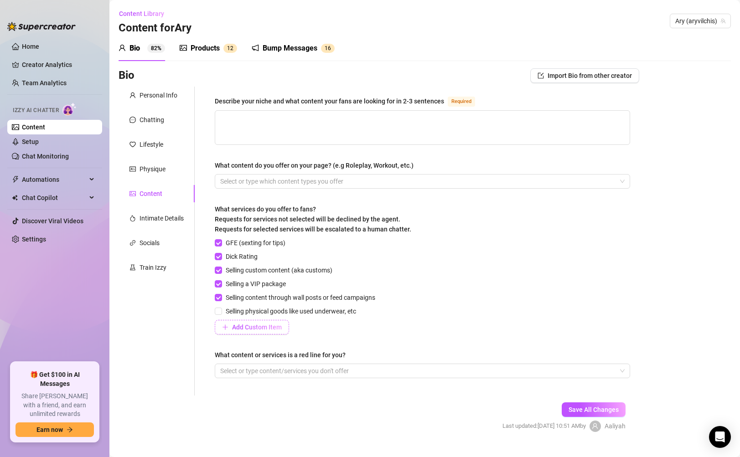
click at [258, 326] on span "Add Custom Item" at bounding box center [257, 327] width 50 height 7
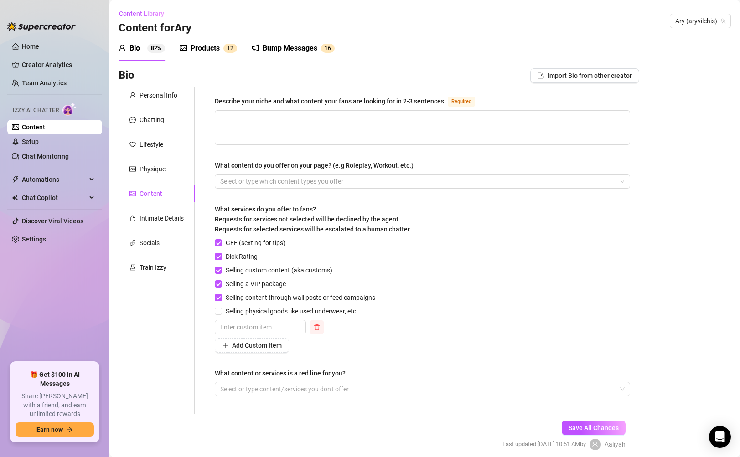
click at [311, 327] on button "button" at bounding box center [316, 327] width 15 height 15
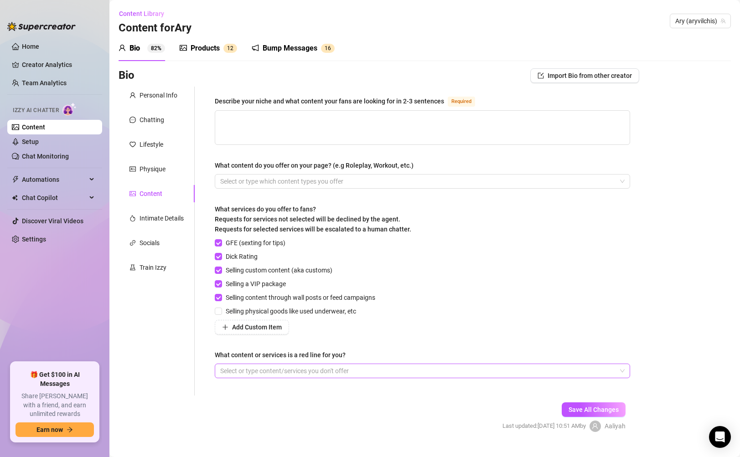
click at [321, 375] on div at bounding box center [417, 371] width 402 height 13
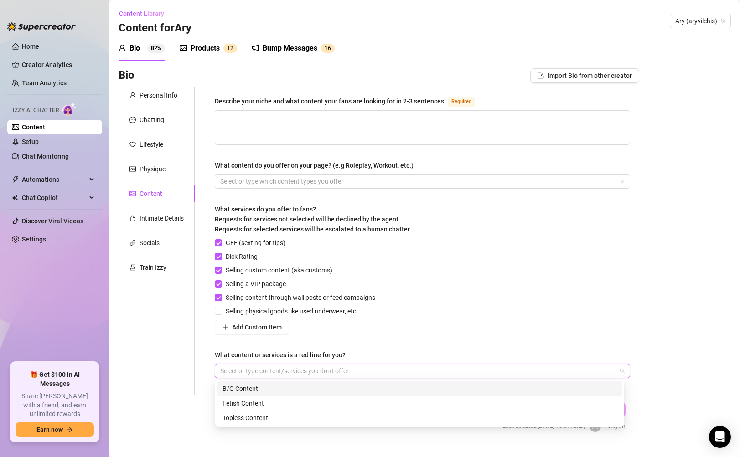
click at [474, 296] on div "GFE (sexting for tips) Dick Rating Selling custom content (aka customs) Selling…" at bounding box center [422, 286] width 415 height 97
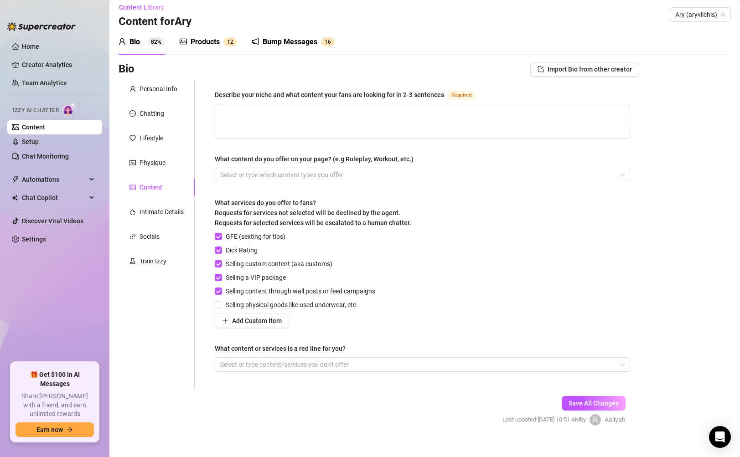
scroll to position [18, 0]
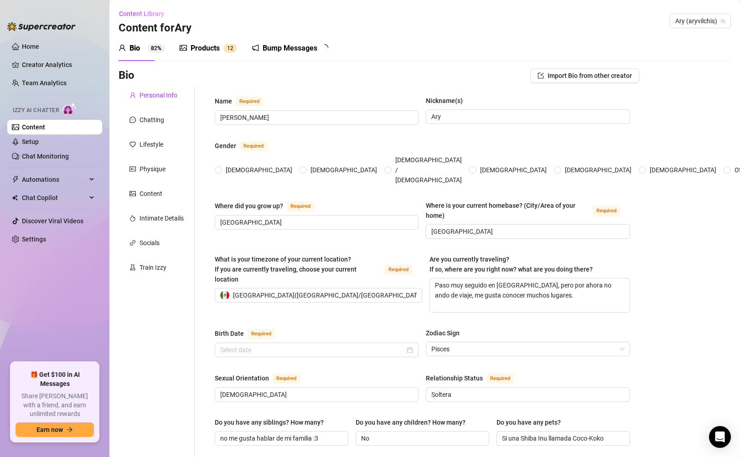
radio input "true"
checkbox input "true"
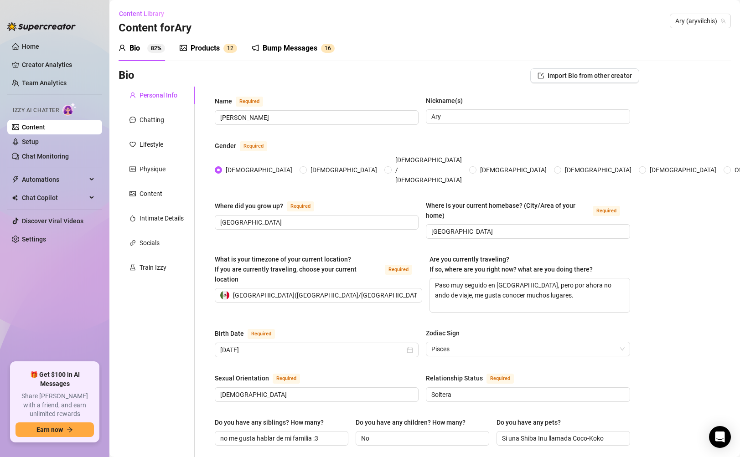
type input "[DATE]"
click at [156, 197] on div "Content" at bounding box center [150, 194] width 23 height 10
radio input "true"
type input "[DATE]"
click at [159, 190] on div "Content" at bounding box center [150, 194] width 23 height 10
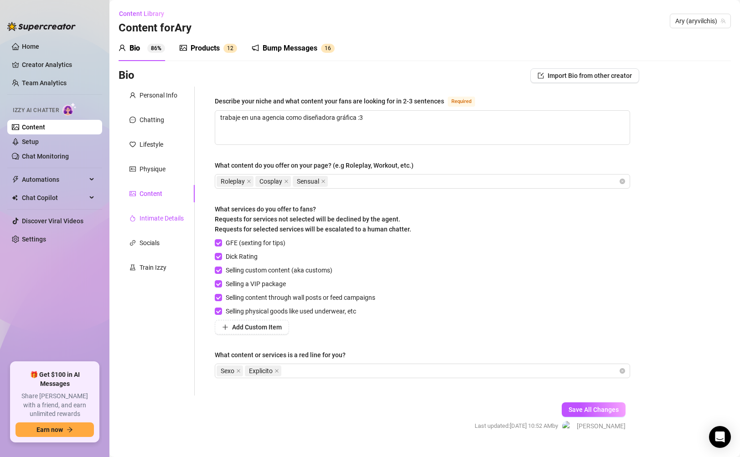
click at [155, 214] on div "Intimate Details" at bounding box center [161, 218] width 44 height 10
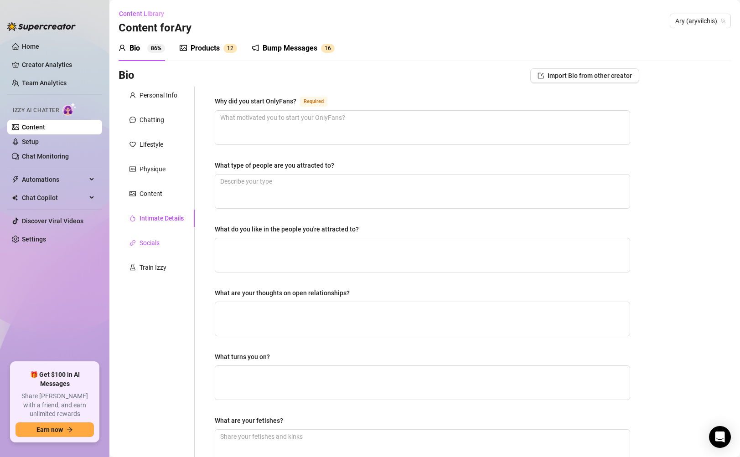
click at [141, 244] on div "Socials" at bounding box center [149, 243] width 20 height 10
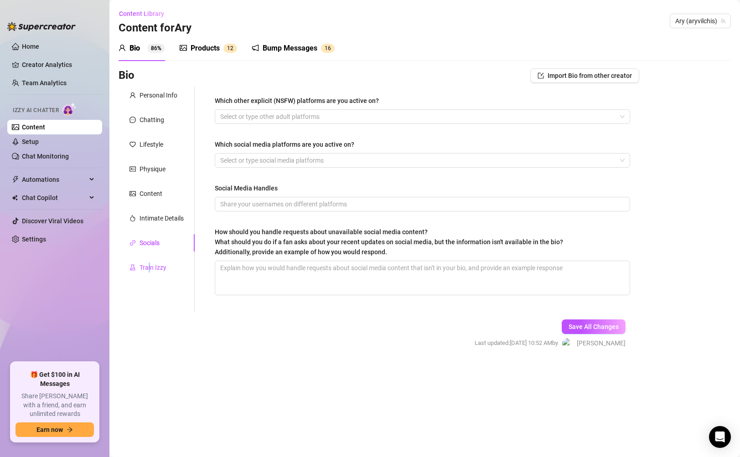
click at [149, 265] on div "Train Izzy" at bounding box center [152, 267] width 27 height 10
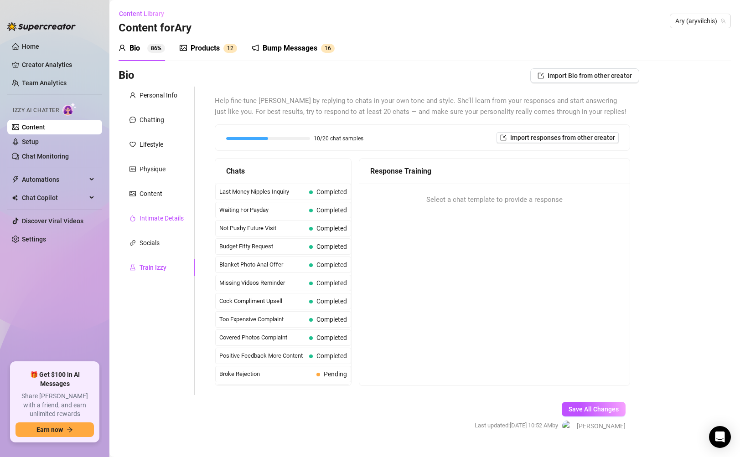
click at [157, 218] on div "Intimate Details" at bounding box center [161, 218] width 44 height 10
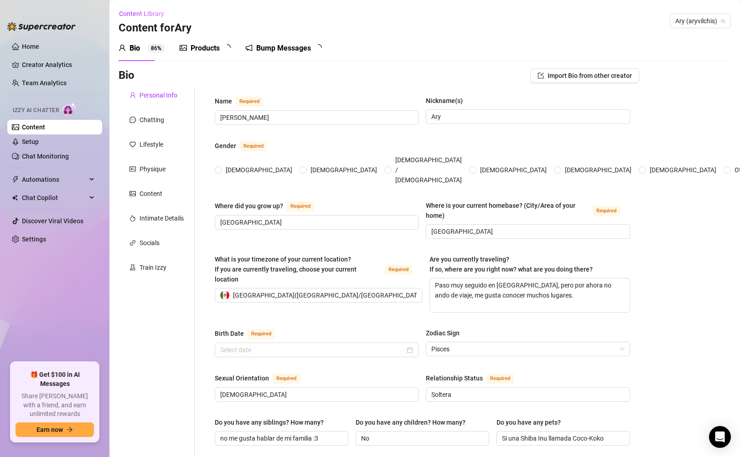
radio input "true"
type input "[DATE]"
click at [182, 218] on div "Intimate Details" at bounding box center [161, 218] width 44 height 10
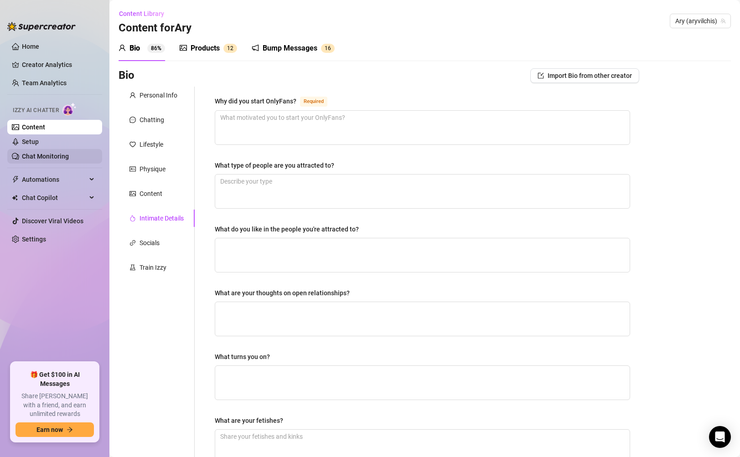
click at [41, 160] on link "Chat Monitoring" at bounding box center [45, 156] width 47 height 7
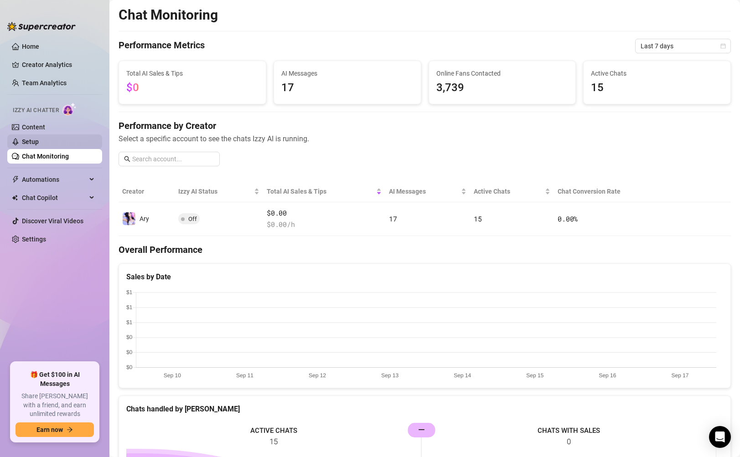
click at [39, 145] on link "Setup" at bounding box center [30, 141] width 17 height 7
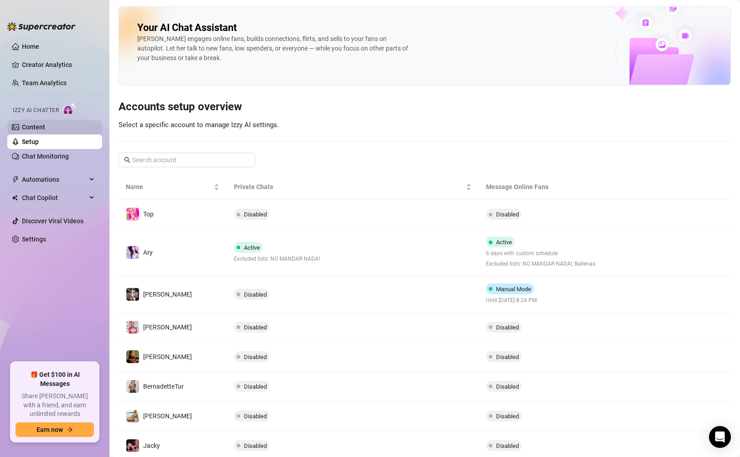
click at [45, 128] on link "Content" at bounding box center [33, 126] width 23 height 7
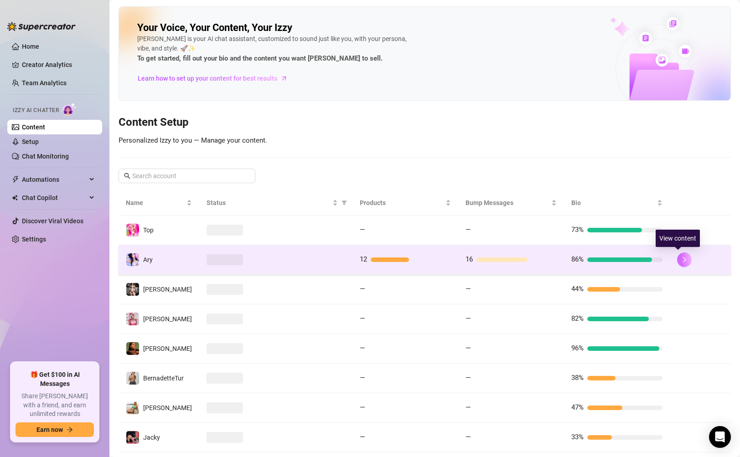
click at [681, 260] on icon "right" at bounding box center [684, 260] width 6 height 6
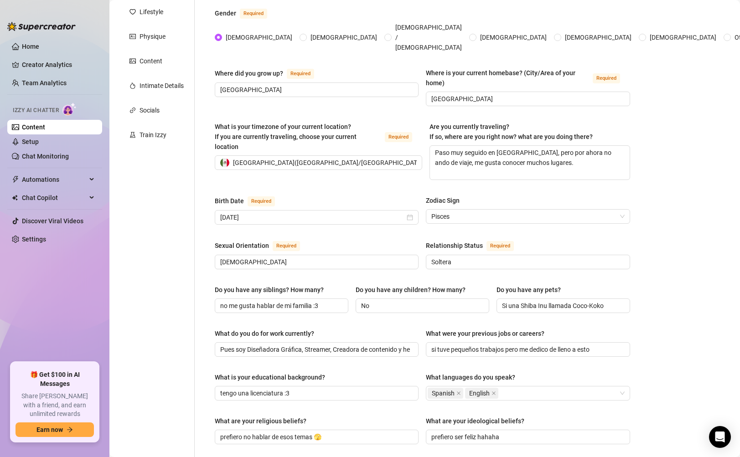
scroll to position [197, 0]
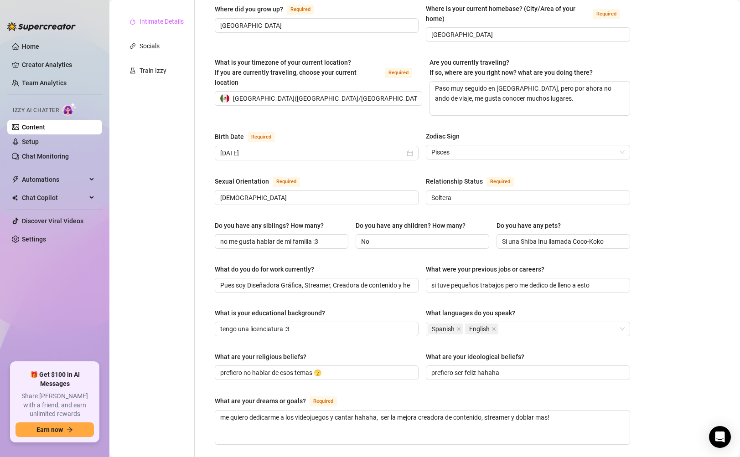
click at [161, 26] on div "Intimate Details" at bounding box center [156, 21] width 76 height 17
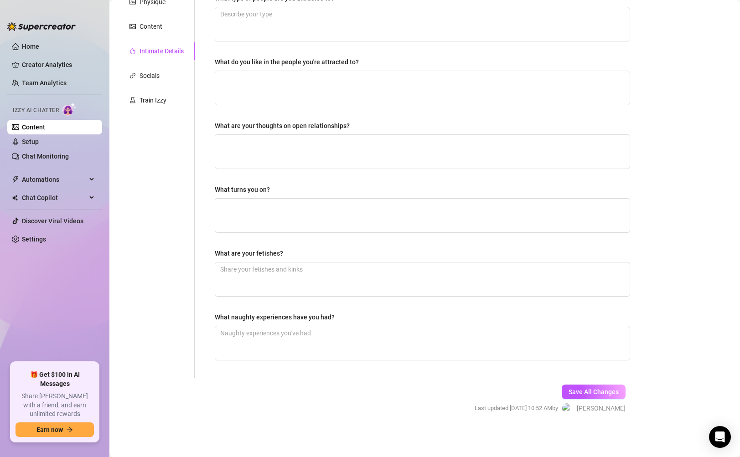
scroll to position [0, 0]
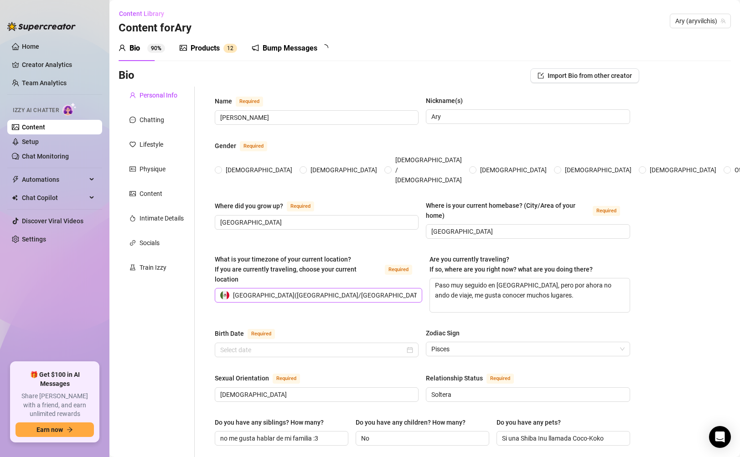
radio input "true"
type input "[DATE]"
click at [154, 213] on div "Intimate Details" at bounding box center [161, 218] width 44 height 10
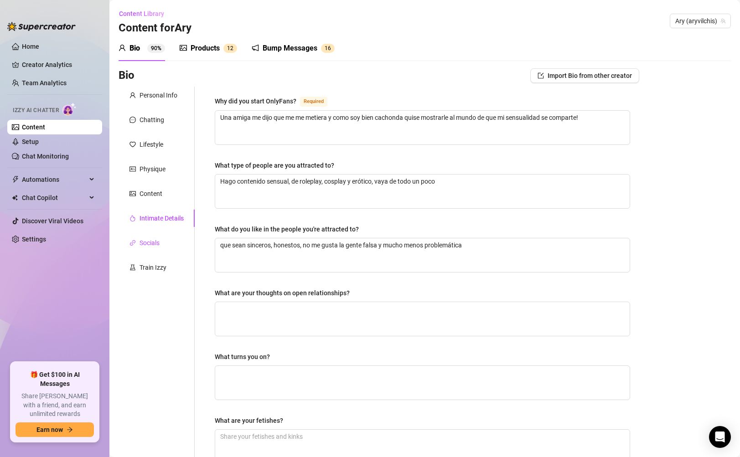
click at [149, 238] on div "Socials" at bounding box center [149, 243] width 20 height 10
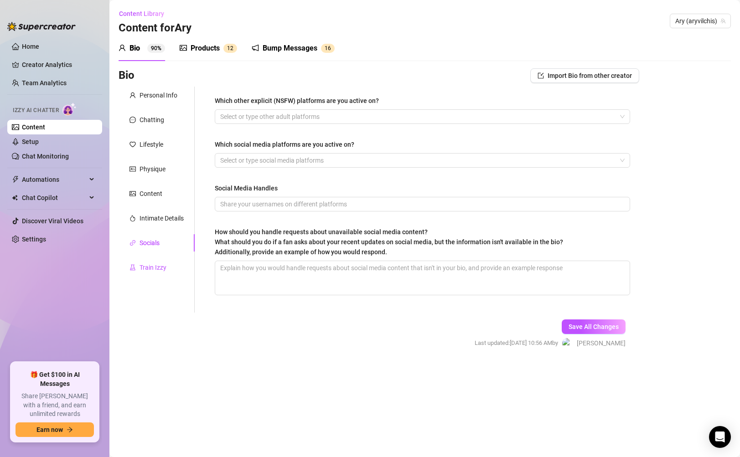
click at [157, 262] on div "Train Izzy" at bounding box center [152, 267] width 27 height 10
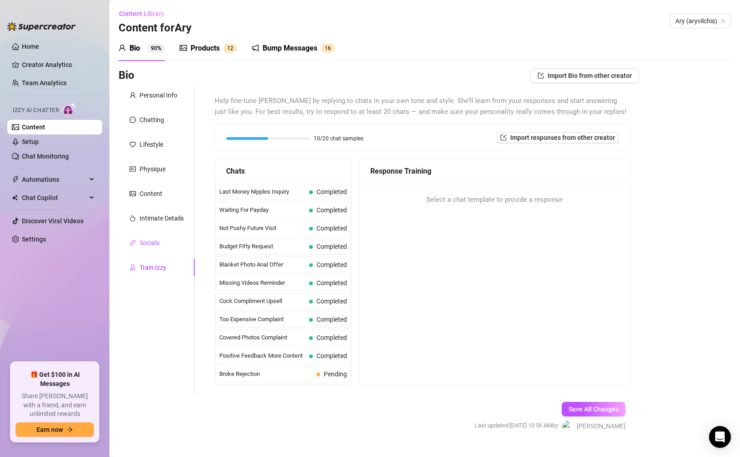
click at [154, 242] on div "Socials" at bounding box center [149, 243] width 20 height 10
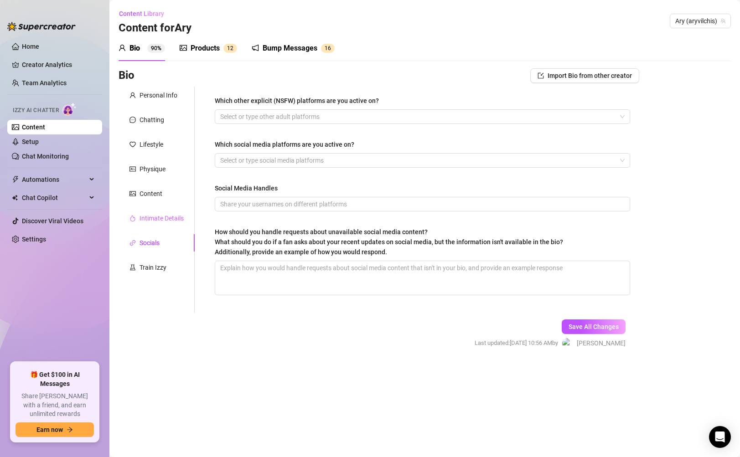
click at [154, 224] on div "Intimate Details" at bounding box center [156, 218] width 76 height 17
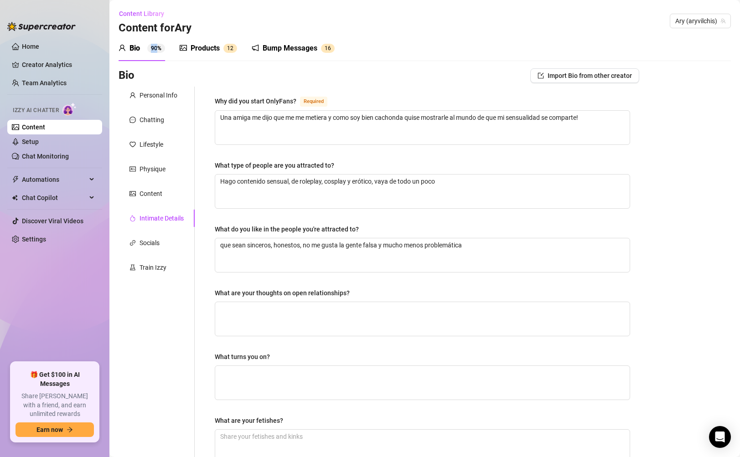
drag, startPoint x: 152, startPoint y: 50, endPoint x: 158, endPoint y: 51, distance: 5.6
click at [158, 51] on sup "90%" at bounding box center [156, 48] width 18 height 9
click at [283, 66] on div "Bio 90% Products 1 2 Bump Messages 1 6 Bio Import Bio from other creator Person…" at bounding box center [424, 317] width 612 height 562
drag, startPoint x: 151, startPoint y: 48, endPoint x: 162, endPoint y: 48, distance: 10.9
click at [162, 48] on sup "90%" at bounding box center [156, 48] width 18 height 9
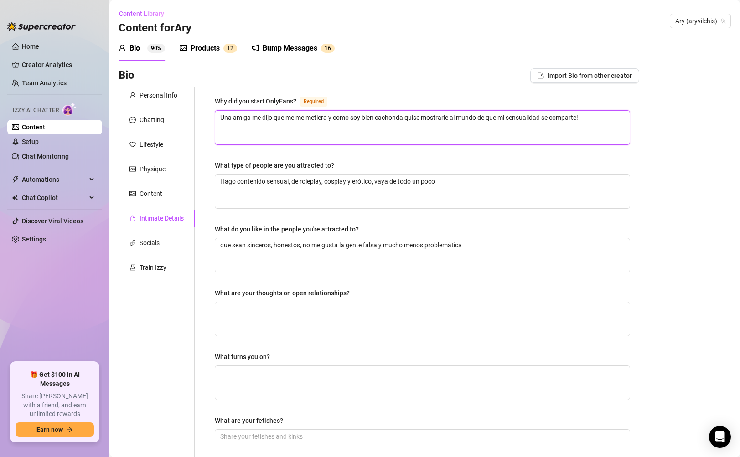
click at [525, 144] on textarea "Una amiga me dijo que me me metiera y como soy bien cachonda quise mostrarle al…" at bounding box center [422, 128] width 414 height 34
click at [642, 174] on div "Bio Import Bio from other creator Personal Info Chatting Lifestyle Physique Con…" at bounding box center [424, 332] width 612 height 529
